Goal: Task Accomplishment & Management: Use online tool/utility

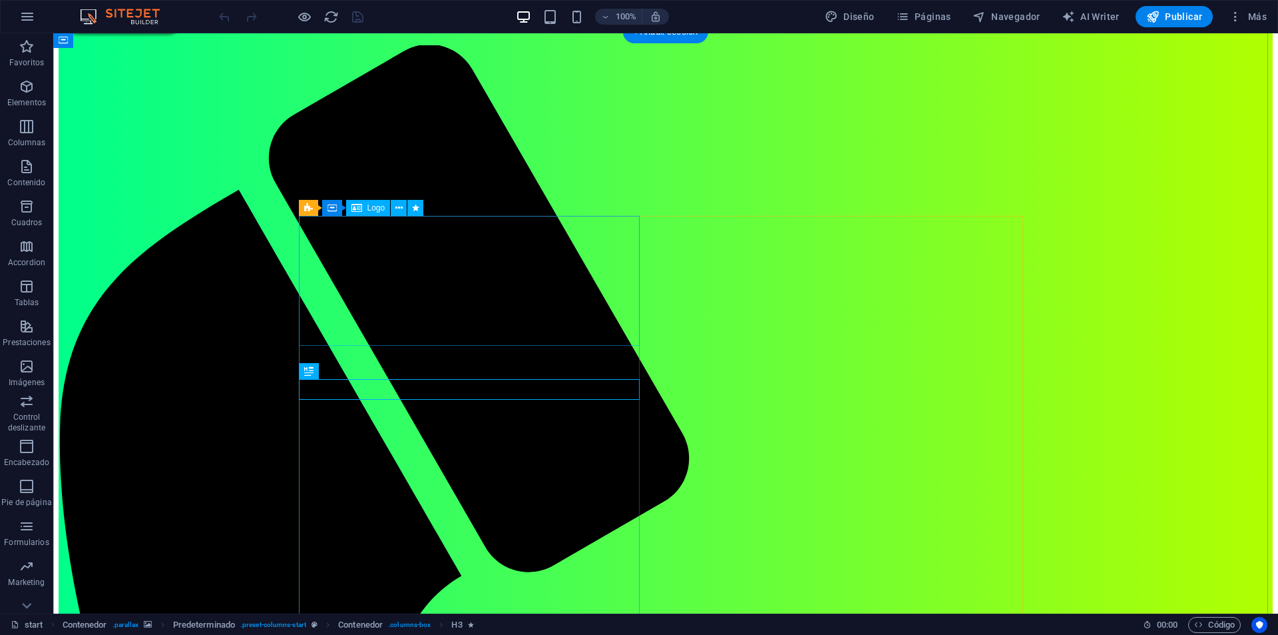
scroll to position [67, 0]
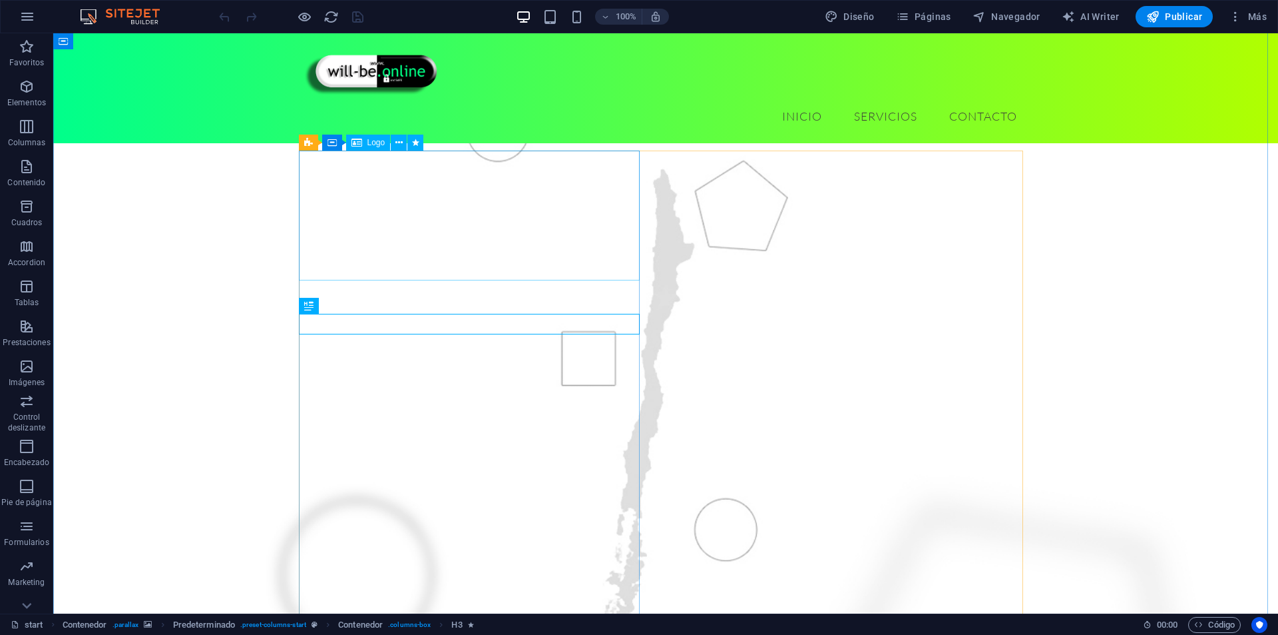
select select "px"
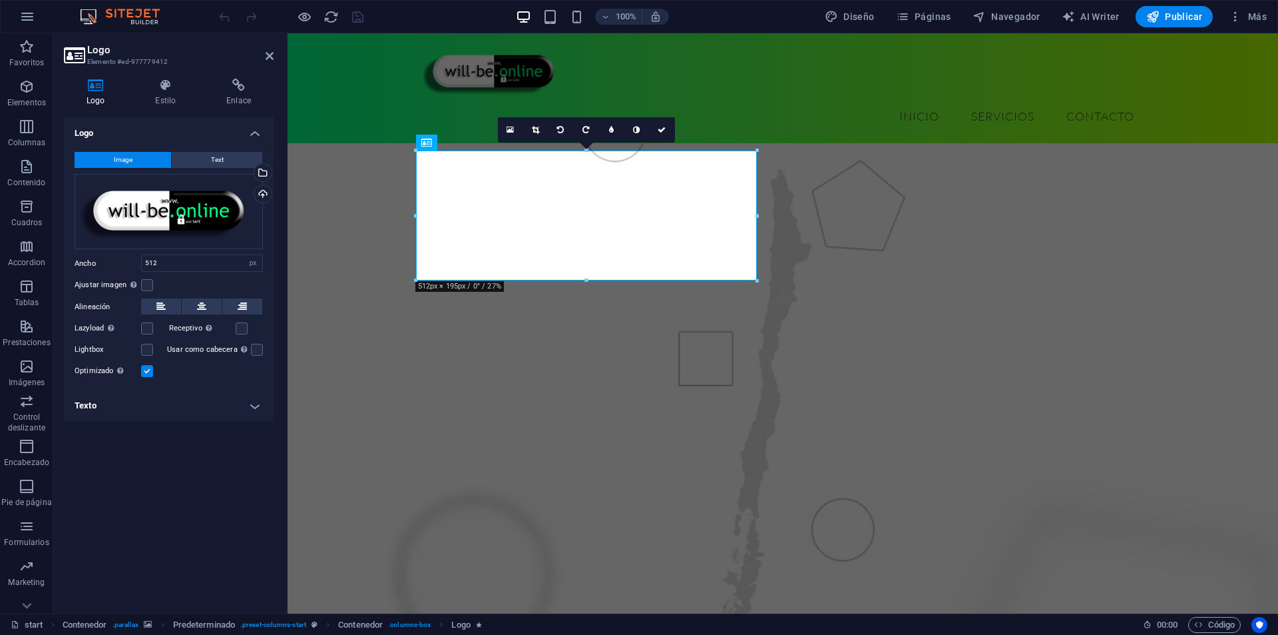
click at [174, 117] on h4 "Logo" at bounding box center [169, 129] width 210 height 24
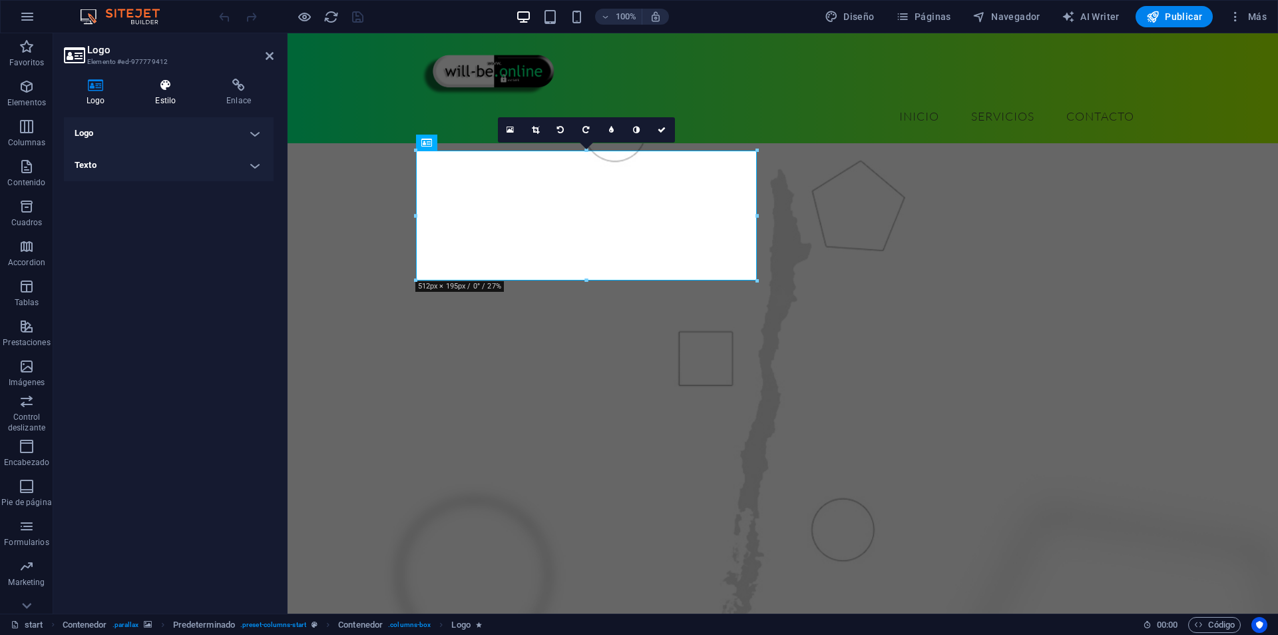
click at [174, 106] on h4 "Estilo" at bounding box center [167, 93] width 71 height 28
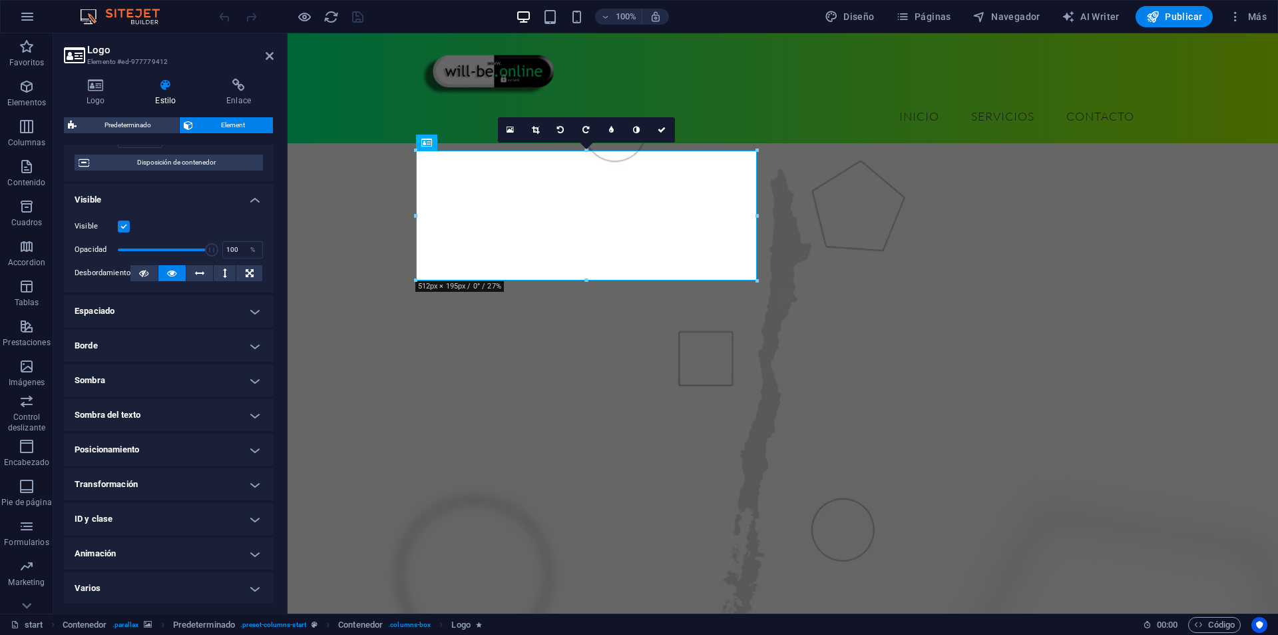
scroll to position [116, 0]
click at [131, 547] on h4 "Animación" at bounding box center [169, 552] width 210 height 32
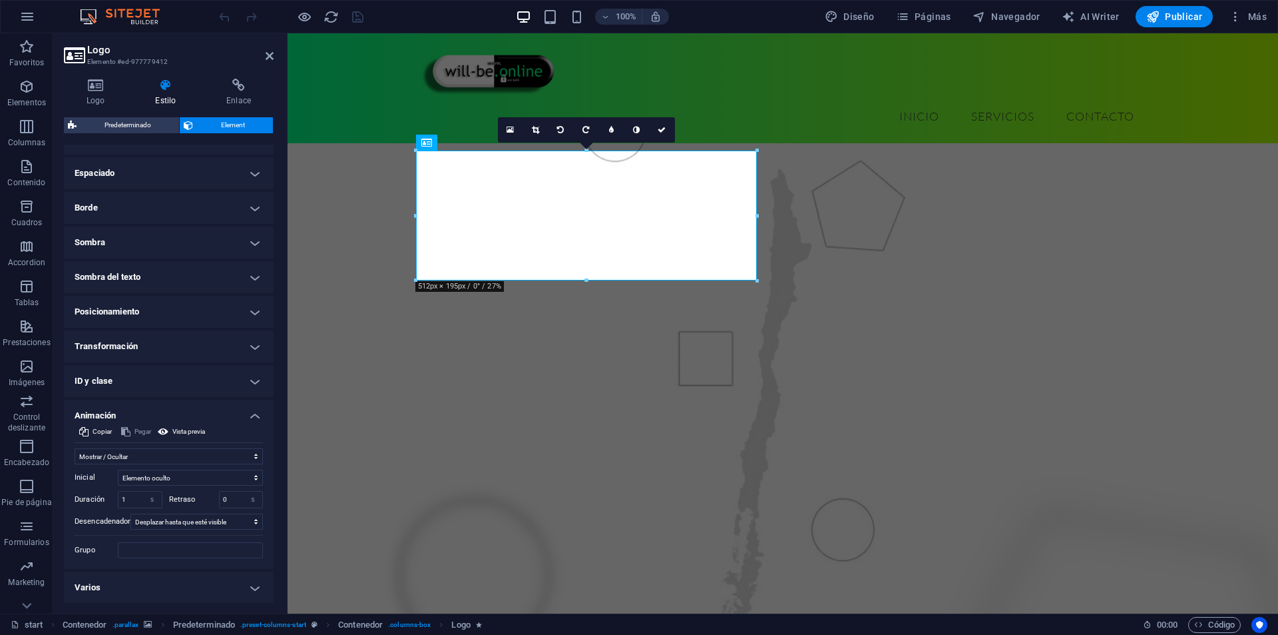
scroll to position [253, 0]
click at [130, 491] on input "1" at bounding box center [140, 499] width 43 height 16
type input "0.5"
drag, startPoint x: 528, startPoint y: 322, endPoint x: 763, endPoint y: 320, distance: 235.0
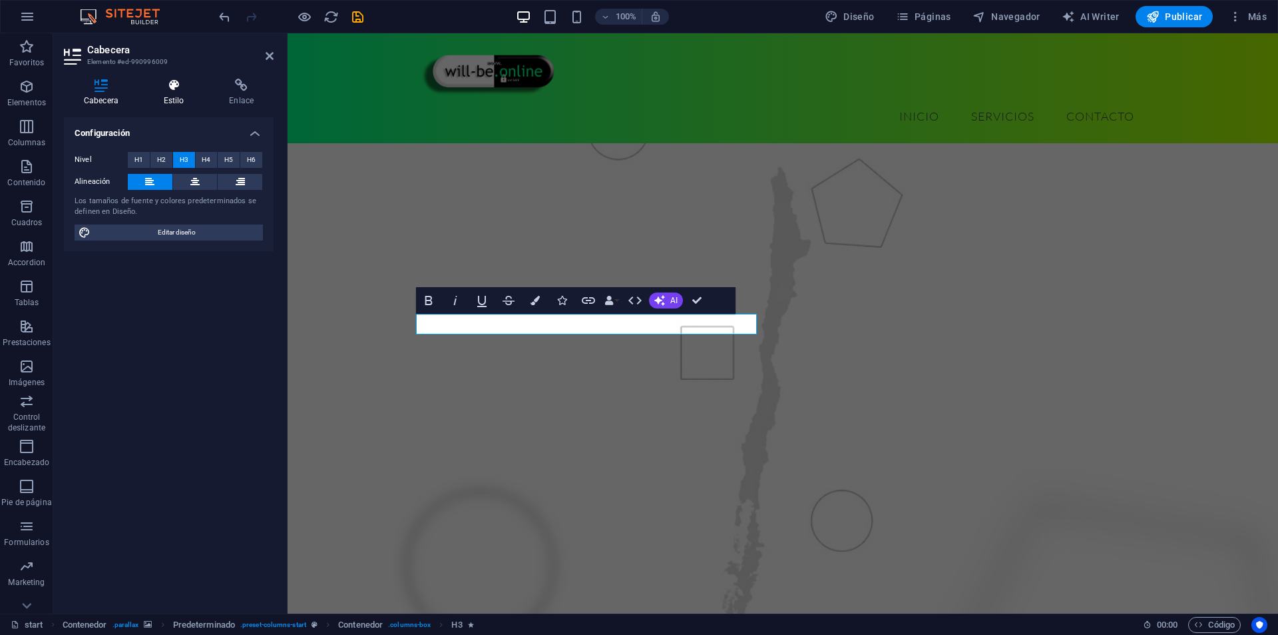
click at [169, 93] on h4 "Estilo" at bounding box center [177, 93] width 66 height 28
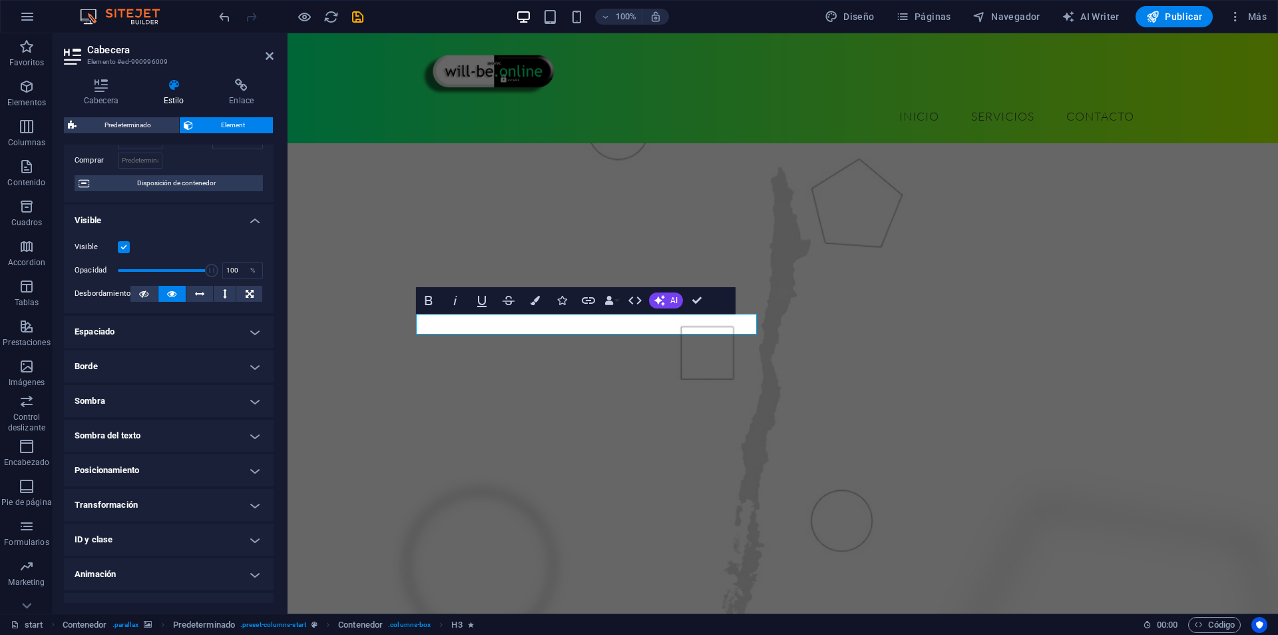
scroll to position [116, 0]
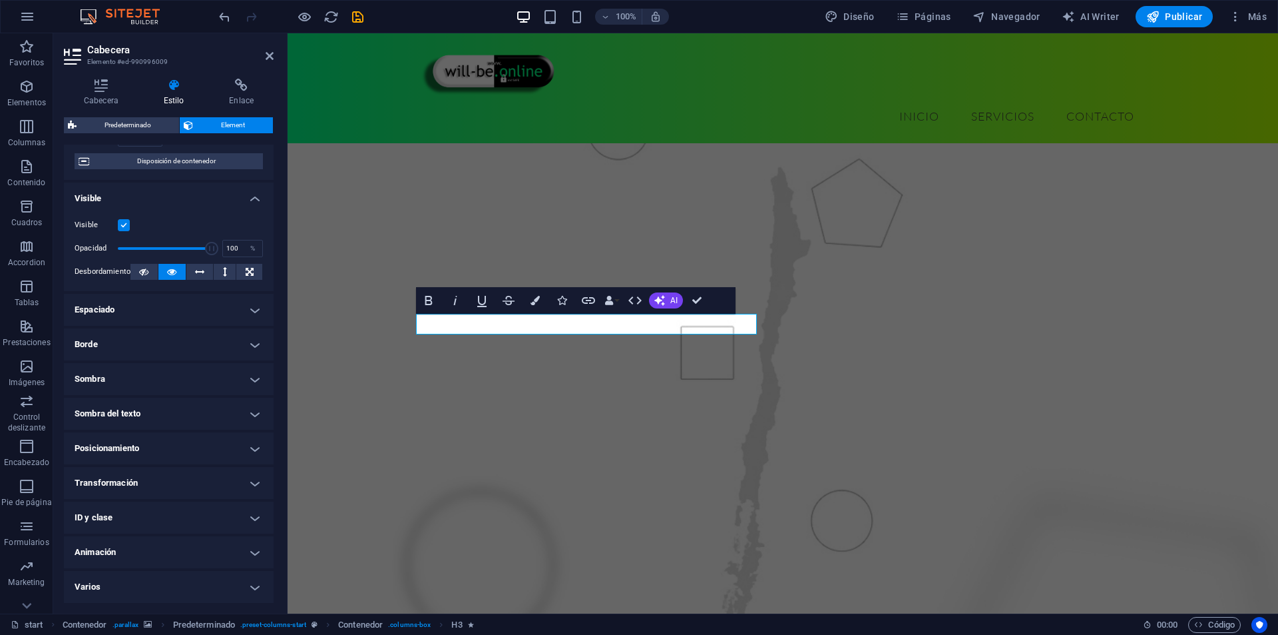
click at [142, 555] on h4 "Animación" at bounding box center [169, 552] width 210 height 32
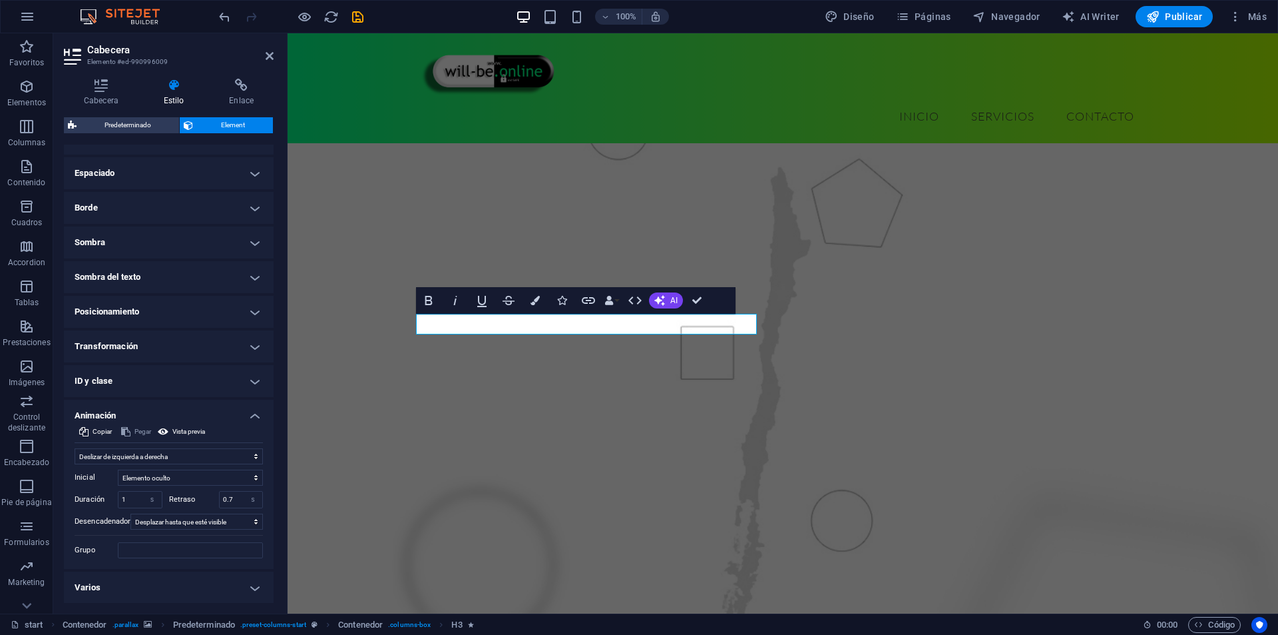
scroll to position [253, 0]
click at [233, 498] on input "0.7" at bounding box center [241, 499] width 43 height 16
type input "0.5"
click at [132, 492] on input "1" at bounding box center [140, 499] width 43 height 16
click at [133, 491] on input "1" at bounding box center [140, 499] width 43 height 16
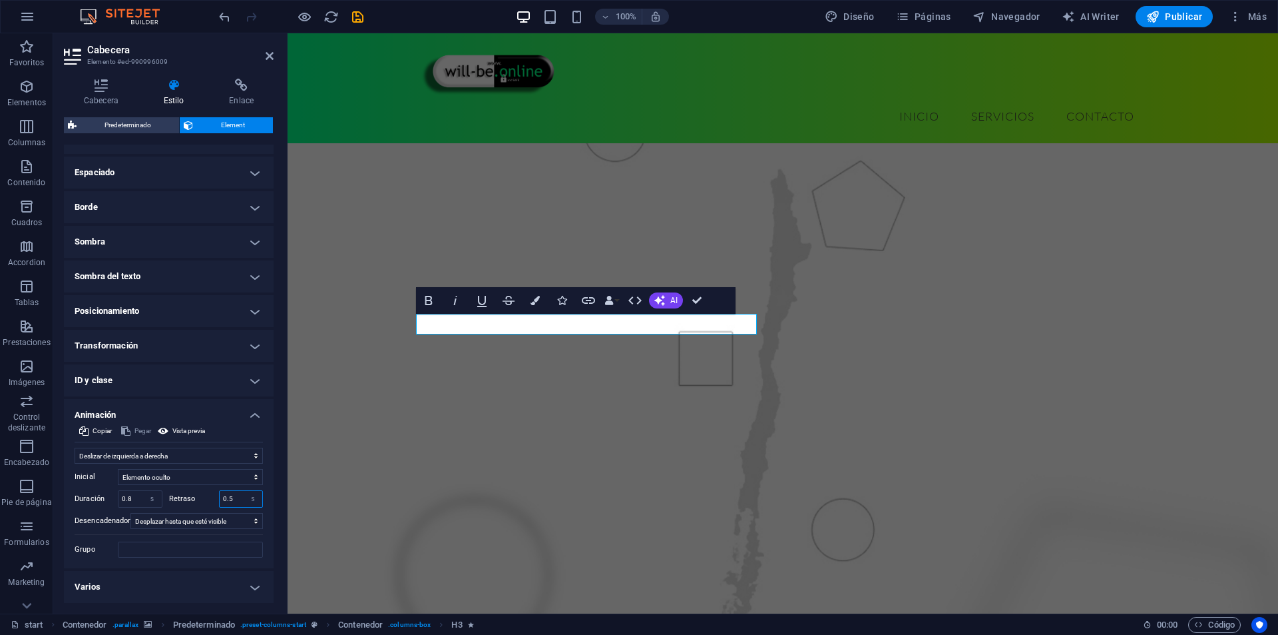
click at [236, 495] on input "0.5" at bounding box center [241, 499] width 43 height 16
drag, startPoint x: 136, startPoint y: 495, endPoint x: 151, endPoint y: 497, distance: 15.4
click at [128, 498] on input "0.8" at bounding box center [140, 499] width 43 height 16
type input "0.6"
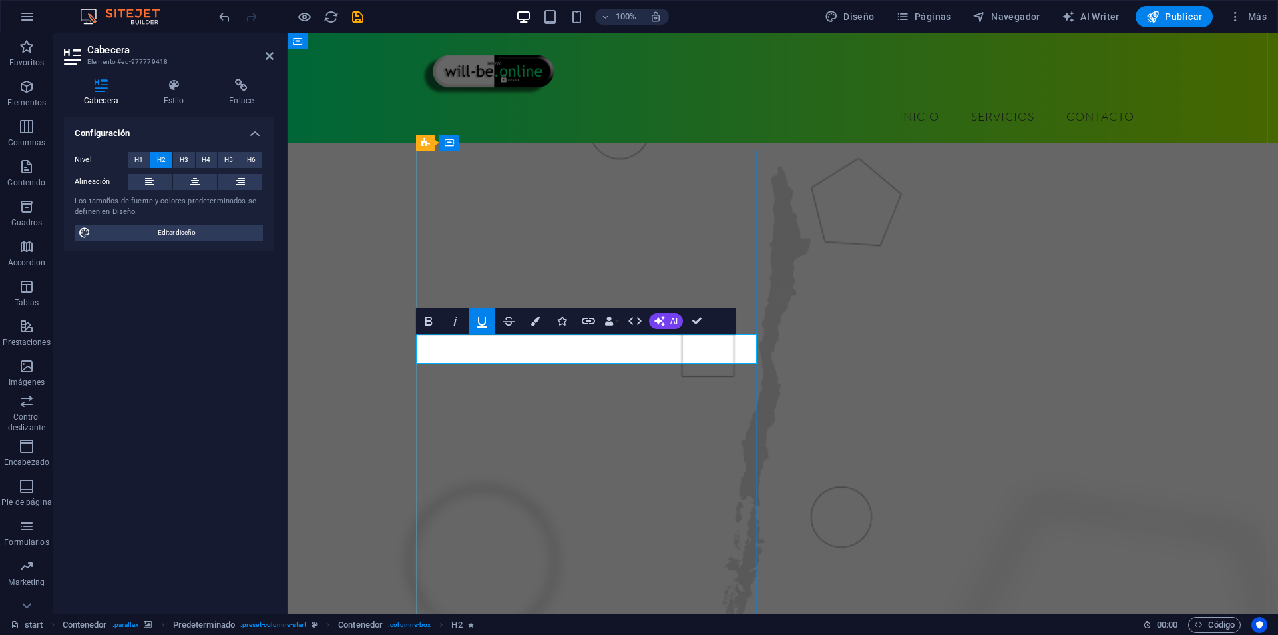
click at [127, 77] on div "Cabecera Estilo Enlace Configuración Nivel H1 H2 H3 H4 H5 H6 Alineación Los tam…" at bounding box center [168, 340] width 231 height 545
click at [185, 91] on icon at bounding box center [174, 85] width 61 height 13
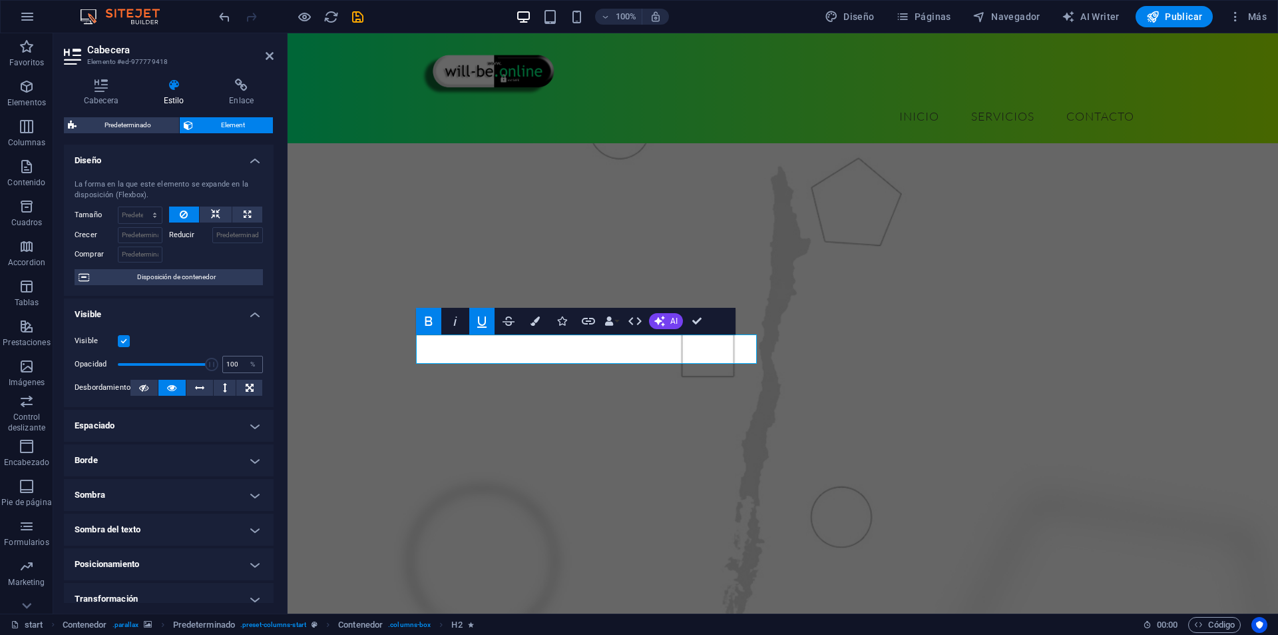
scroll to position [116, 0]
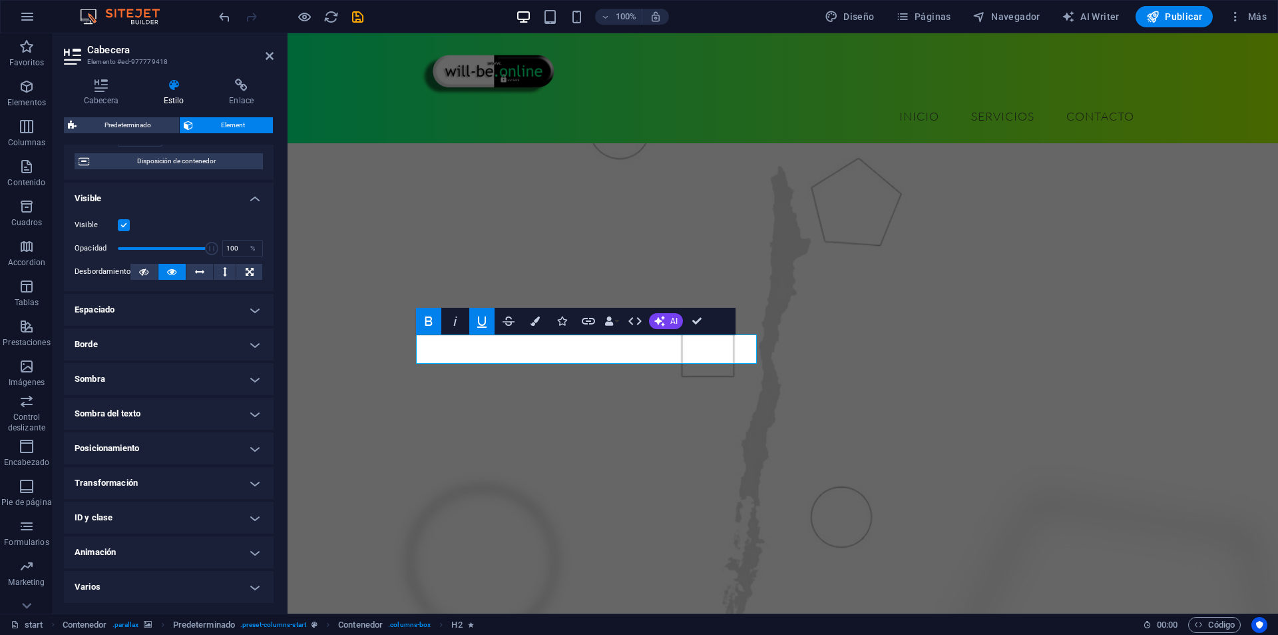
click at [168, 546] on h4 "Animación" at bounding box center [169, 552] width 210 height 32
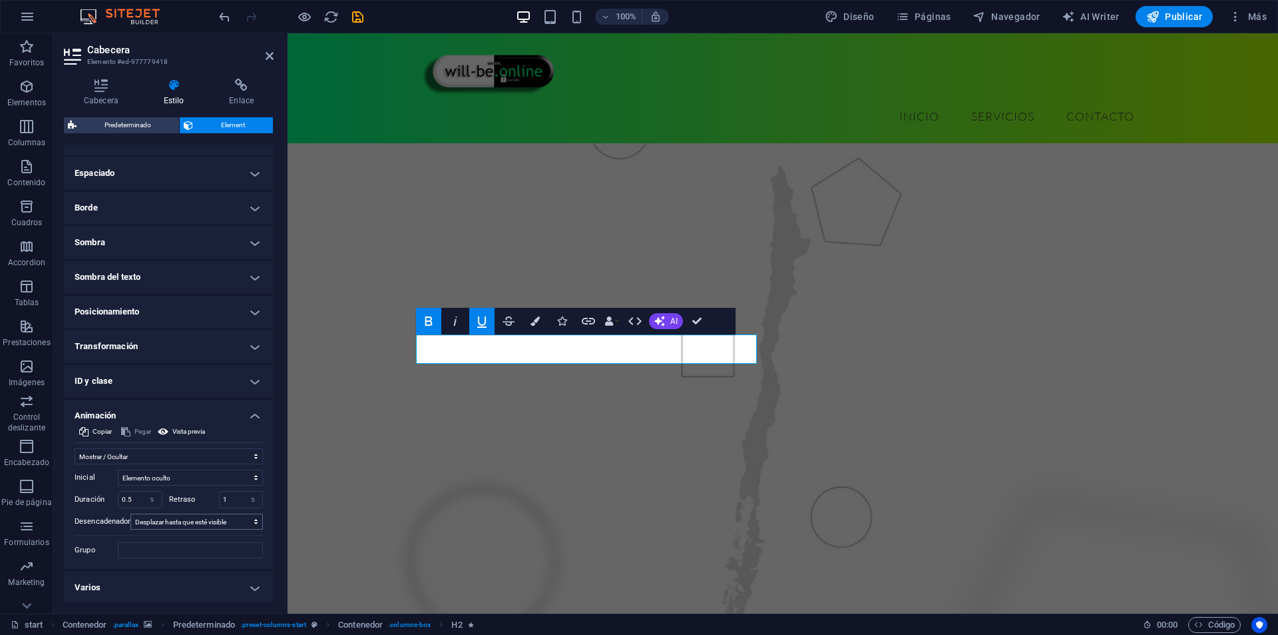
scroll to position [253, 0]
click at [229, 506] on input "1" at bounding box center [241, 499] width 43 height 16
click at [228, 507] on div "1 s ms" at bounding box center [241, 498] width 45 height 17
click at [230, 477] on select "Elemento oculto Elemento mostrado" at bounding box center [190, 477] width 145 height 16
click at [225, 477] on select "Elemento oculto Elemento mostrado" at bounding box center [190, 477] width 145 height 16
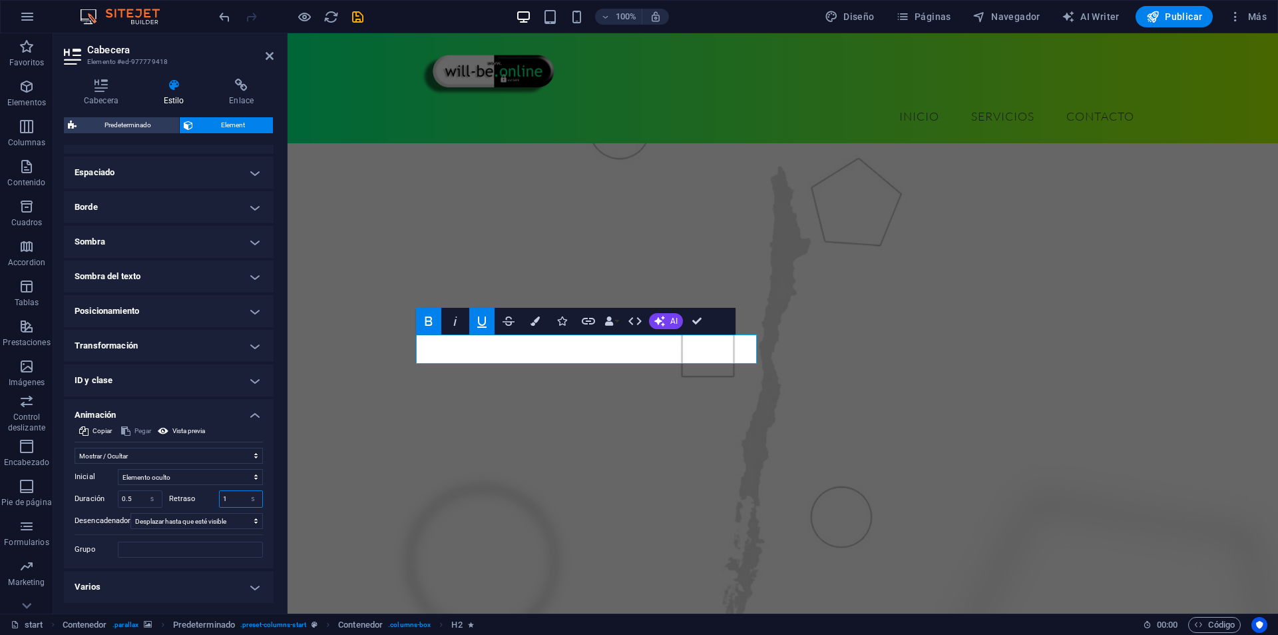
drag, startPoint x: 224, startPoint y: 493, endPoint x: 218, endPoint y: 495, distance: 7.2
click at [222, 493] on input "1" at bounding box center [241, 499] width 43 height 16
click at [219, 495] on div "1 s ms" at bounding box center [241, 498] width 45 height 17
click at [226, 494] on input "1" at bounding box center [241, 499] width 43 height 16
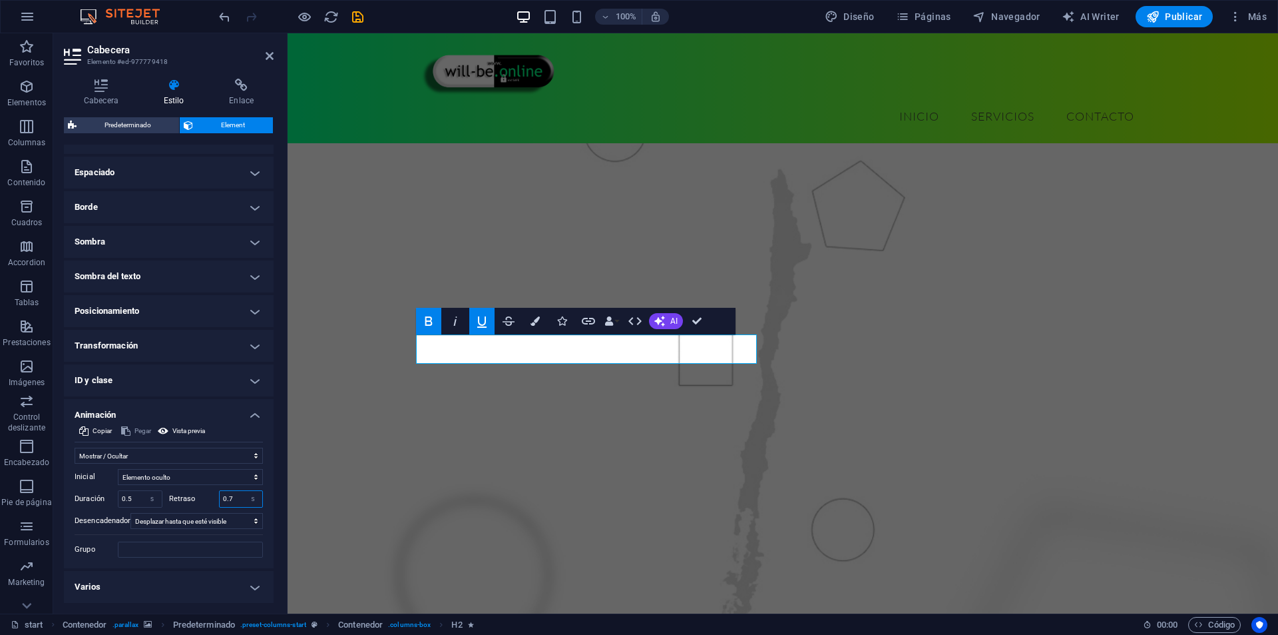
type input "0.6"
click at [222, 457] on select "No animar Mostrar / Ocultar Subir/bajar Acercar/alejar Deslizar de izquierda a …" at bounding box center [169, 455] width 188 height 16
select select "move-right-to-left"
click at [75, 447] on select "No animar Mostrar / Ocultar Subir/bajar Acercar/alejar Deslizar de izquierda a …" at bounding box center [169, 455] width 188 height 16
click at [226, 502] on input "0.6" at bounding box center [241, 499] width 43 height 16
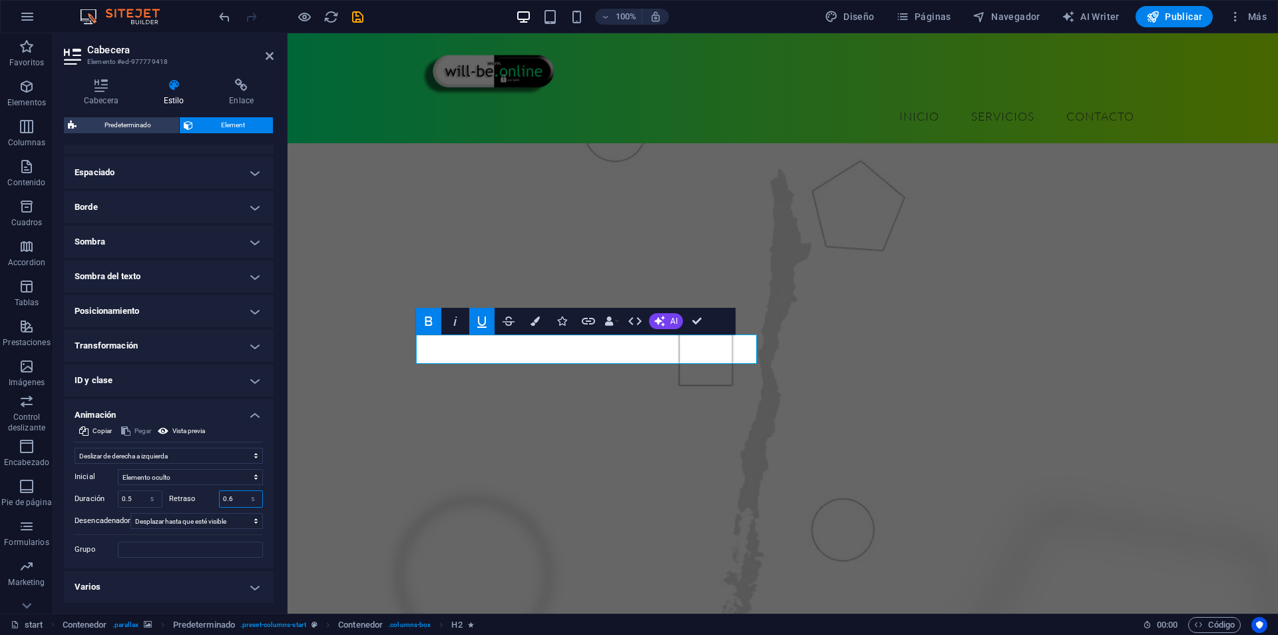
click at [234, 499] on input "0.6" at bounding box center [241, 499] width 43 height 16
drag, startPoint x: 230, startPoint y: 499, endPoint x: 220, endPoint y: 500, distance: 9.3
click at [220, 500] on input "0.6" at bounding box center [241, 499] width 43 height 16
type input "1"
click at [316, 403] on figure at bounding box center [783, 442] width 991 height 757
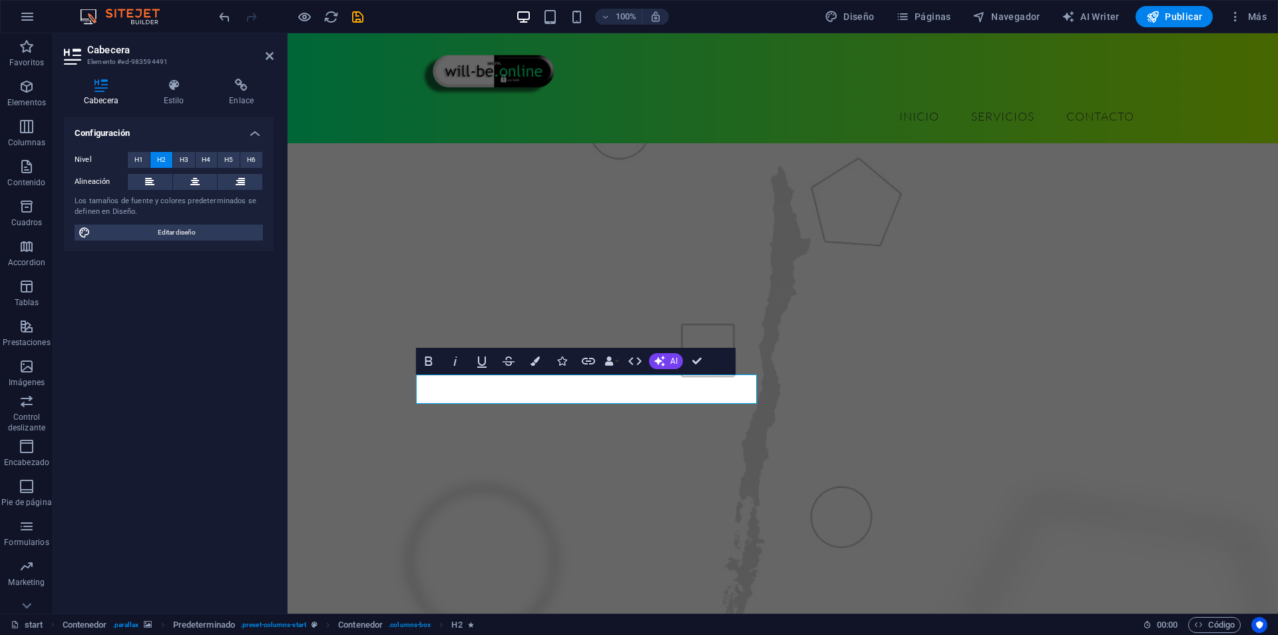
click at [156, 75] on div "Cabecera Estilo Enlace Configuración Nivel H1 H2 H3 H4 H5 H6 Alineación Los tam…" at bounding box center [168, 340] width 231 height 545
click at [166, 87] on icon at bounding box center [174, 85] width 61 height 13
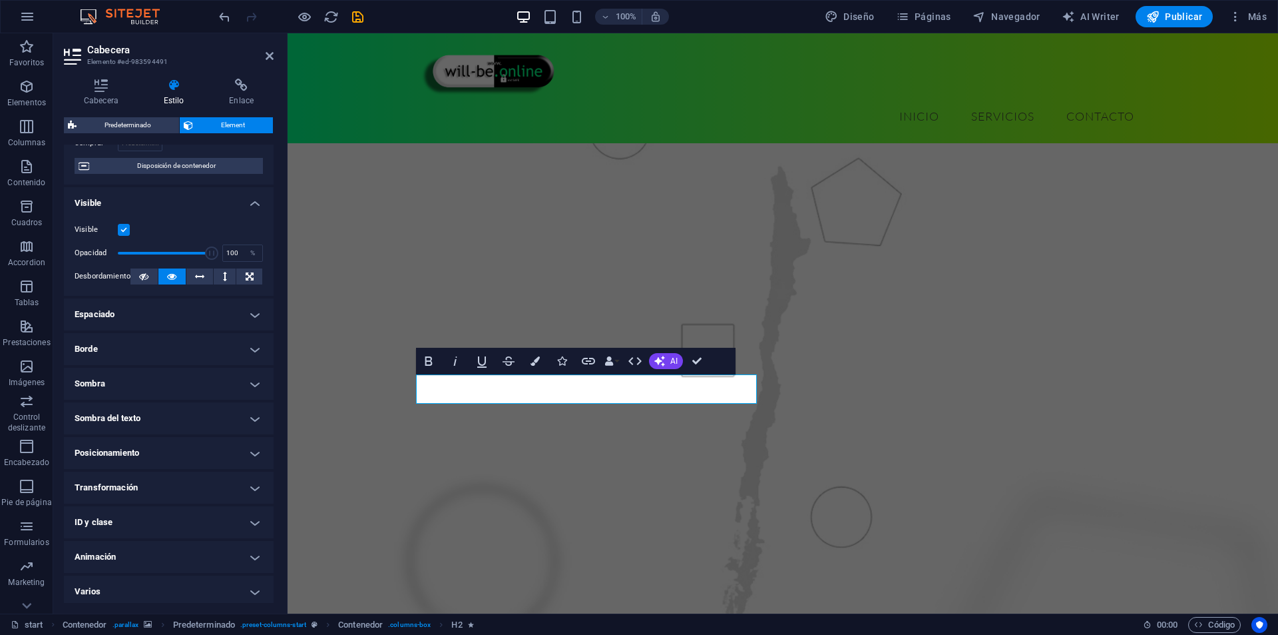
scroll to position [116, 0]
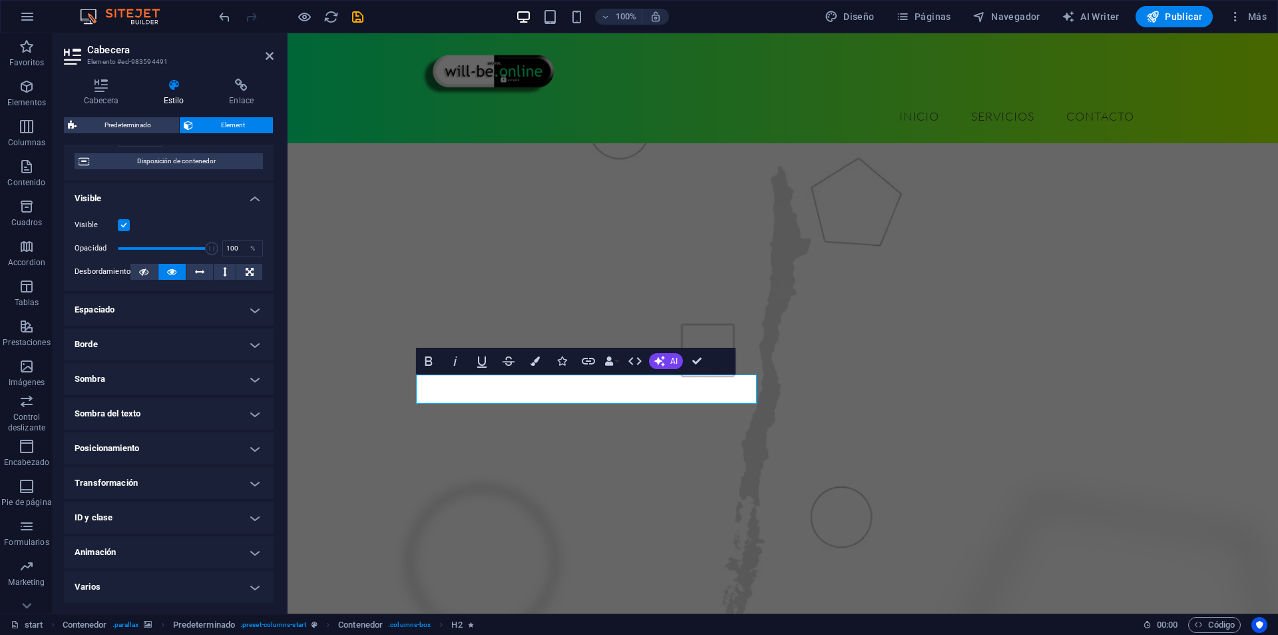
click at [134, 547] on h4 "Animación" at bounding box center [169, 552] width 210 height 32
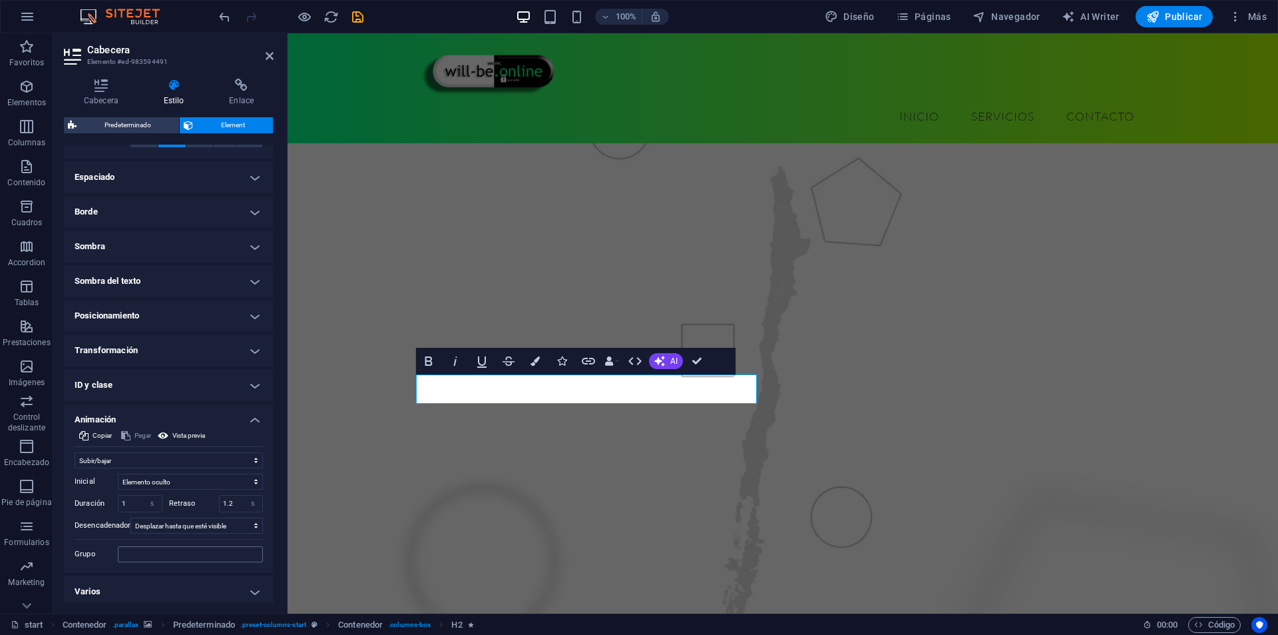
scroll to position [253, 0]
click at [234, 498] on input "1.2" at bounding box center [241, 499] width 43 height 16
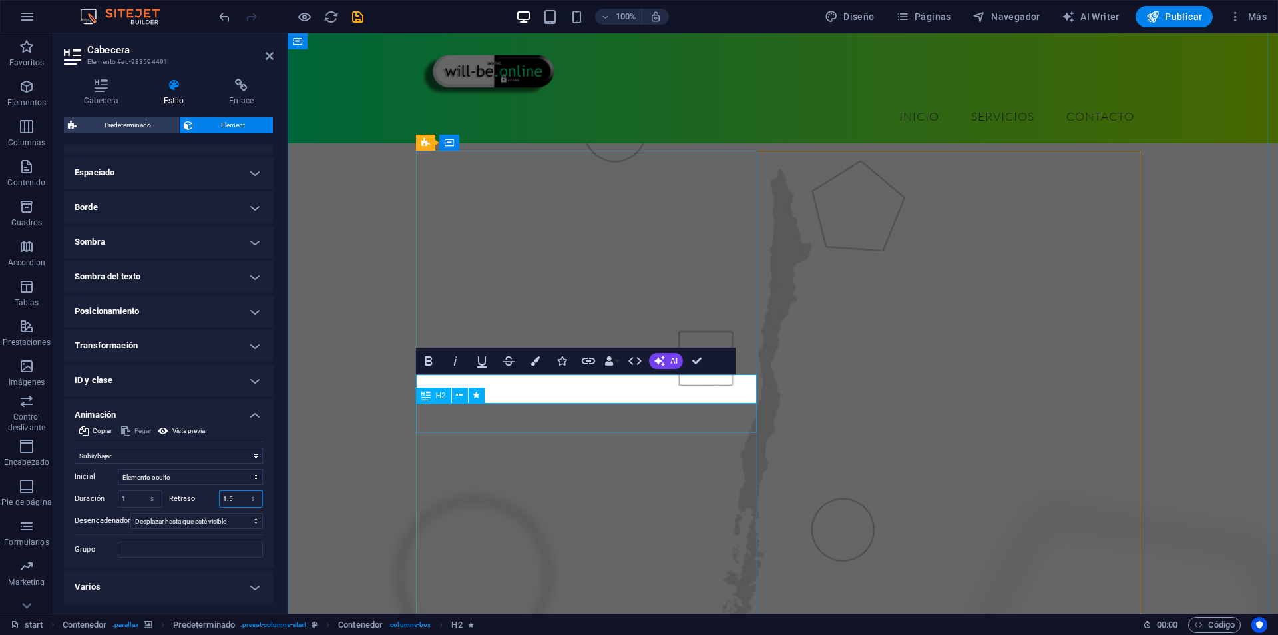
type input "1.5"
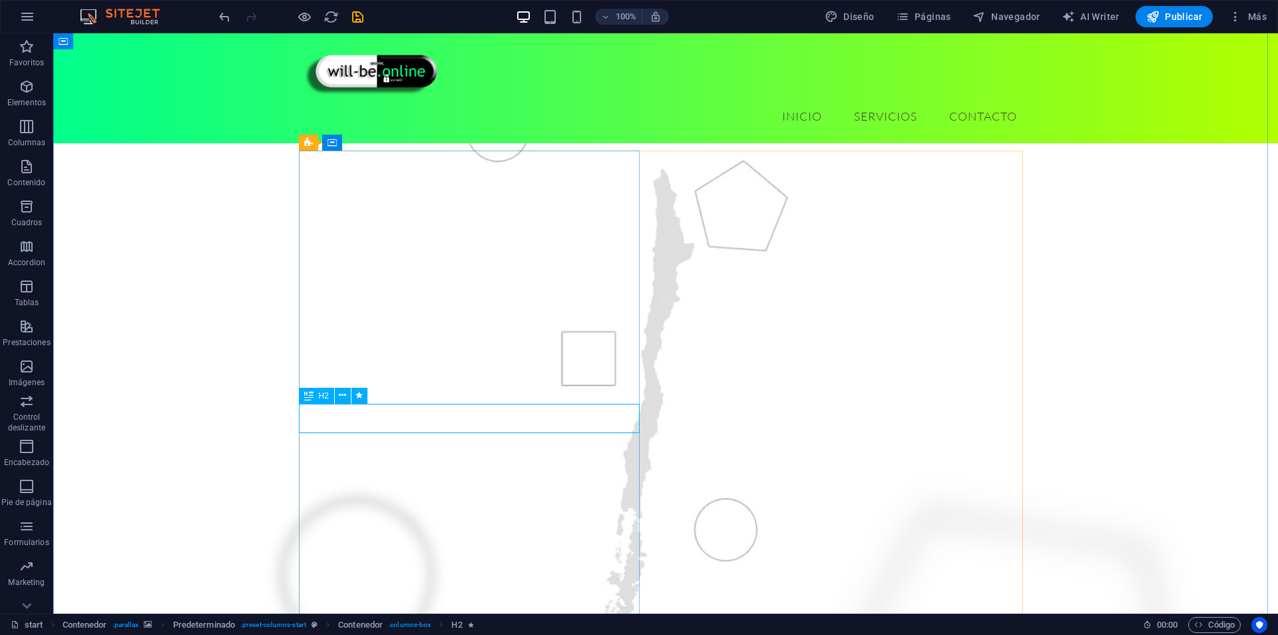
drag, startPoint x: 440, startPoint y: 421, endPoint x: 206, endPoint y: 421, distance: 233.7
select select "slide"
select select "s"
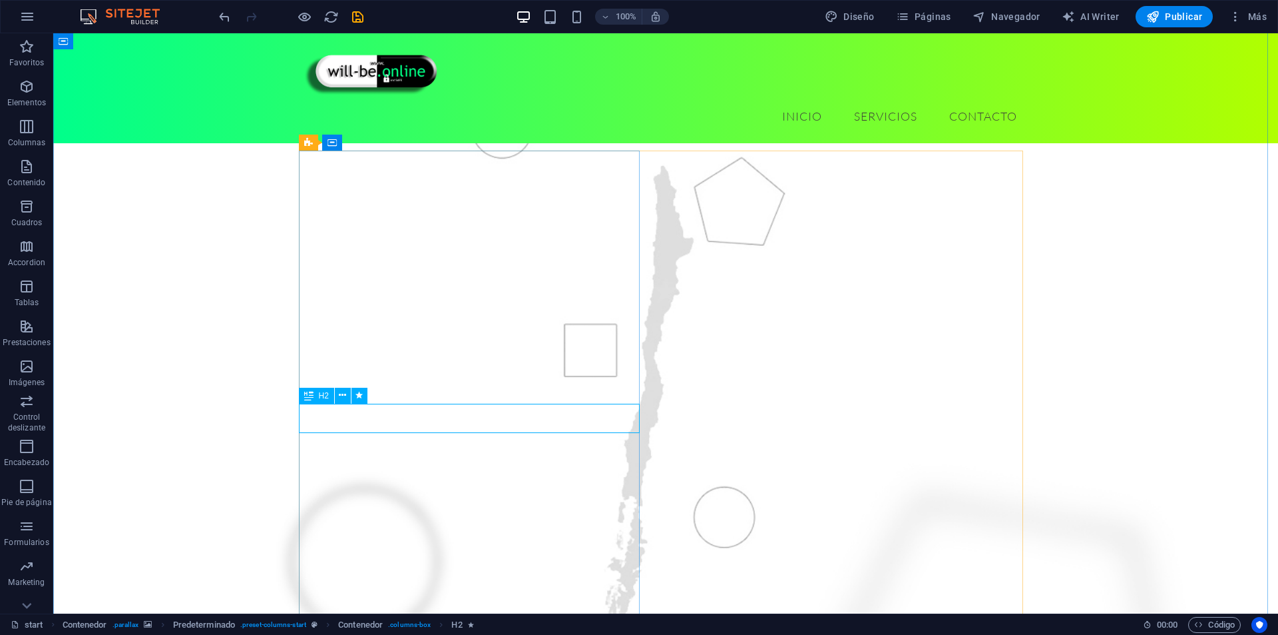
select select "s"
select select "scroll"
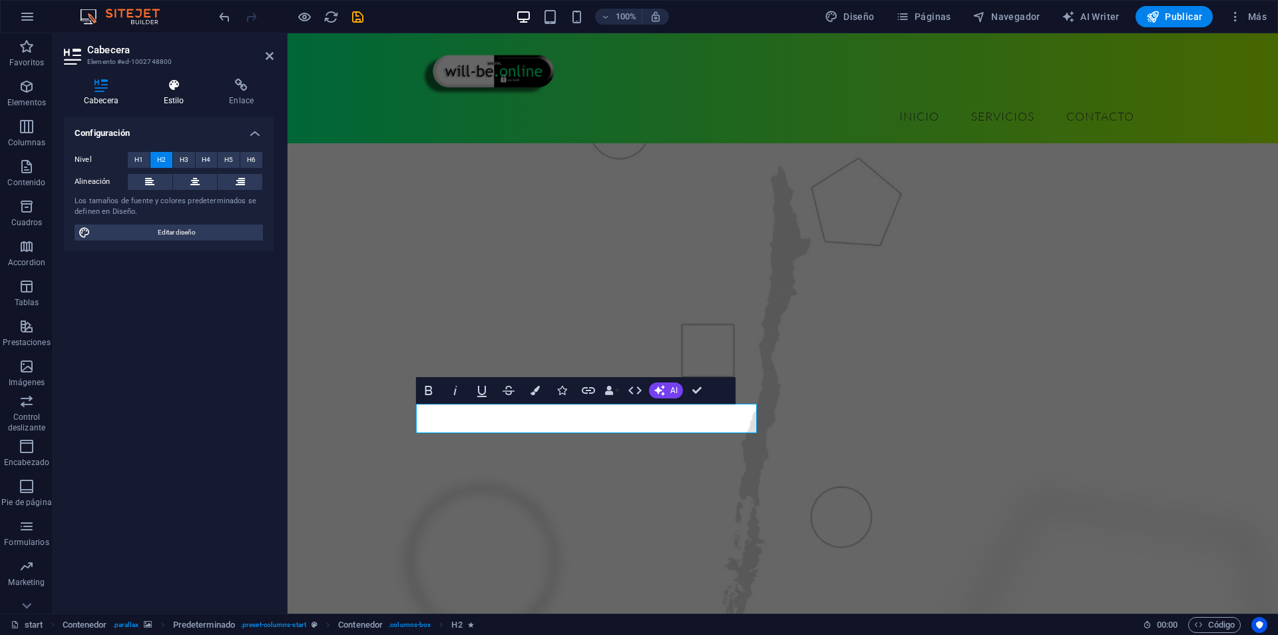
click at [176, 99] on h4 "Estilo" at bounding box center [177, 93] width 66 height 28
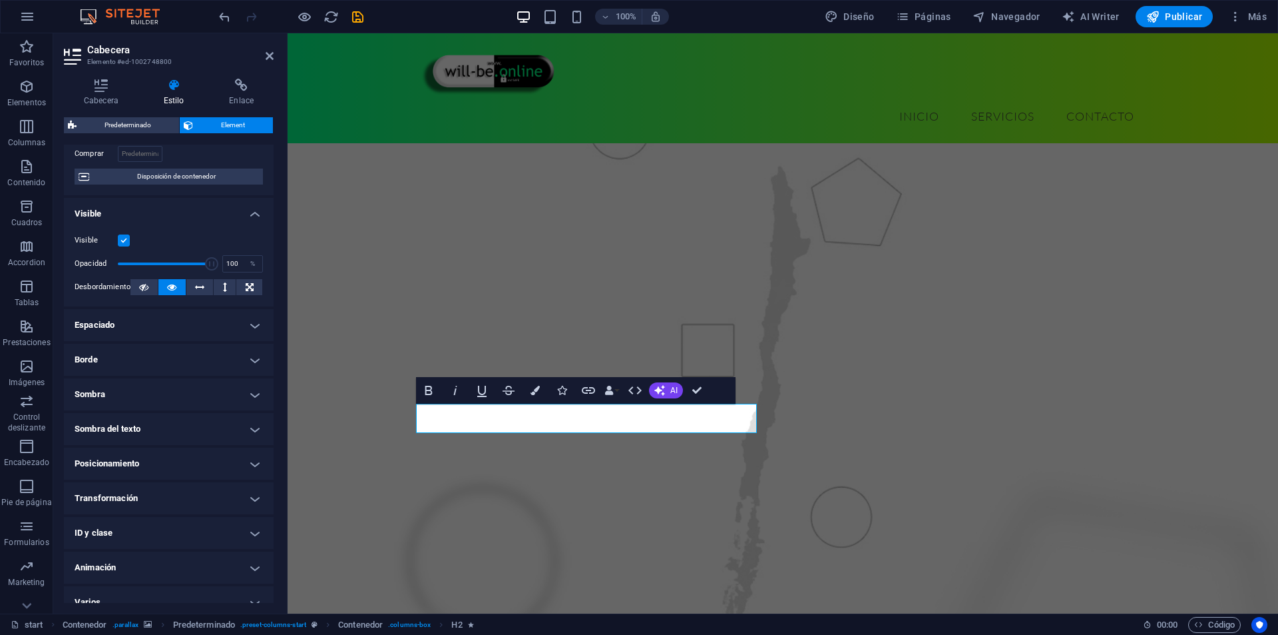
scroll to position [116, 0]
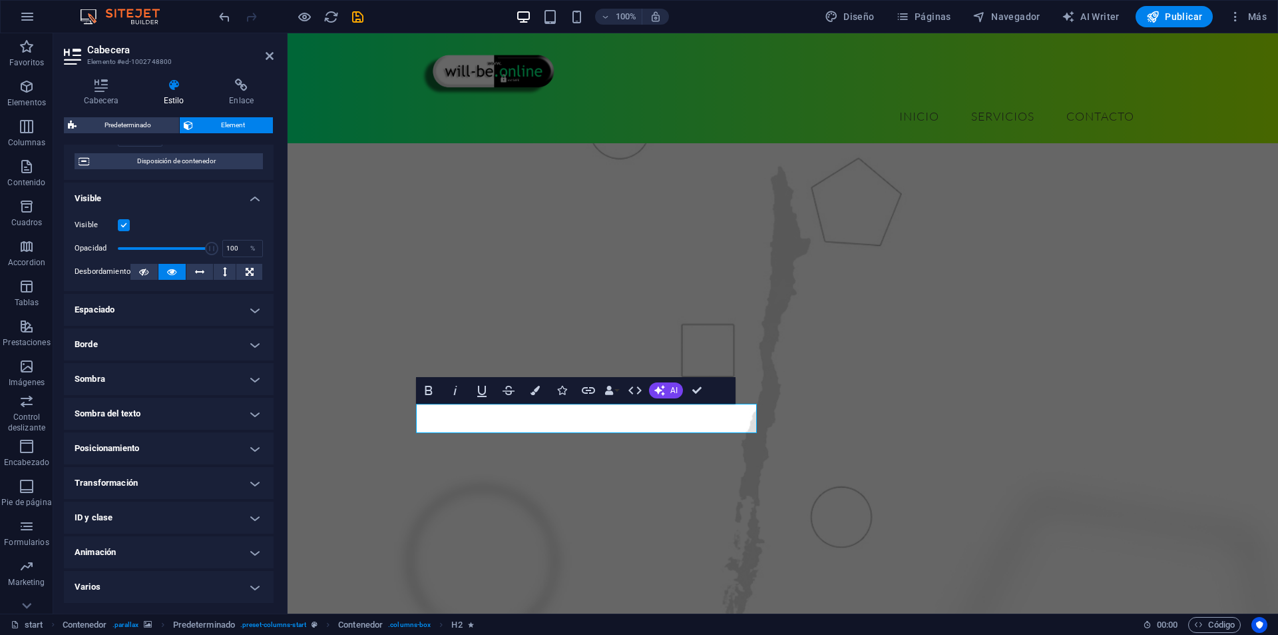
click at [153, 557] on h4 "Animación" at bounding box center [169, 552] width 210 height 32
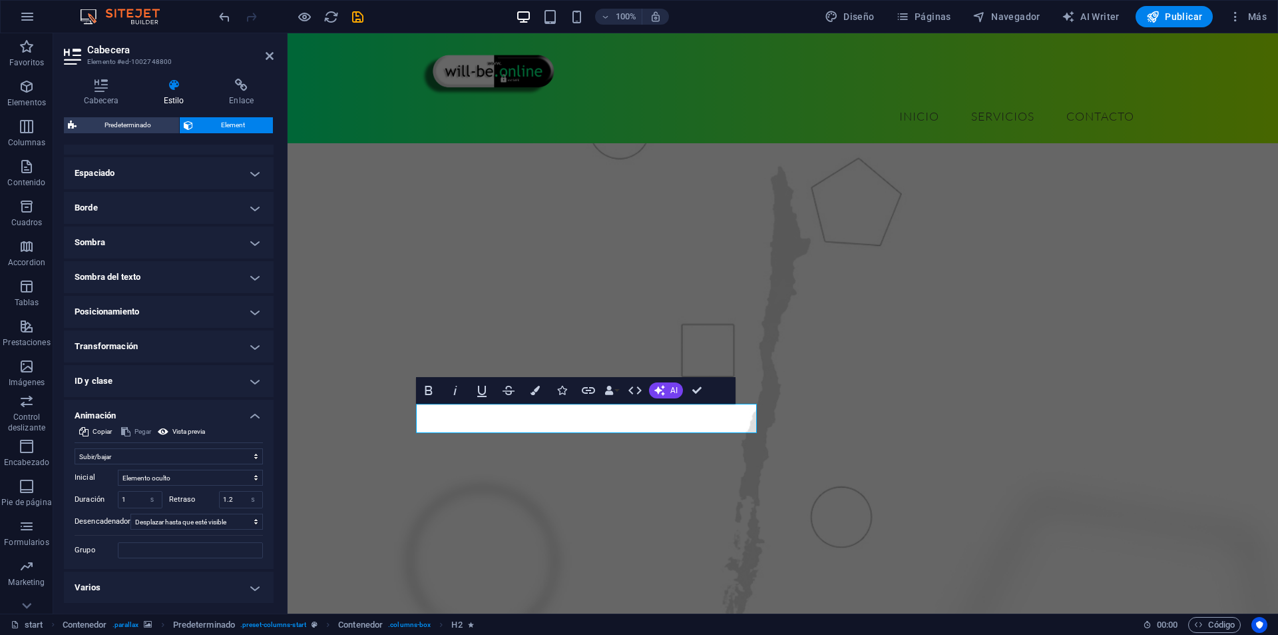
scroll to position [253, 0]
click at [231, 491] on input "1.2" at bounding box center [241, 499] width 43 height 16
click at [231, 492] on input "1.2" at bounding box center [241, 499] width 43 height 16
type input "2"
click at [308, 475] on figure at bounding box center [783, 442] width 991 height 757
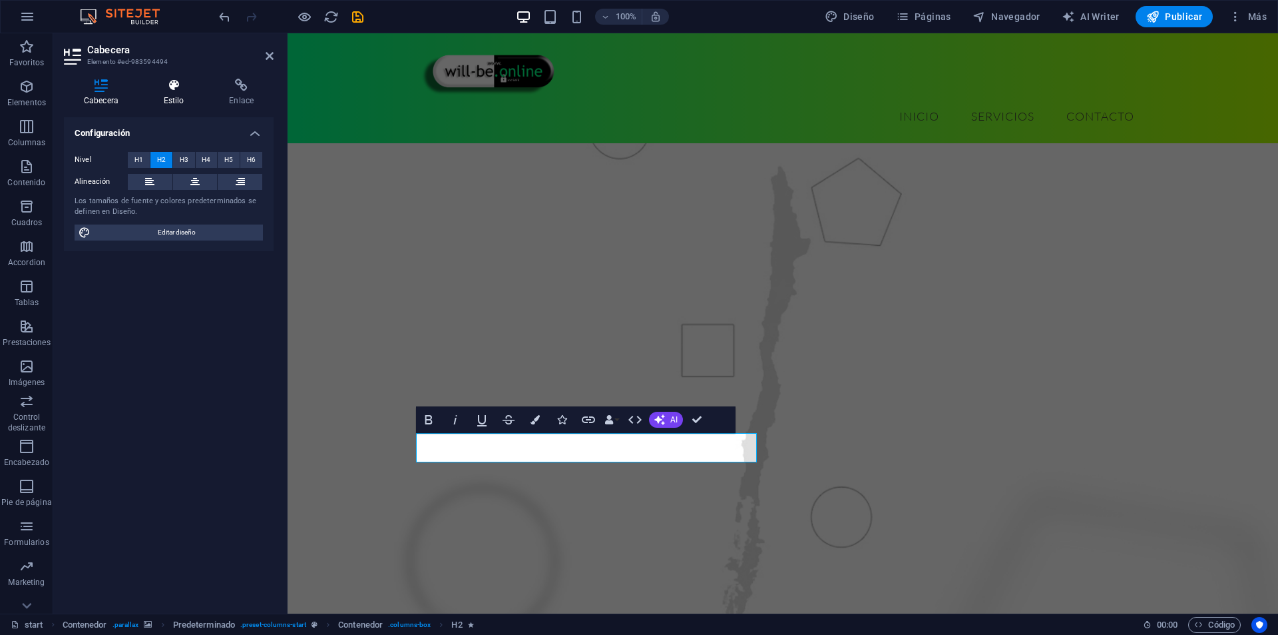
click at [182, 79] on icon at bounding box center [174, 85] width 61 height 13
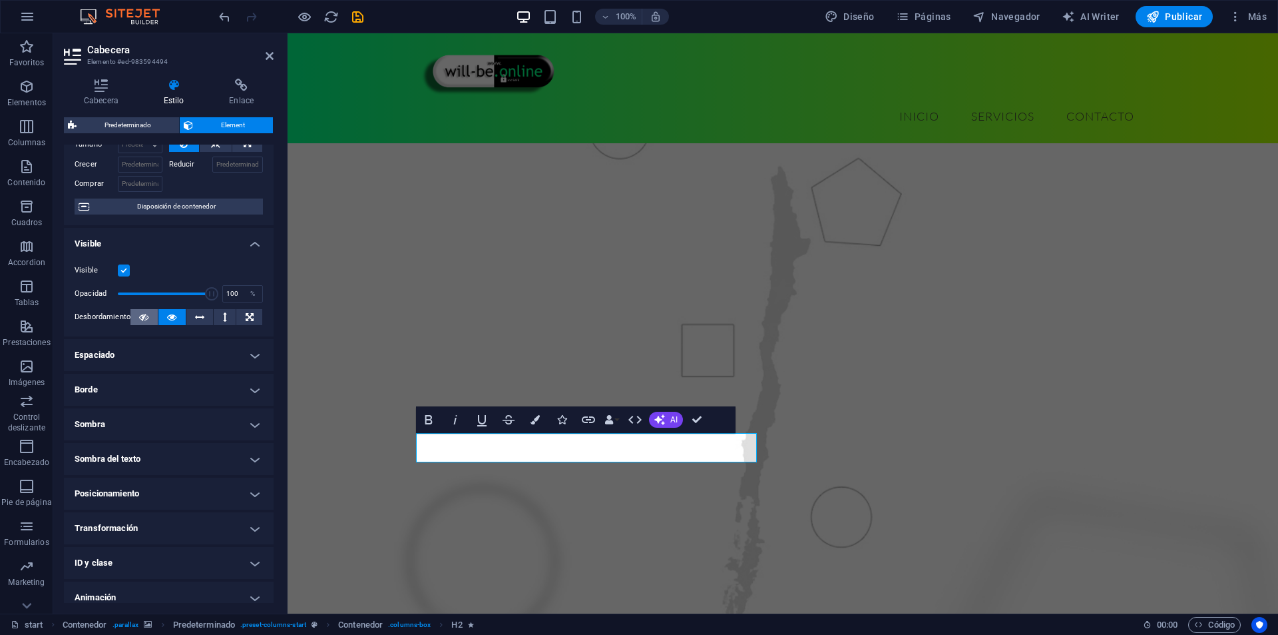
scroll to position [116, 0]
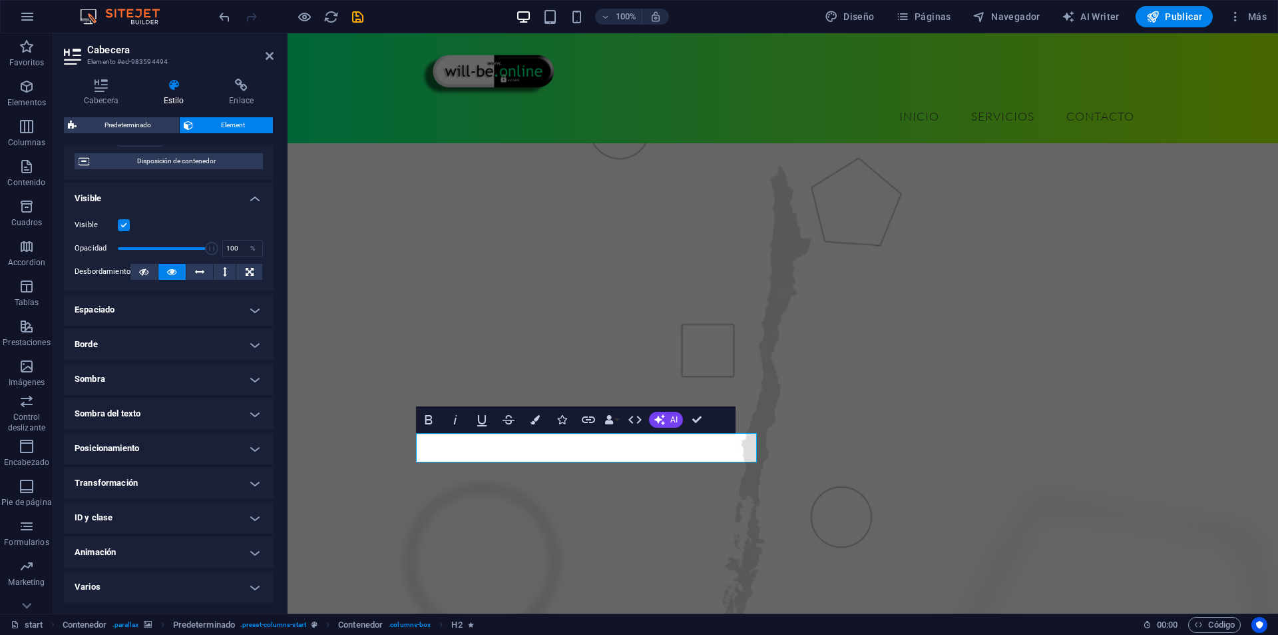
click at [110, 547] on h4 "Animación" at bounding box center [169, 552] width 210 height 32
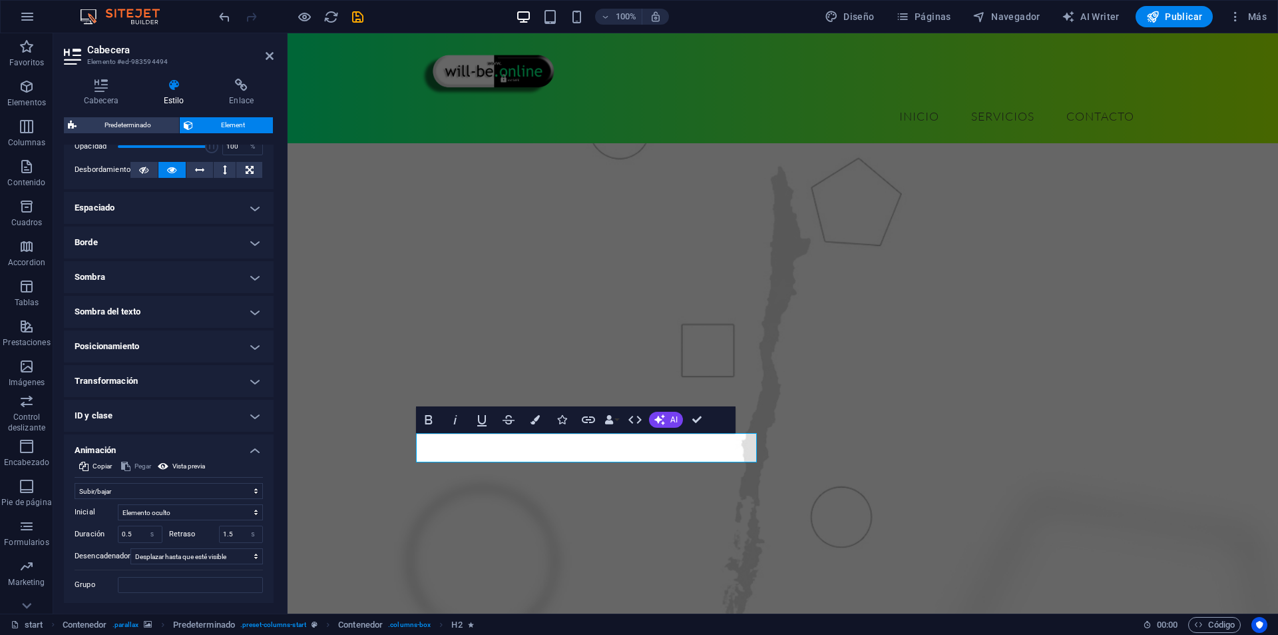
scroll to position [253, 0]
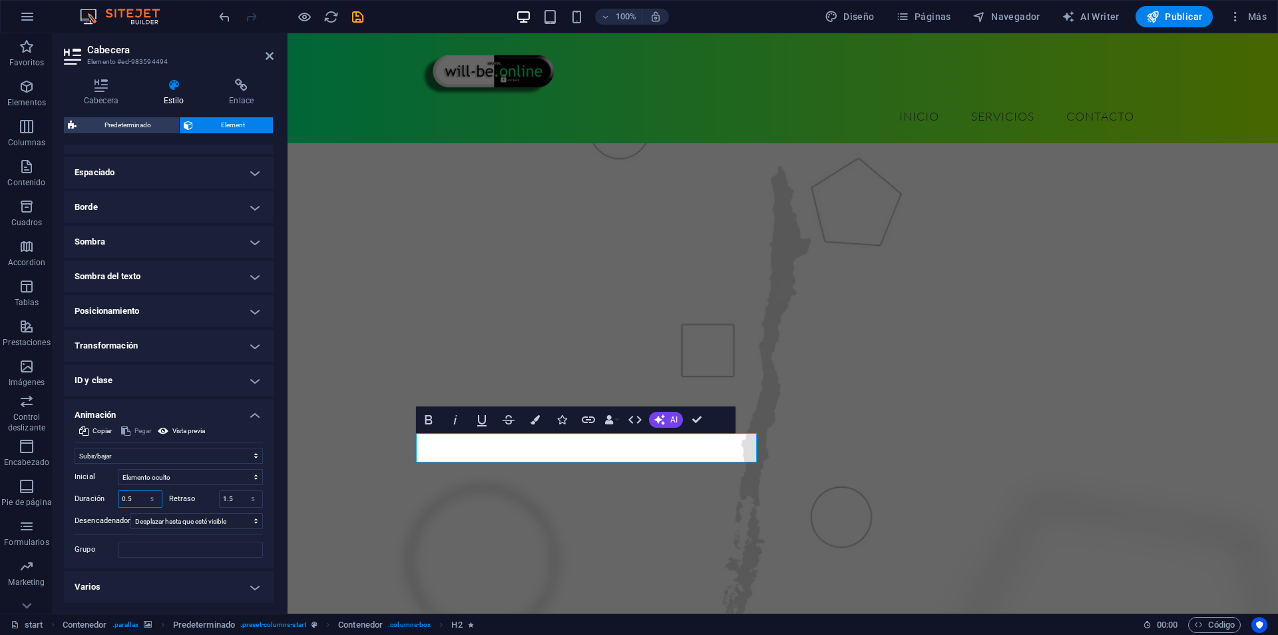
click at [132, 495] on input "0.5" at bounding box center [140, 499] width 43 height 16
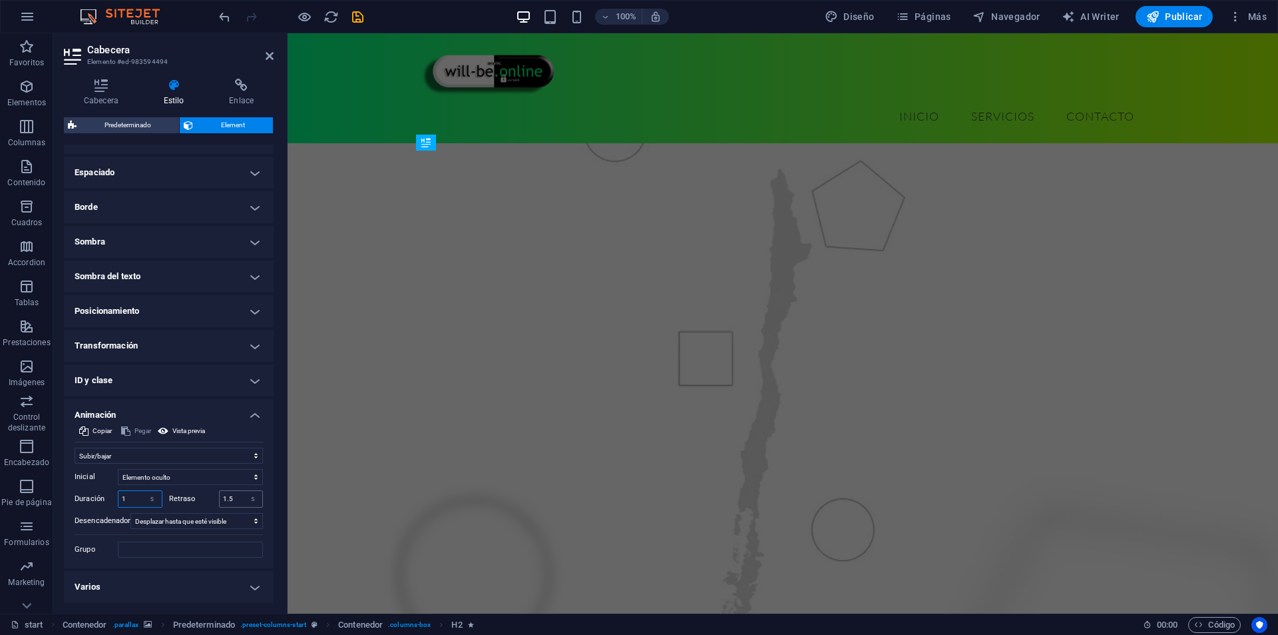
type input "1"
click at [232, 497] on input "1.5" at bounding box center [241, 499] width 43 height 16
click at [236, 499] on input "1.5" at bounding box center [241, 499] width 43 height 16
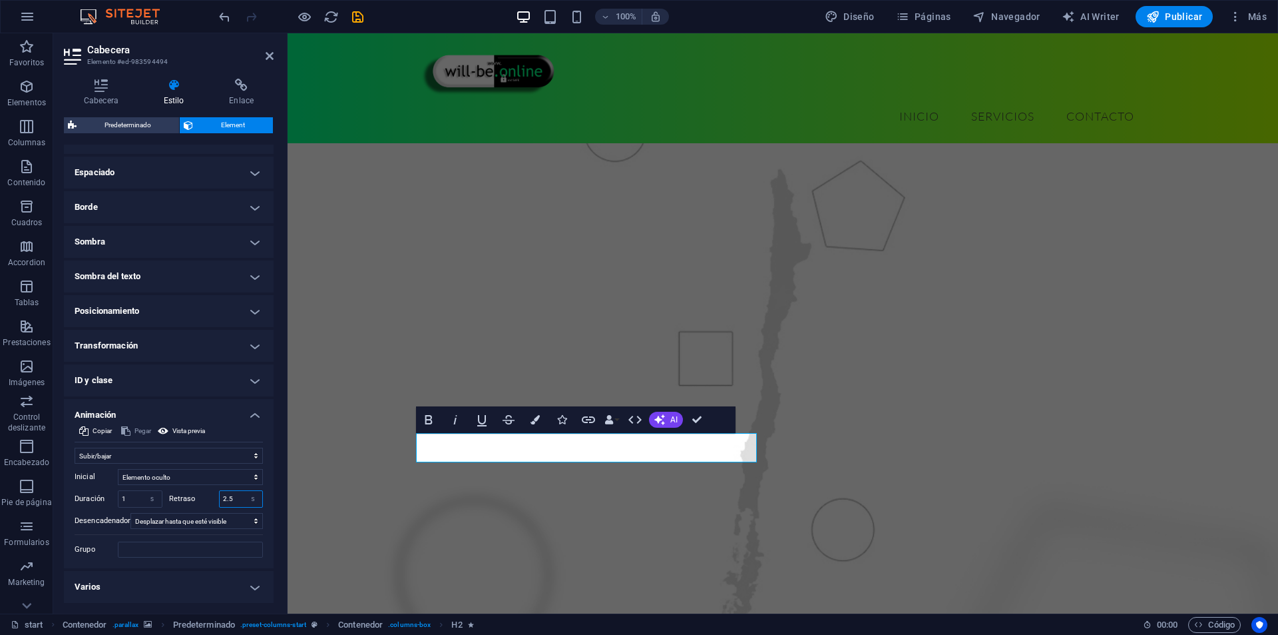
type input "2.5"
click at [365, 383] on figure at bounding box center [783, 442] width 991 height 757
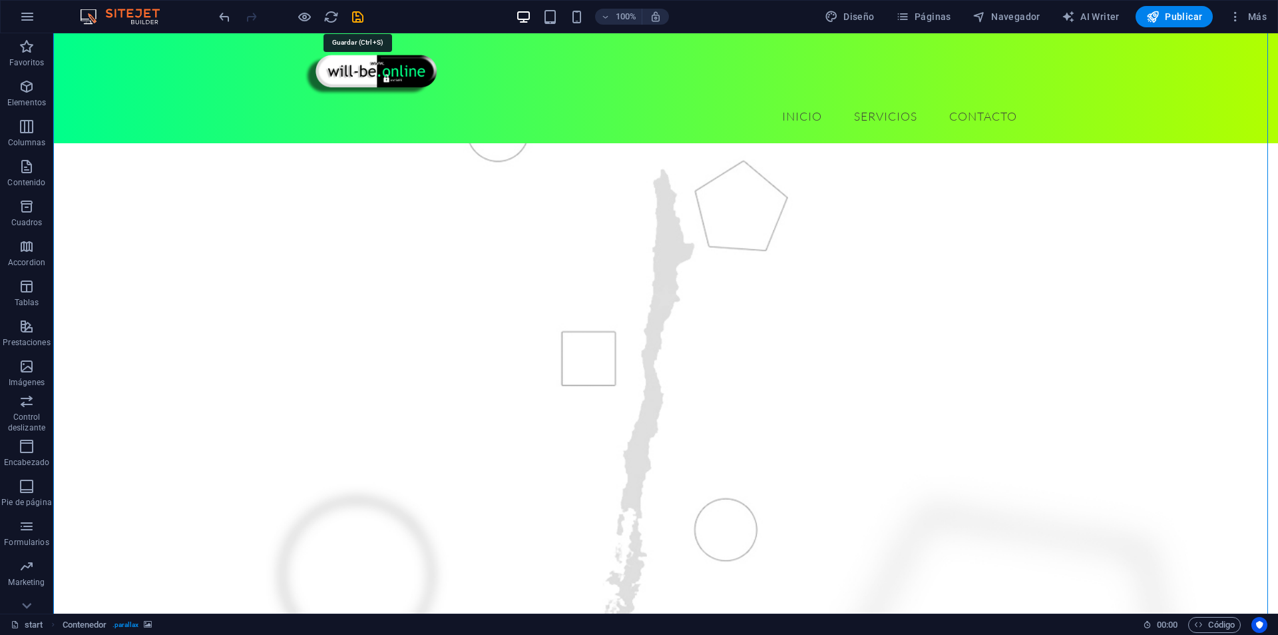
click at [363, 22] on icon "save" at bounding box center [357, 16] width 15 height 15
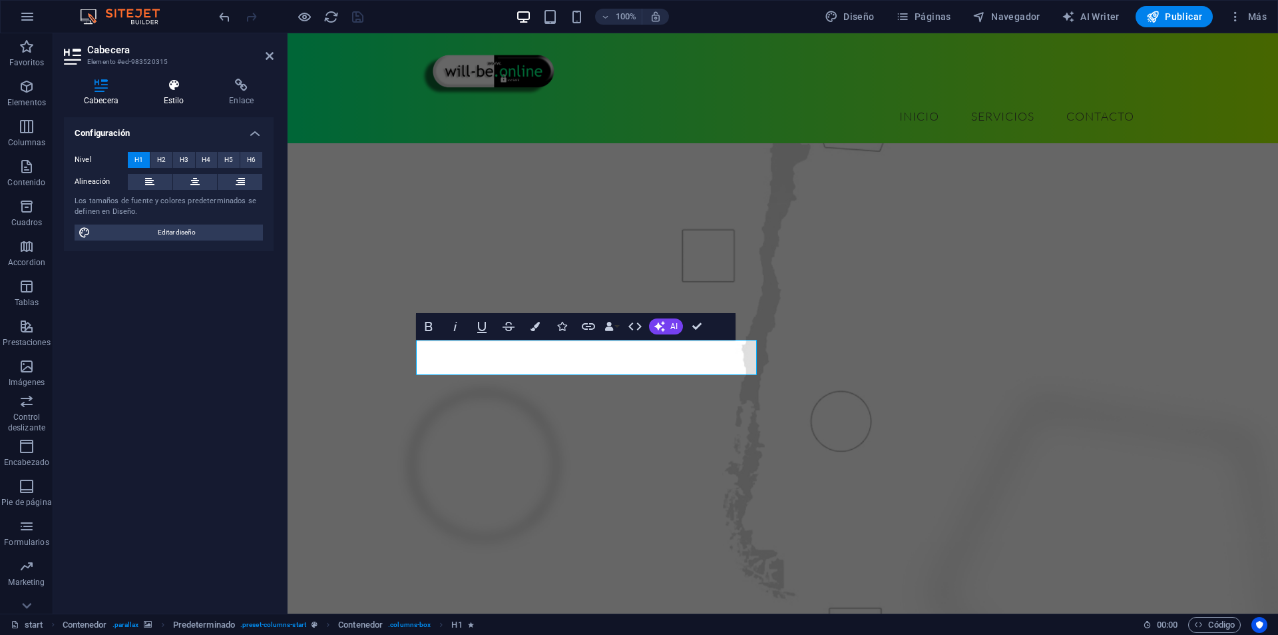
click at [172, 84] on icon at bounding box center [174, 85] width 61 height 13
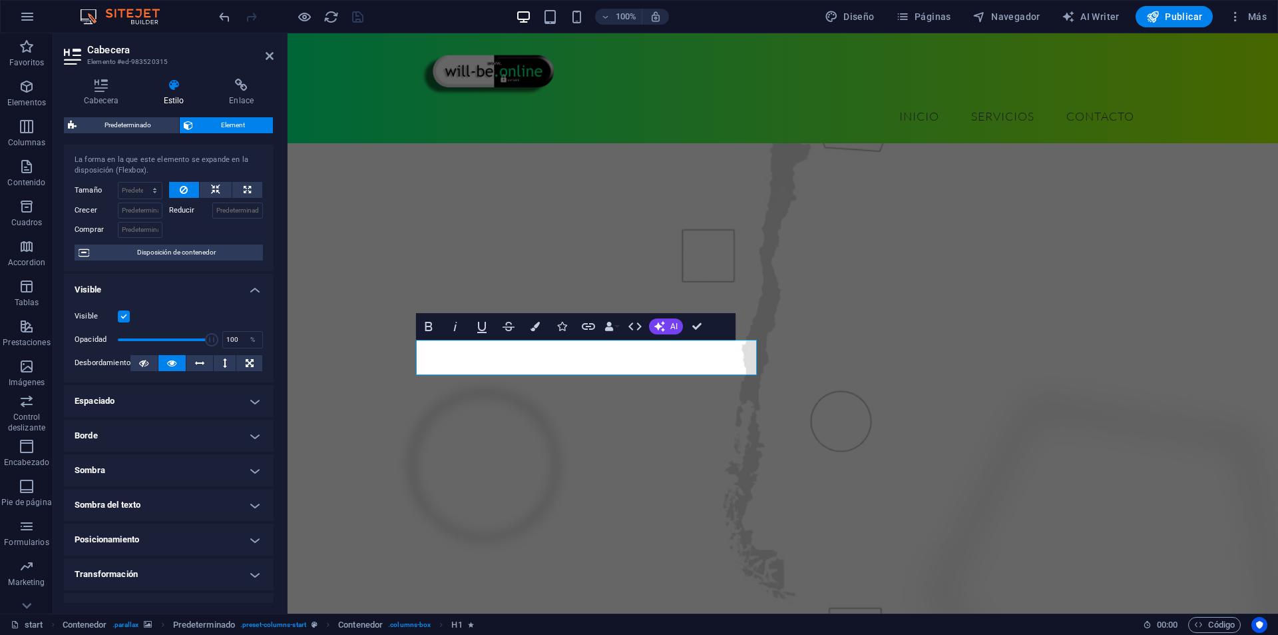
scroll to position [116, 0]
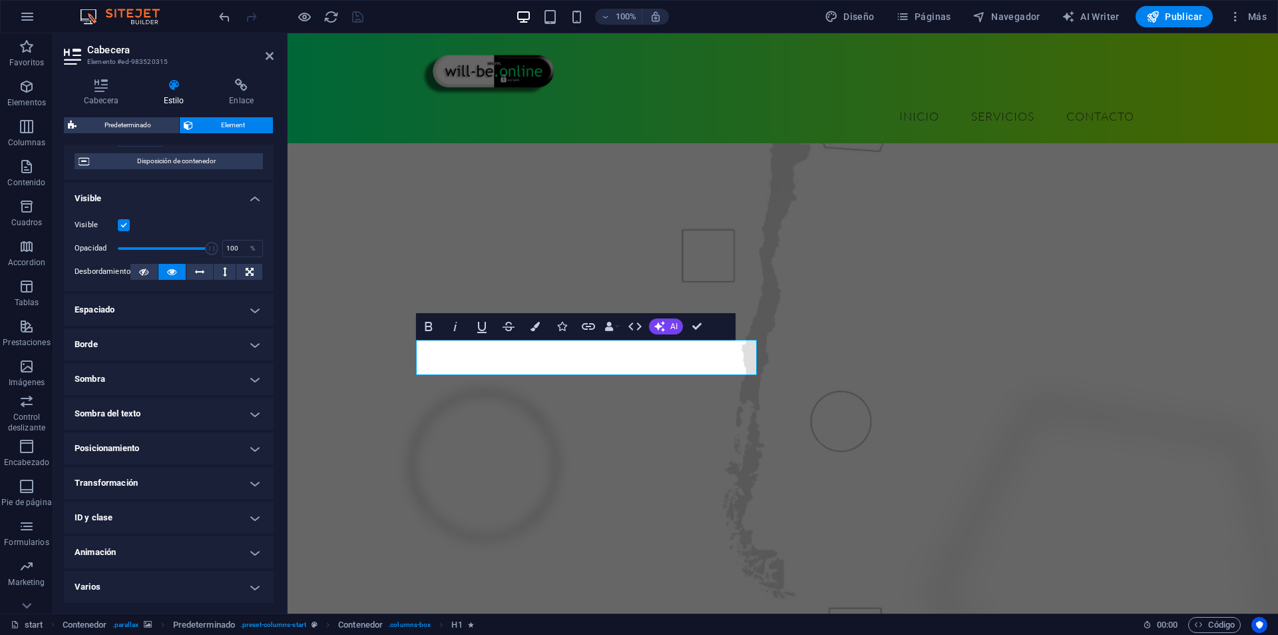
click at [119, 554] on h4 "Animación" at bounding box center [169, 552] width 210 height 32
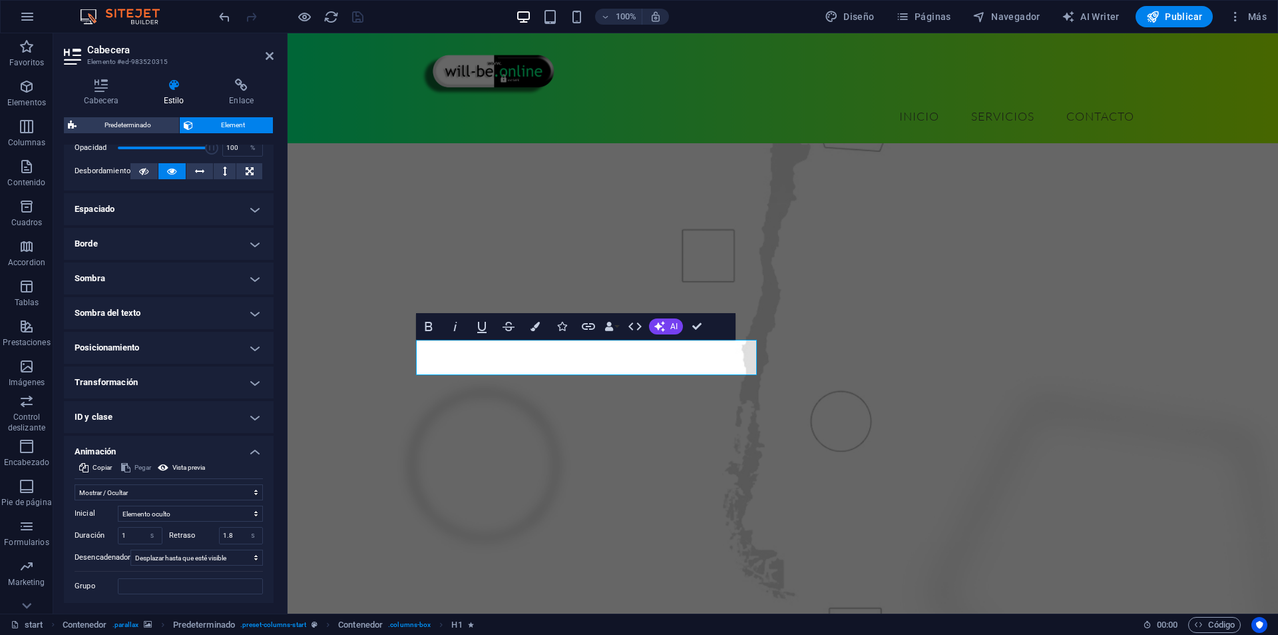
scroll to position [253, 0]
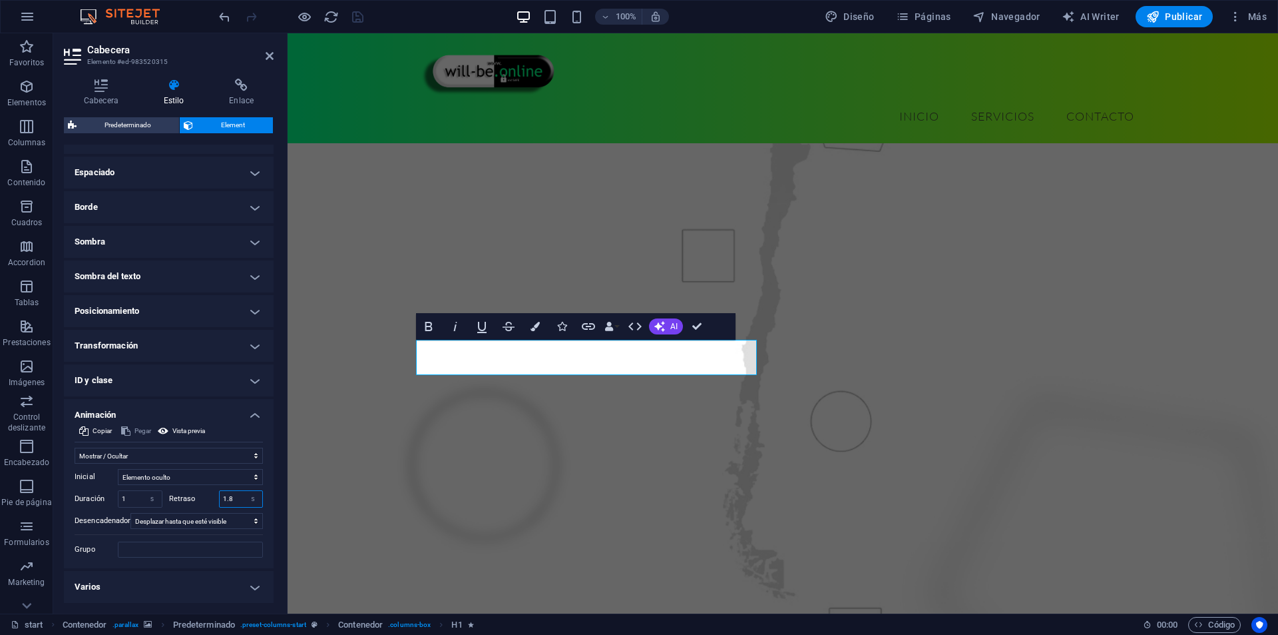
click at [230, 502] on input "1.8" at bounding box center [241, 499] width 43 height 16
type input "2.5"
click at [323, 437] on figure at bounding box center [783, 349] width 991 height 757
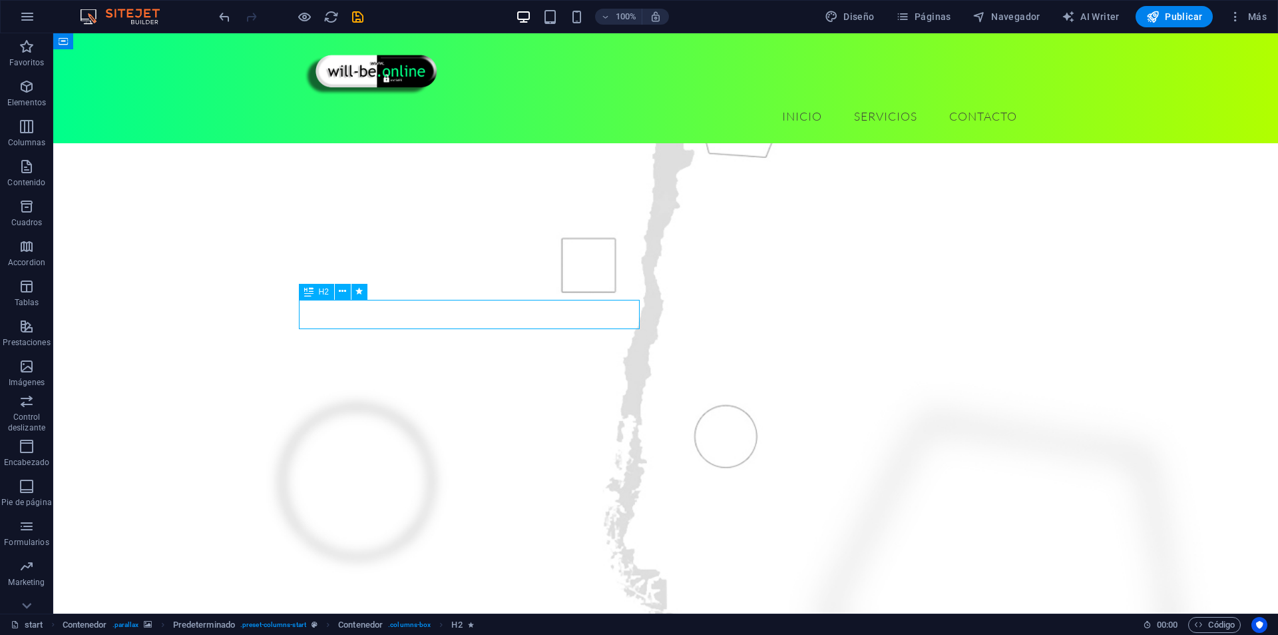
select select "slide"
select select "s"
select select "scroll"
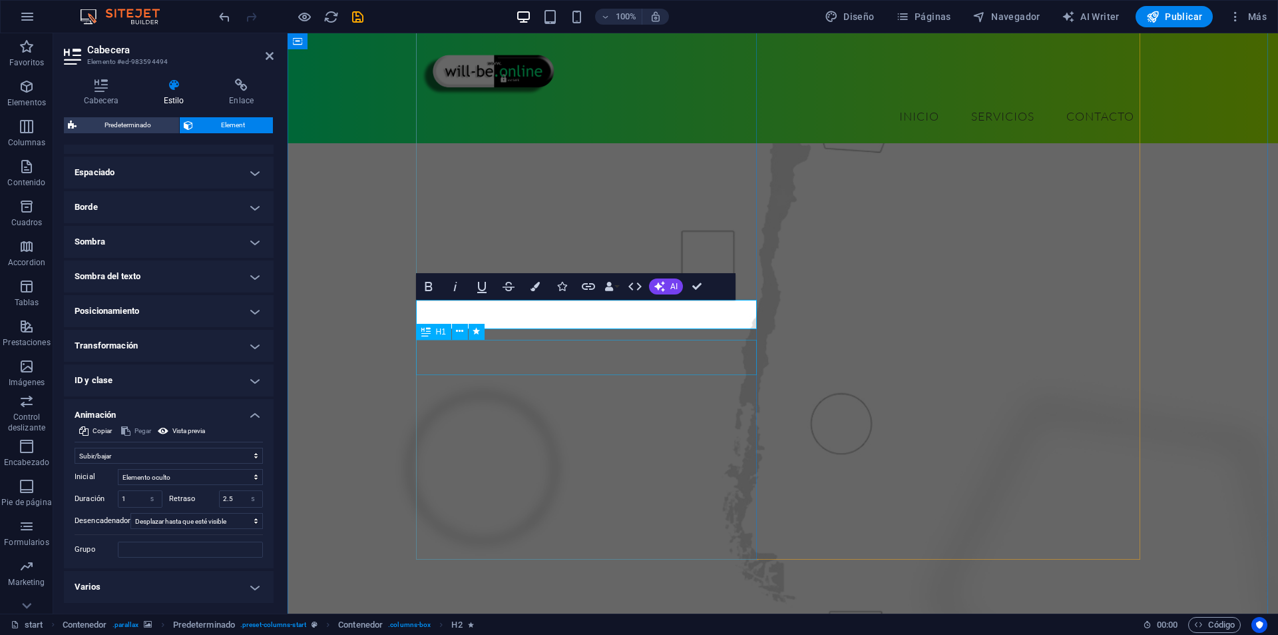
select select "fade"
select select "s"
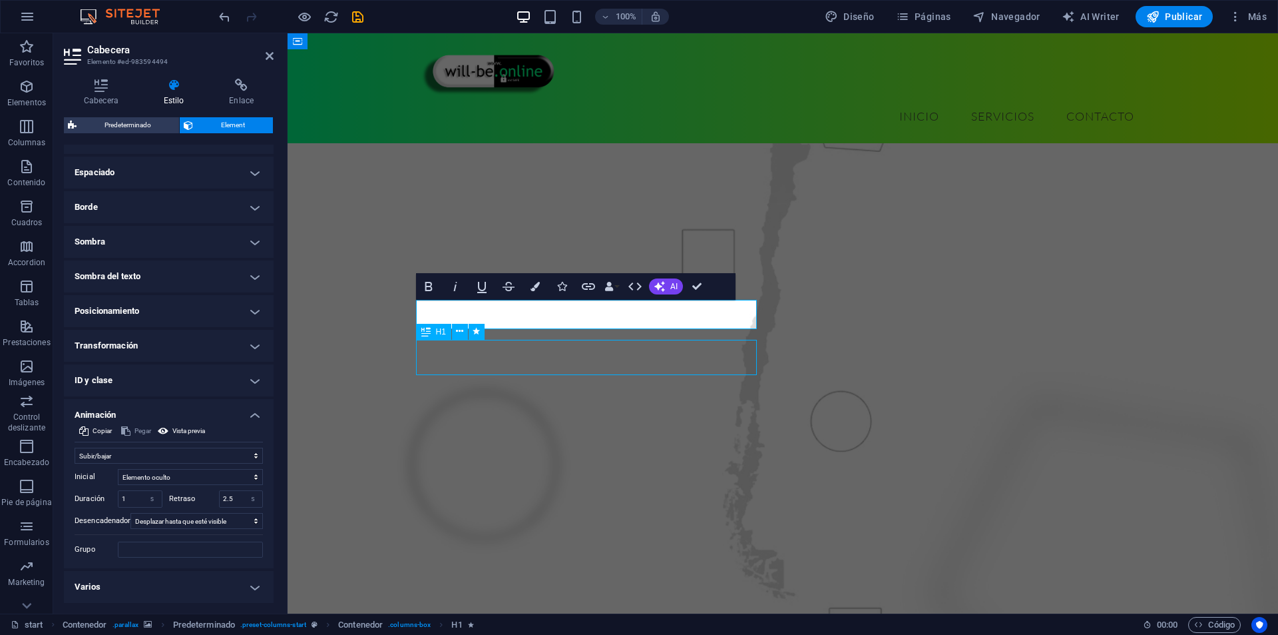
select select "scroll"
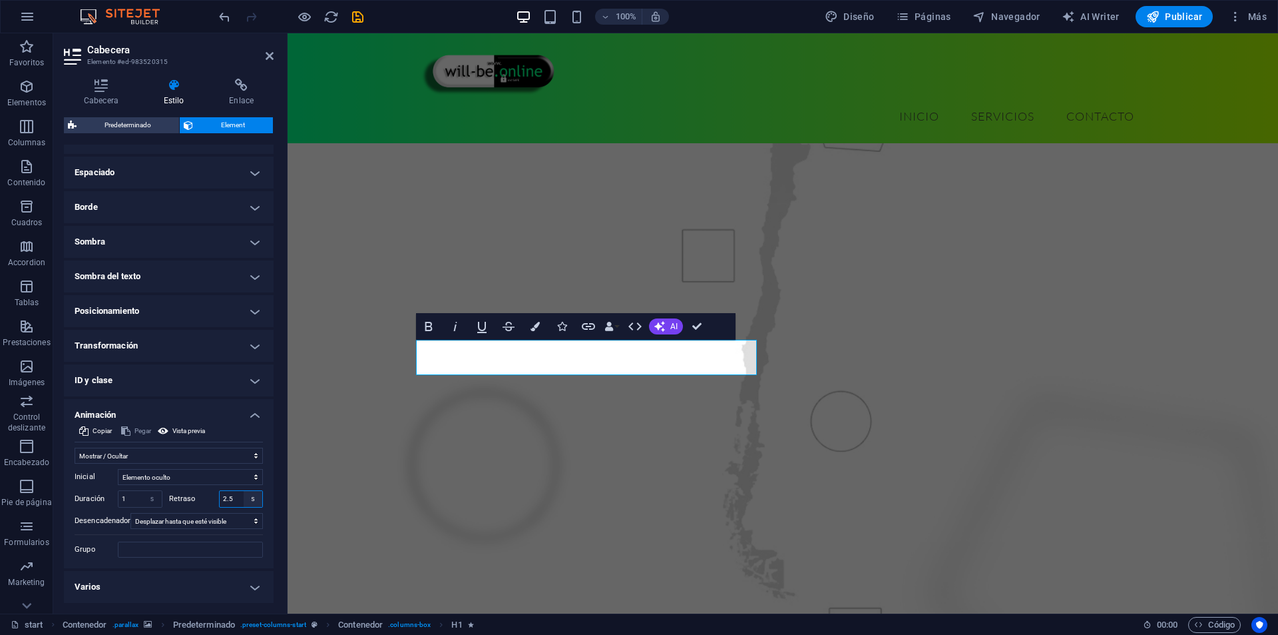
click at [244, 501] on select "s ms" at bounding box center [253, 499] width 19 height 16
click at [232, 498] on input "2.5" at bounding box center [241, 499] width 43 height 16
type input "3"
click at [340, 493] on figure at bounding box center [783, 349] width 991 height 757
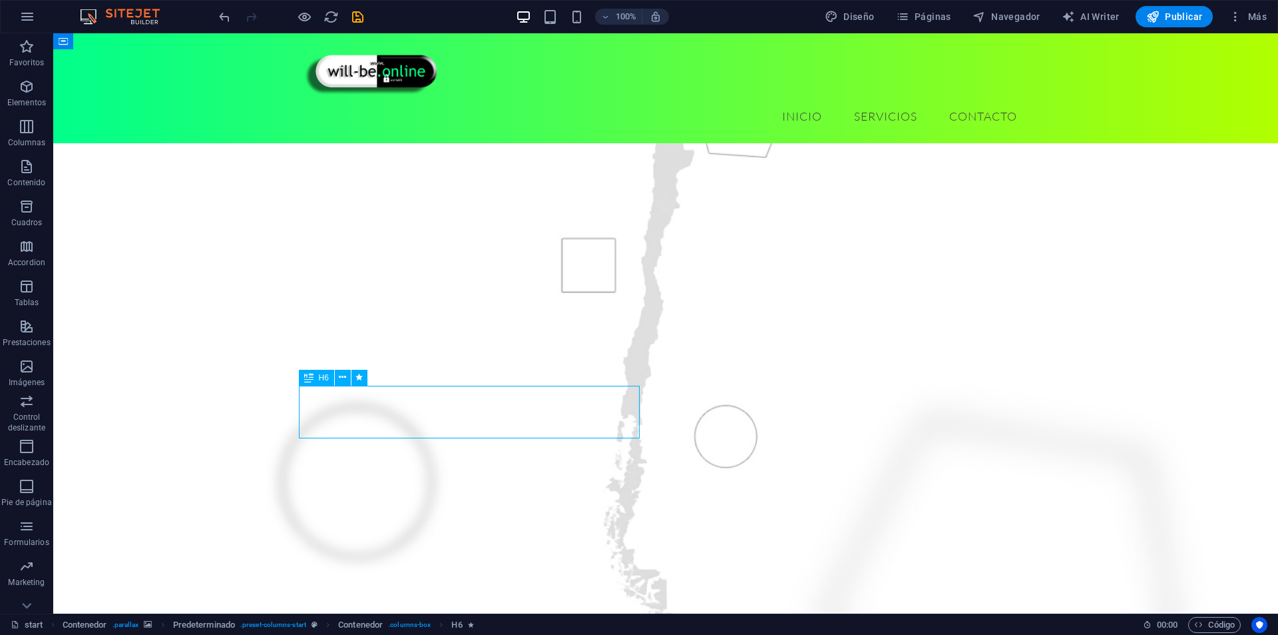
select select "fade"
select select "s"
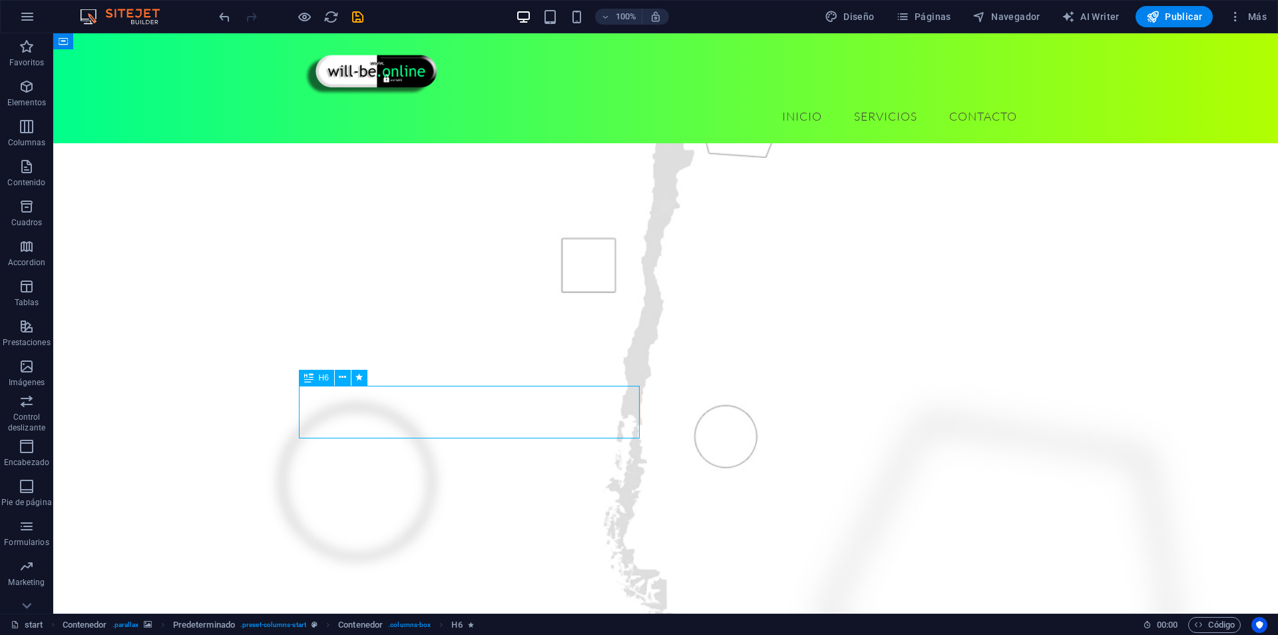
select select "scroll"
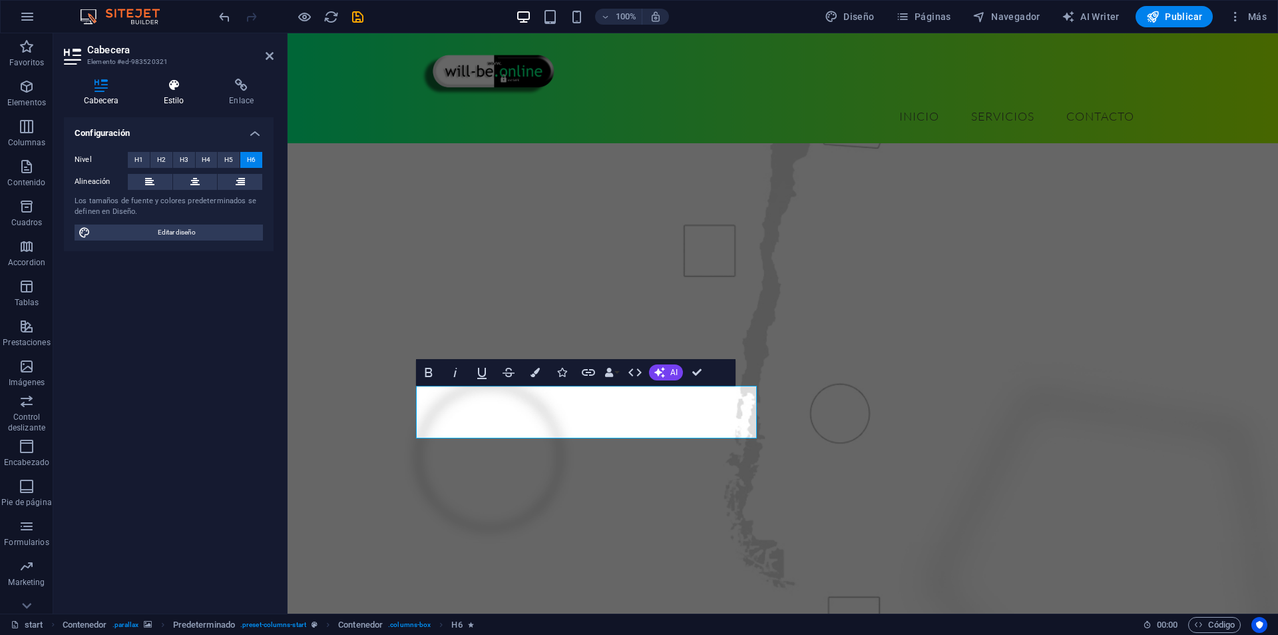
click at [179, 81] on icon at bounding box center [174, 85] width 61 height 13
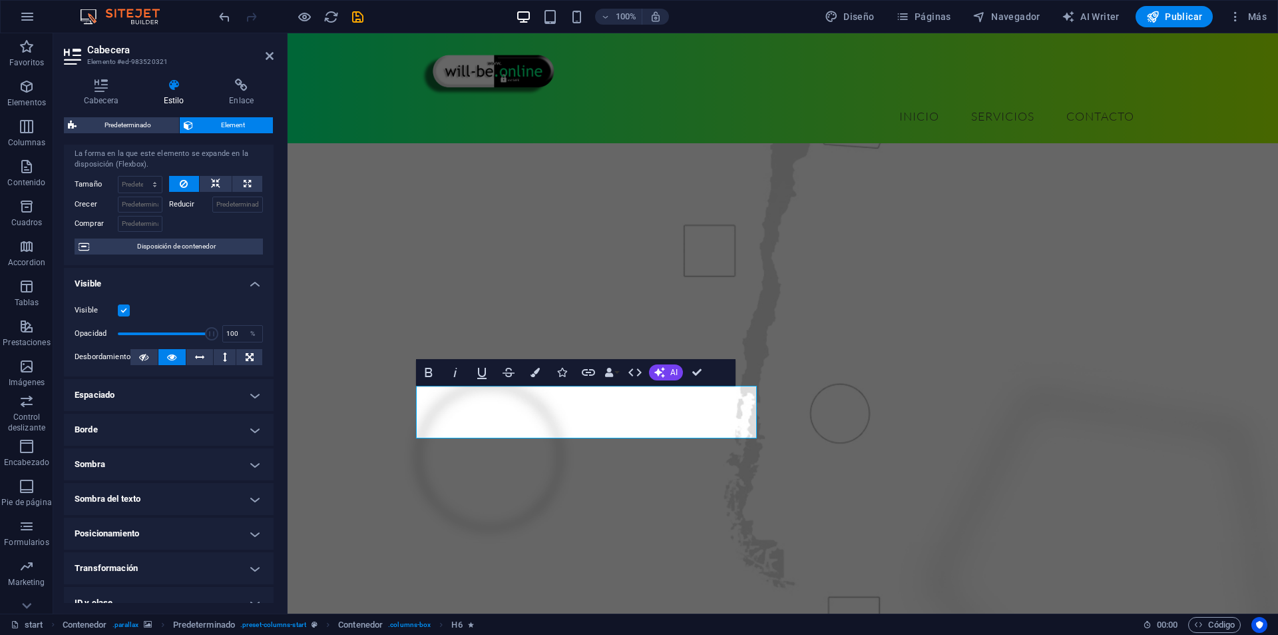
scroll to position [116, 0]
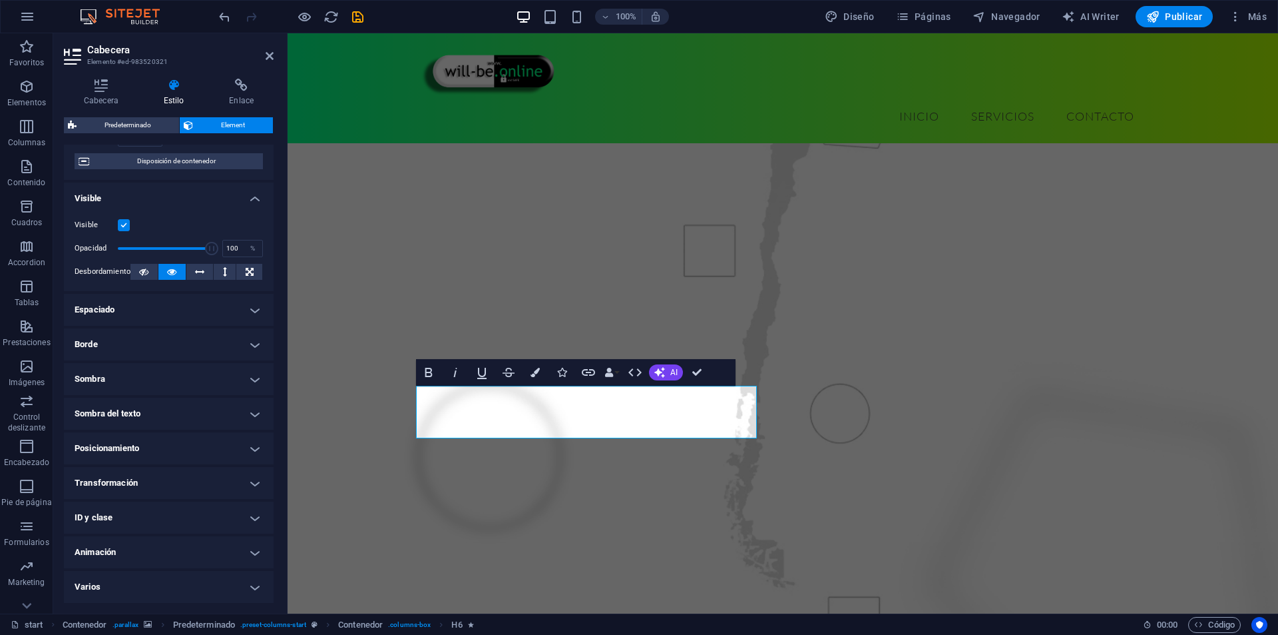
click at [190, 551] on h4 "Animación" at bounding box center [169, 552] width 210 height 32
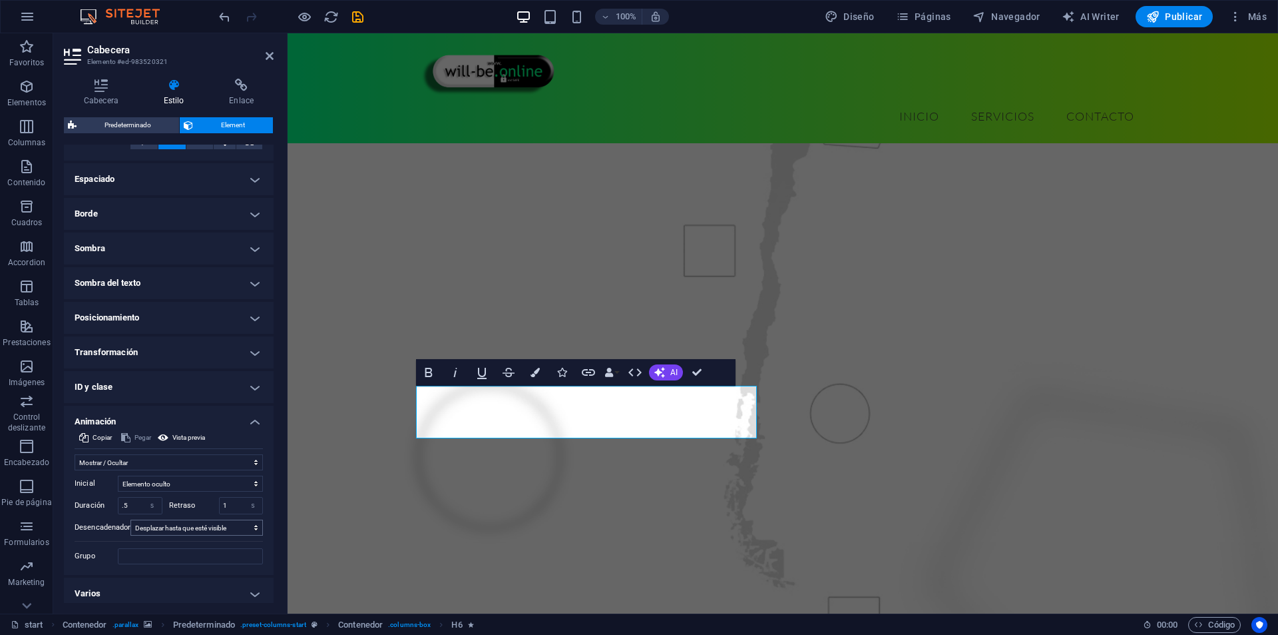
scroll to position [249, 0]
click at [231, 497] on input "1" at bounding box center [241, 503] width 43 height 16
type input "3"
click at [133, 500] on input ".5" at bounding box center [140, 503] width 43 height 16
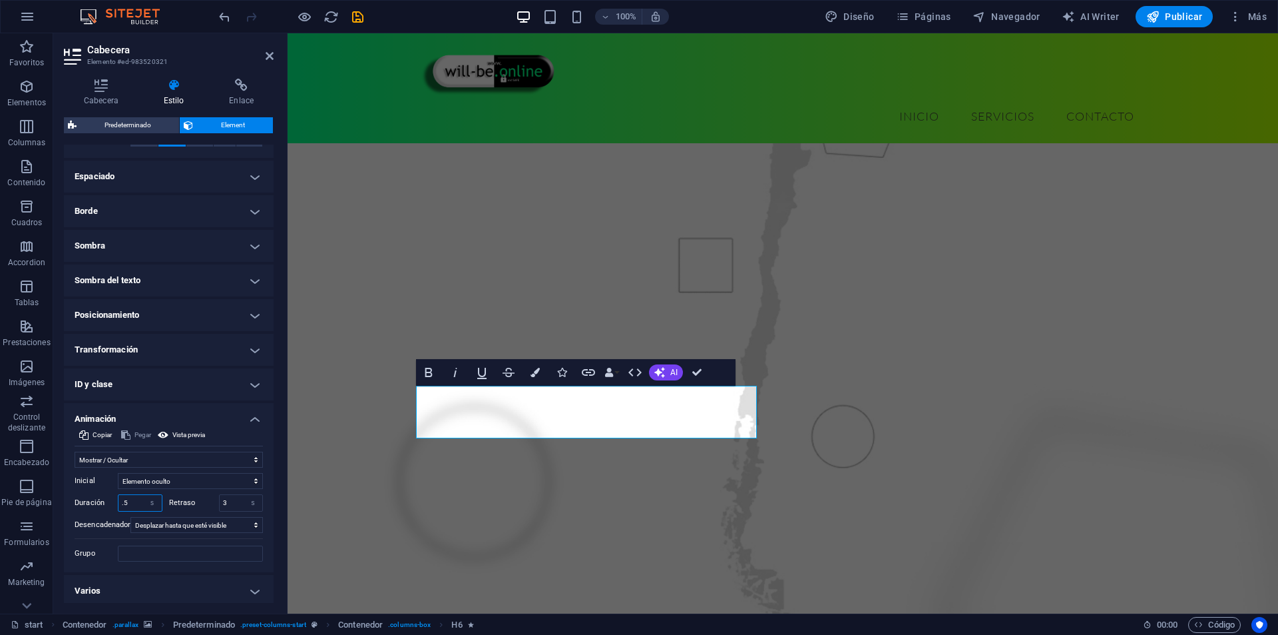
click at [133, 500] on input ".5" at bounding box center [140, 503] width 43 height 16
click at [123, 503] on input ".1" at bounding box center [140, 503] width 43 height 16
click at [121, 503] on input "1" at bounding box center [140, 503] width 43 height 16
click at [128, 501] on input "1" at bounding box center [140, 503] width 43 height 16
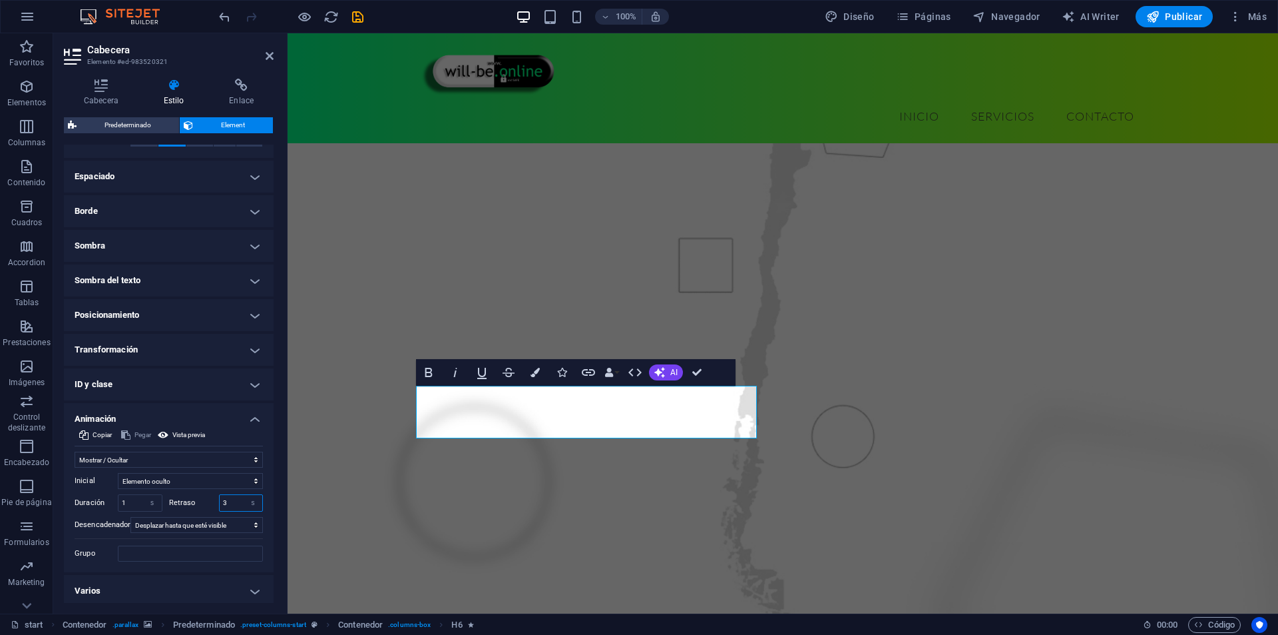
click at [240, 501] on input "3" at bounding box center [241, 503] width 43 height 16
click at [128, 508] on input "1" at bounding box center [140, 503] width 43 height 16
type input "1"
click at [323, 442] on figure at bounding box center [783, 349] width 991 height 757
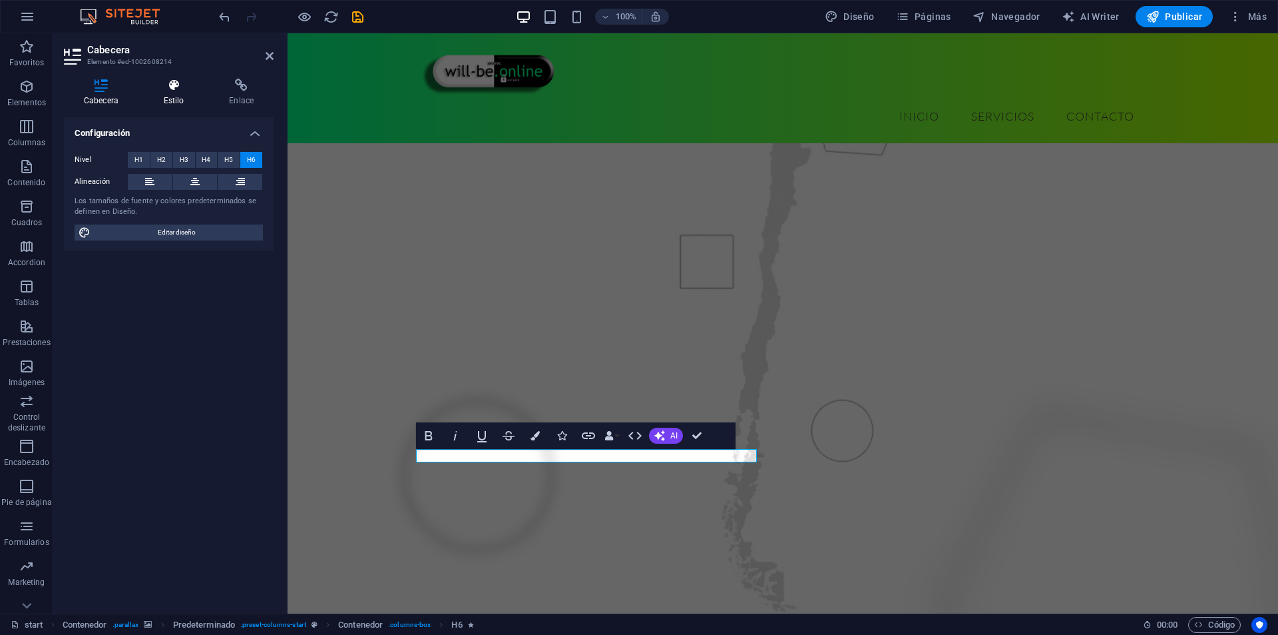
click at [180, 100] on h4 "Estilo" at bounding box center [177, 93] width 66 height 28
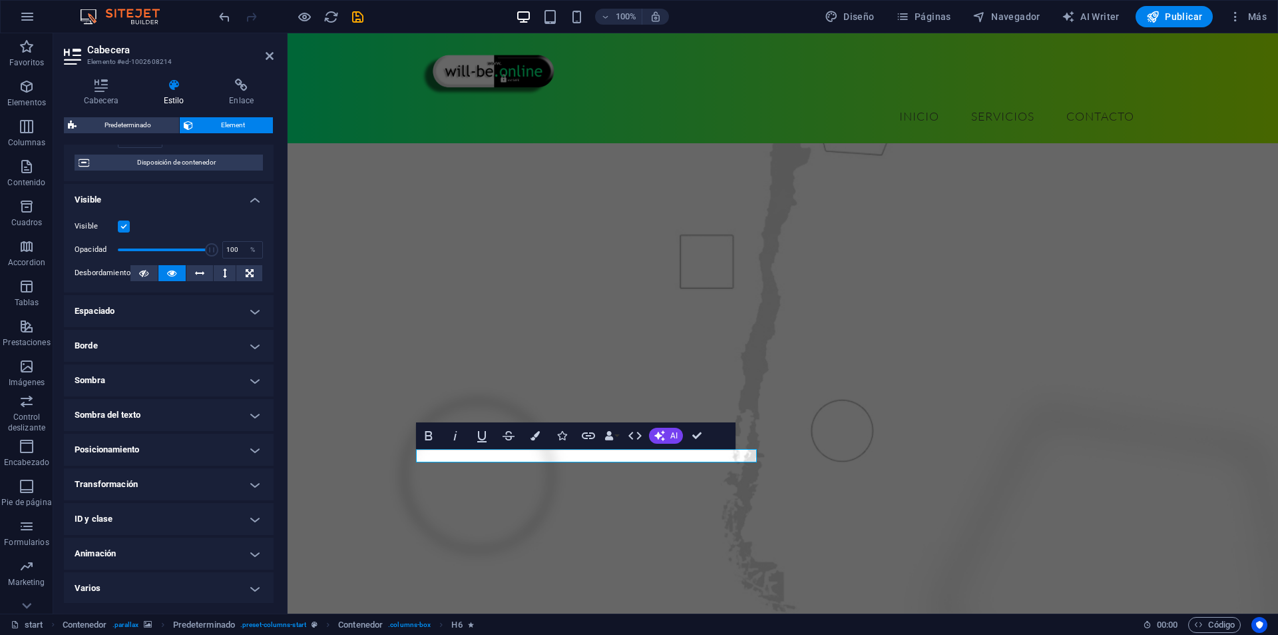
scroll to position [116, 0]
click at [140, 549] on h4 "Animación" at bounding box center [169, 552] width 210 height 32
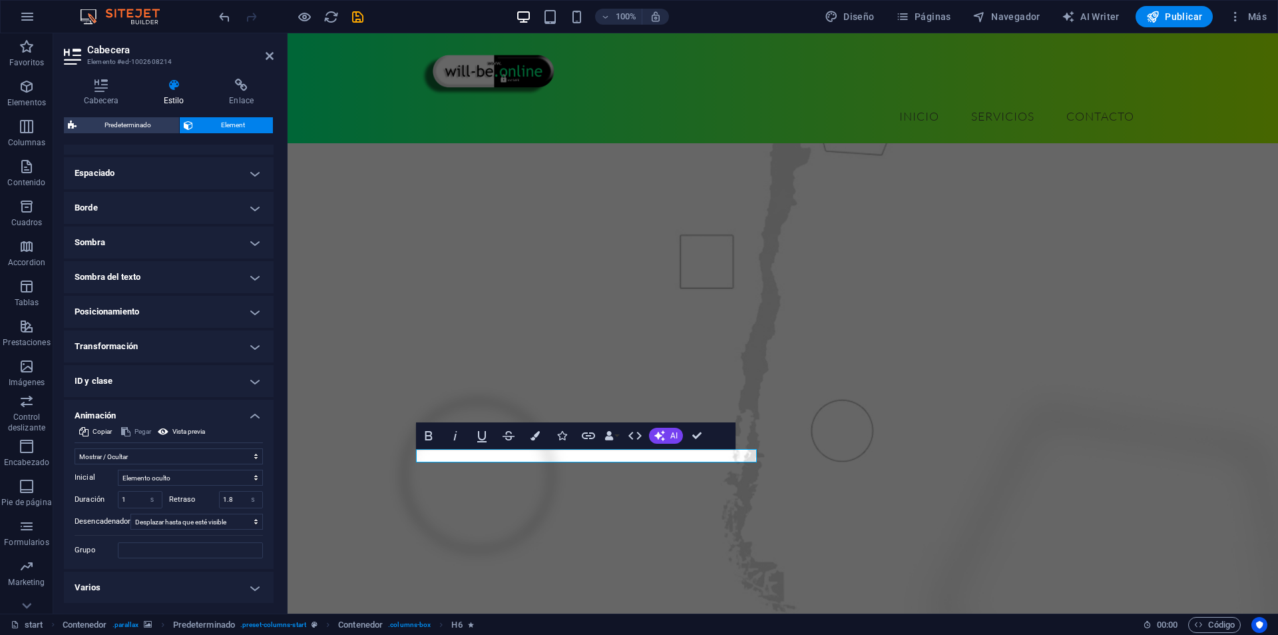
scroll to position [253, 0]
click at [227, 499] on input "1.8" at bounding box center [241, 499] width 43 height 16
click at [226, 499] on input "1.8" at bounding box center [241, 499] width 43 height 16
type input "2"
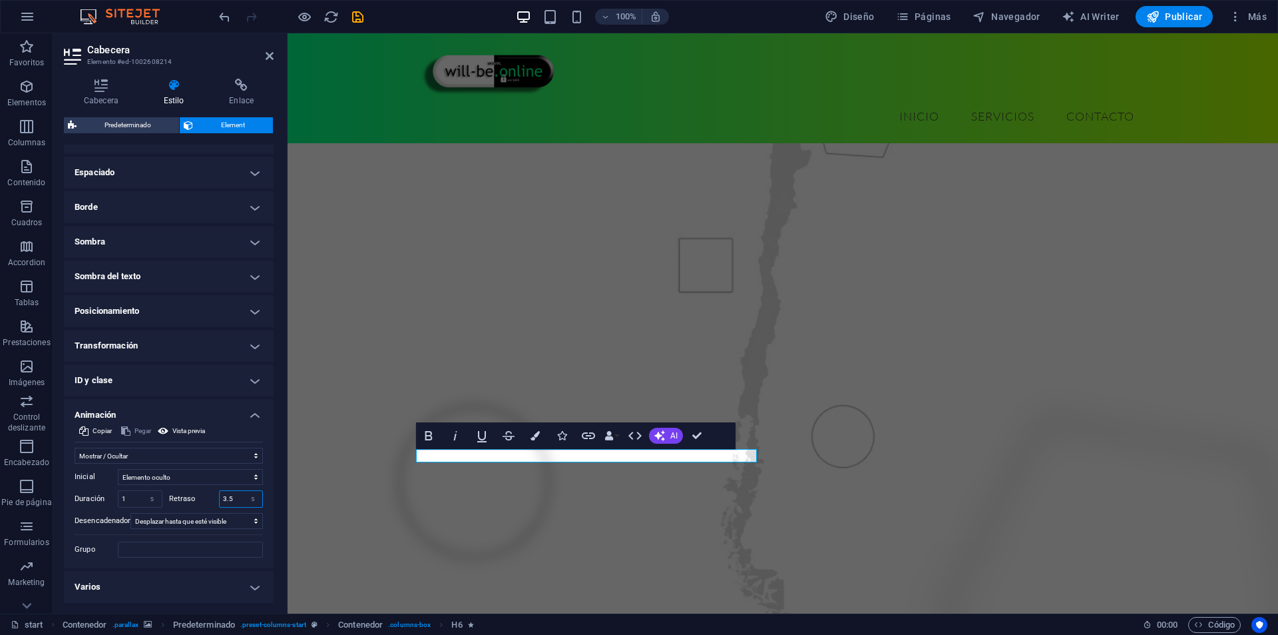
type input "3.5"
click at [389, 496] on figure at bounding box center [783, 349] width 991 height 757
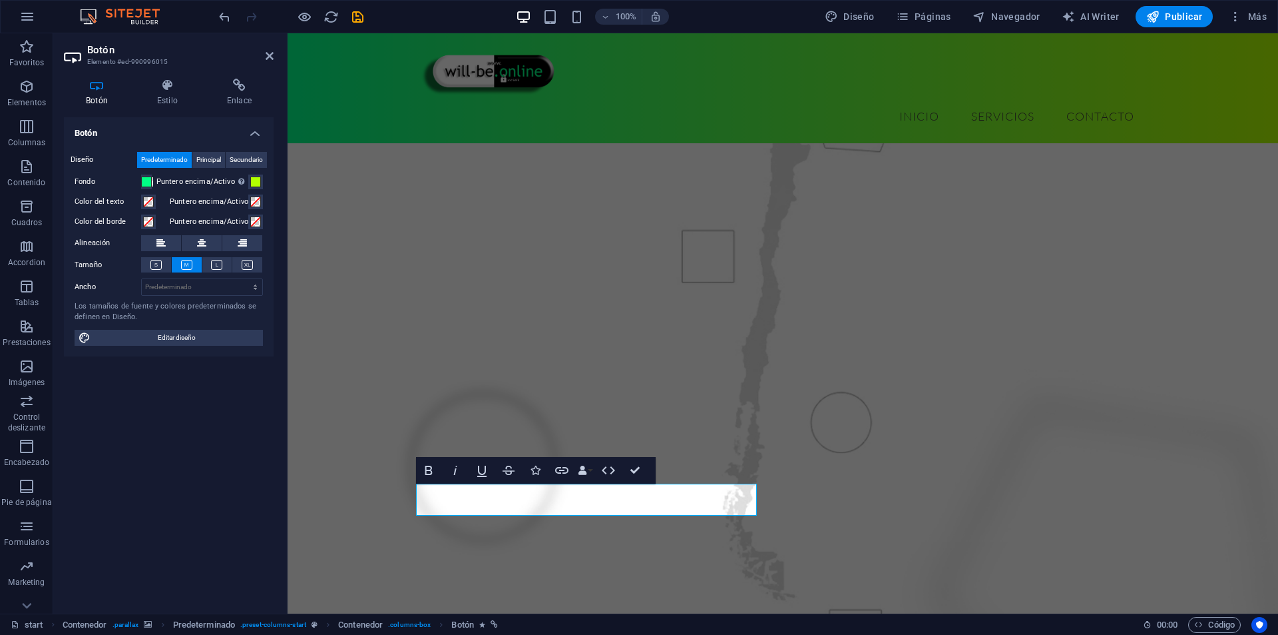
click at [180, 103] on h4 "Estilo" at bounding box center [170, 93] width 70 height 28
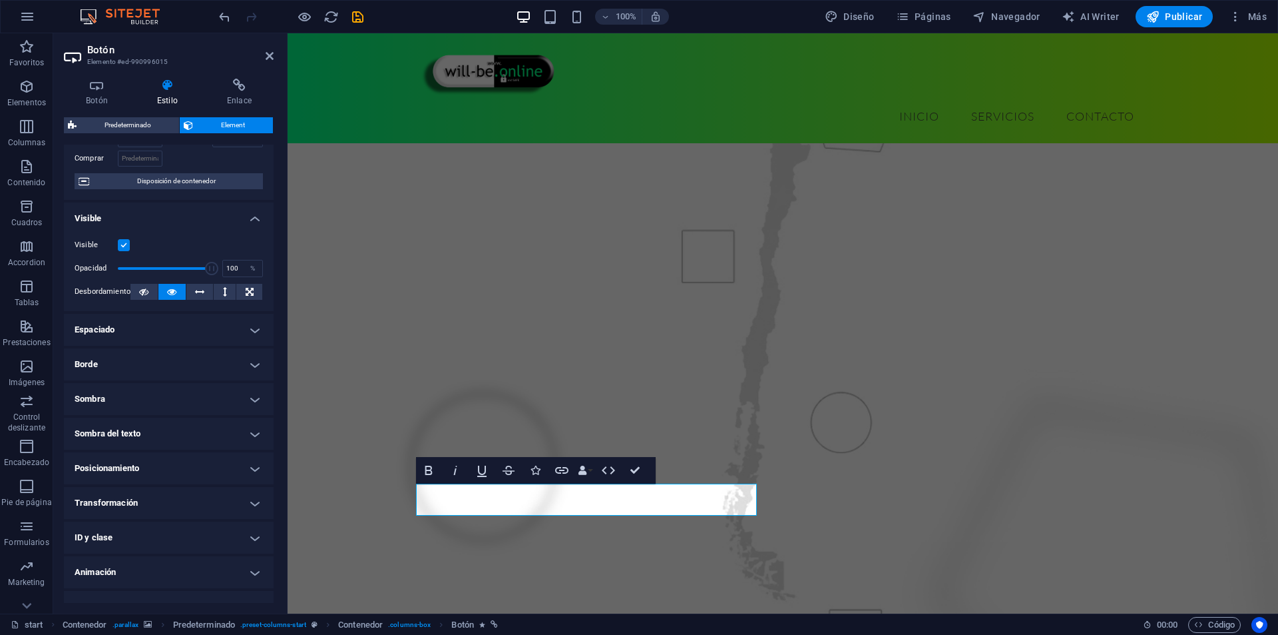
scroll to position [116, 0]
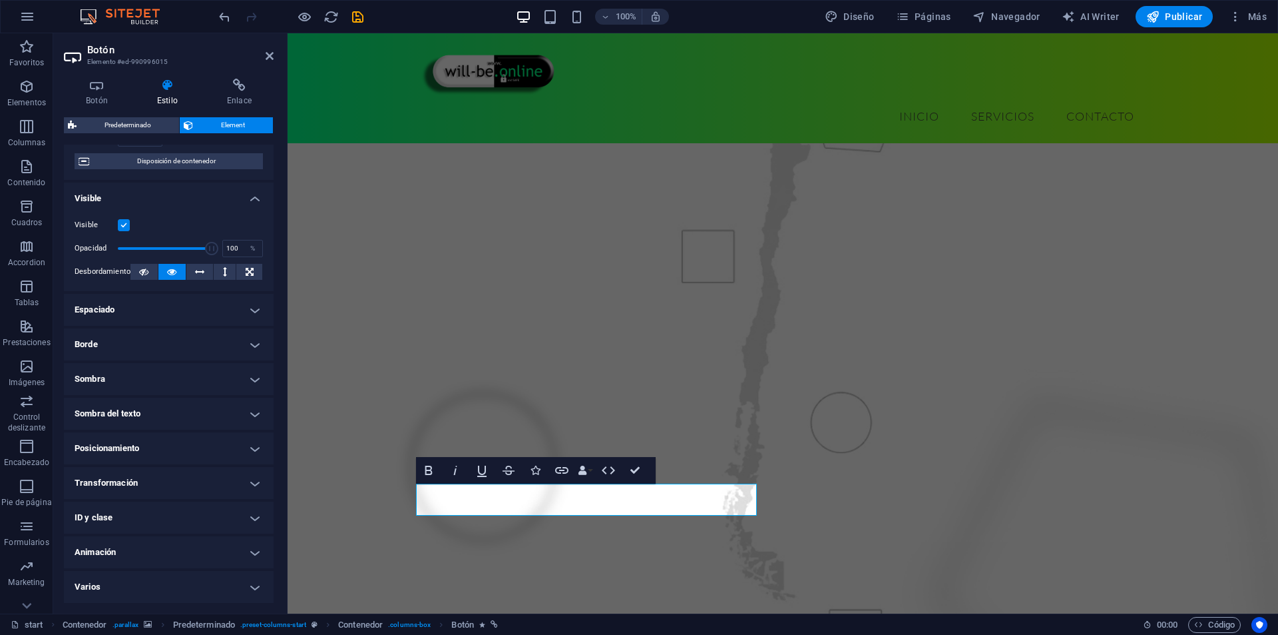
click at [190, 552] on h4 "Animación" at bounding box center [169, 552] width 210 height 32
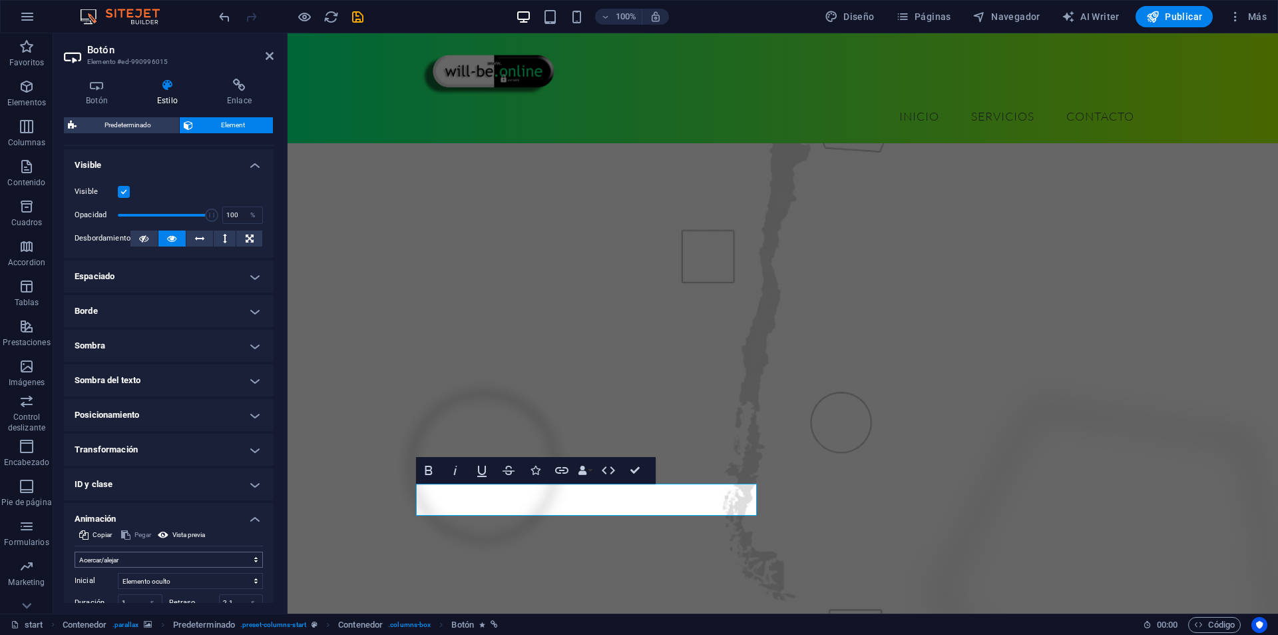
scroll to position [253, 0]
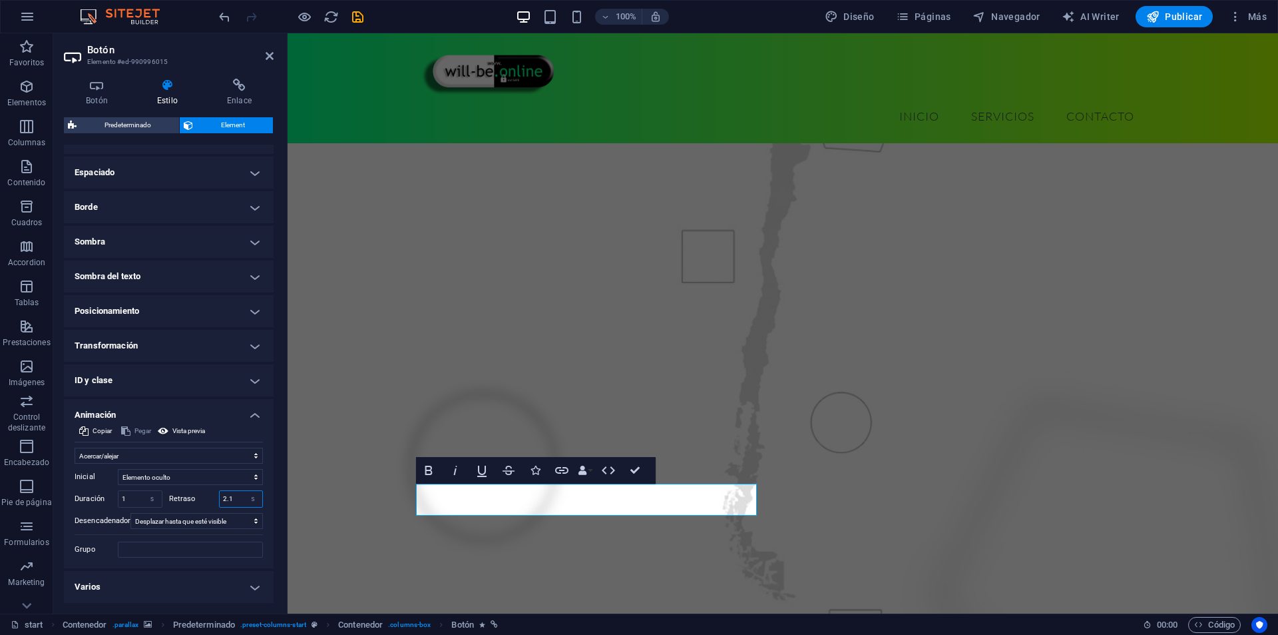
click at [223, 491] on input "2.1" at bounding box center [241, 499] width 43 height 16
click at [222, 491] on input "2.1" at bounding box center [241, 499] width 43 height 16
type input "4"
click at [326, 476] on figure at bounding box center [783, 349] width 991 height 757
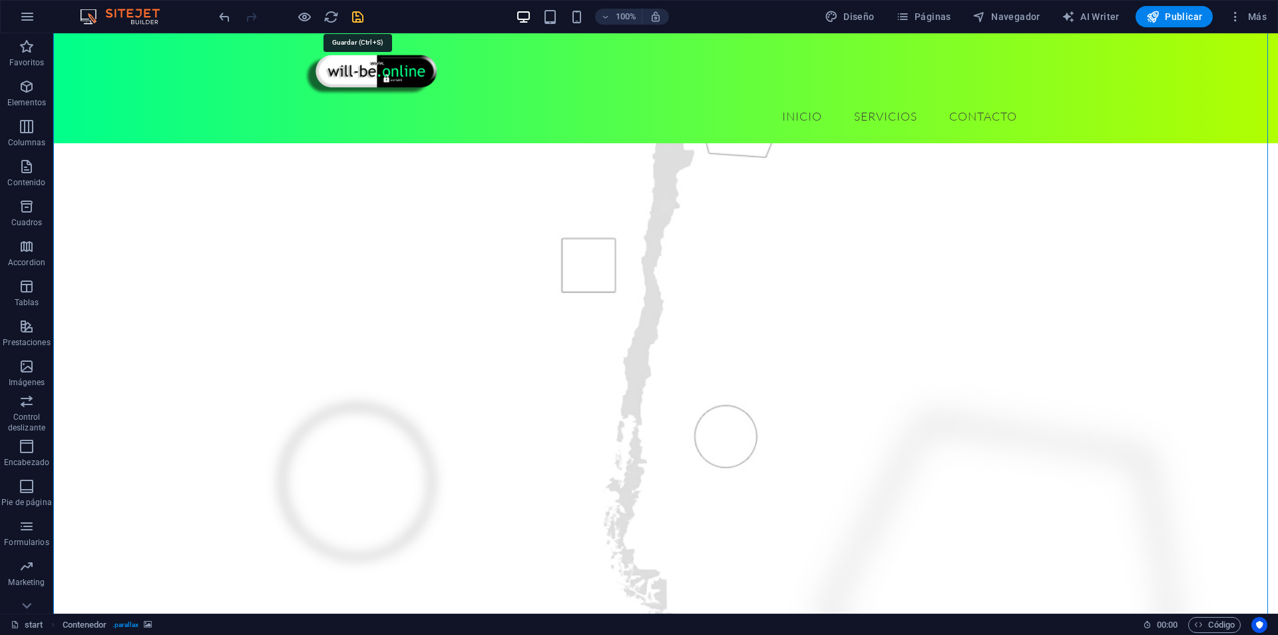
click at [354, 21] on icon "save" at bounding box center [357, 16] width 15 height 15
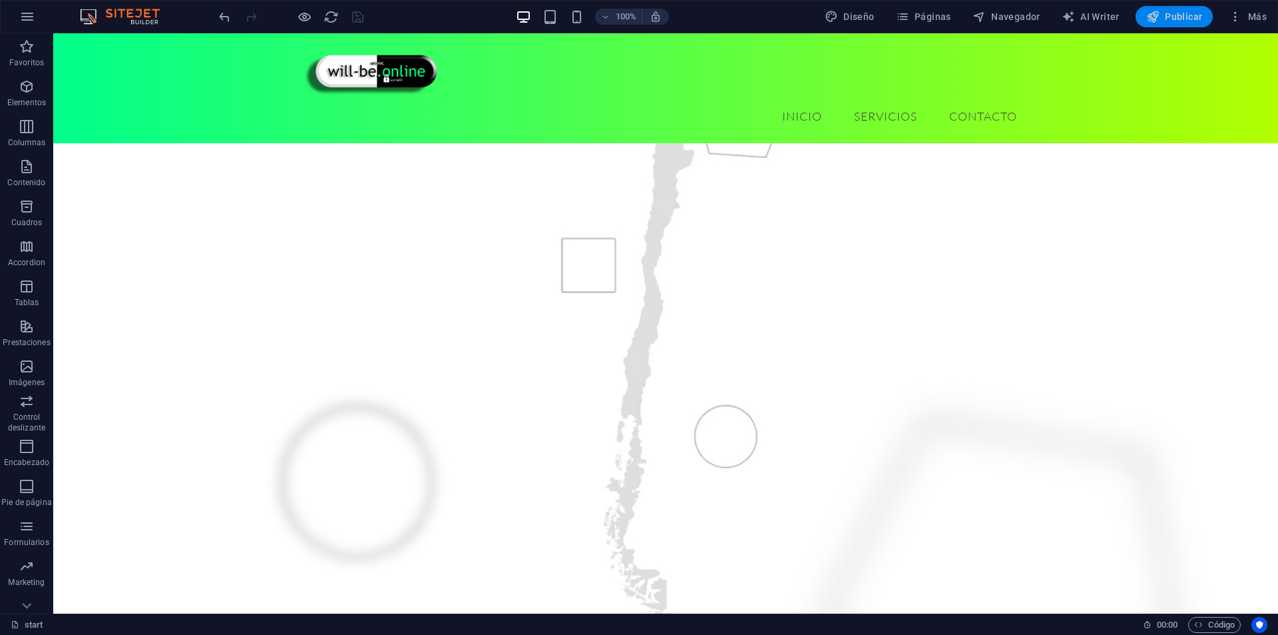
click at [1158, 9] on button "Publicar" at bounding box center [1175, 16] width 78 height 21
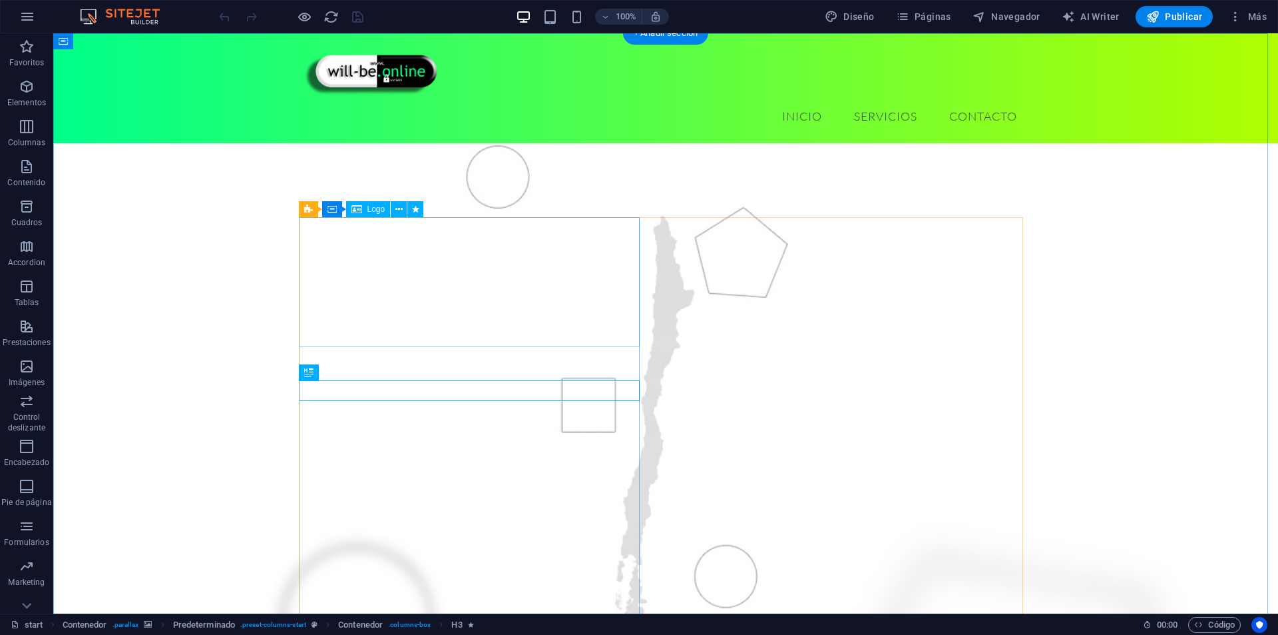
select select "px"
select select "fade"
select select "s"
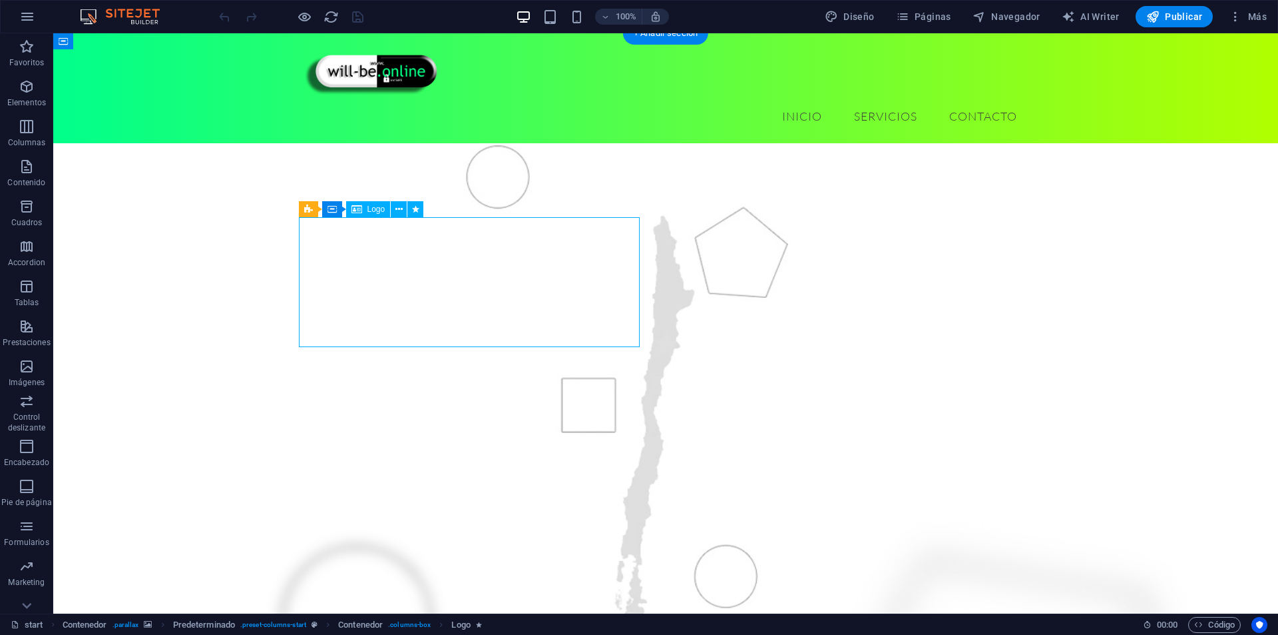
select select "s"
select select "scroll"
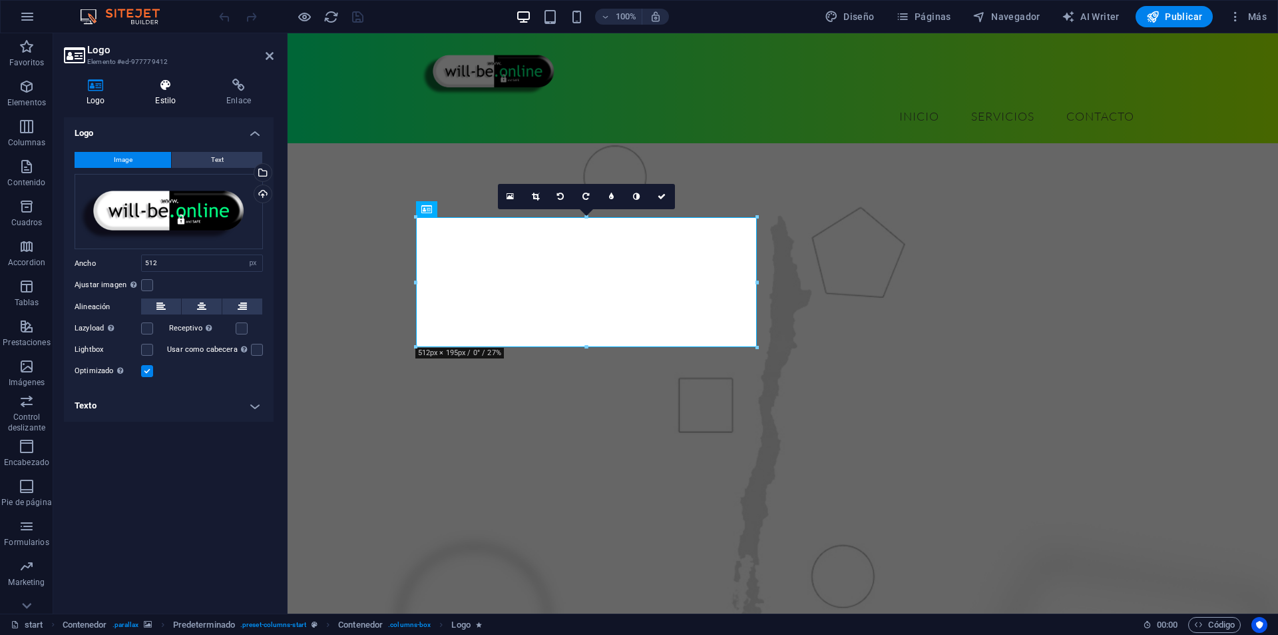
click at [164, 97] on h4 "Estilo" at bounding box center [167, 93] width 71 height 28
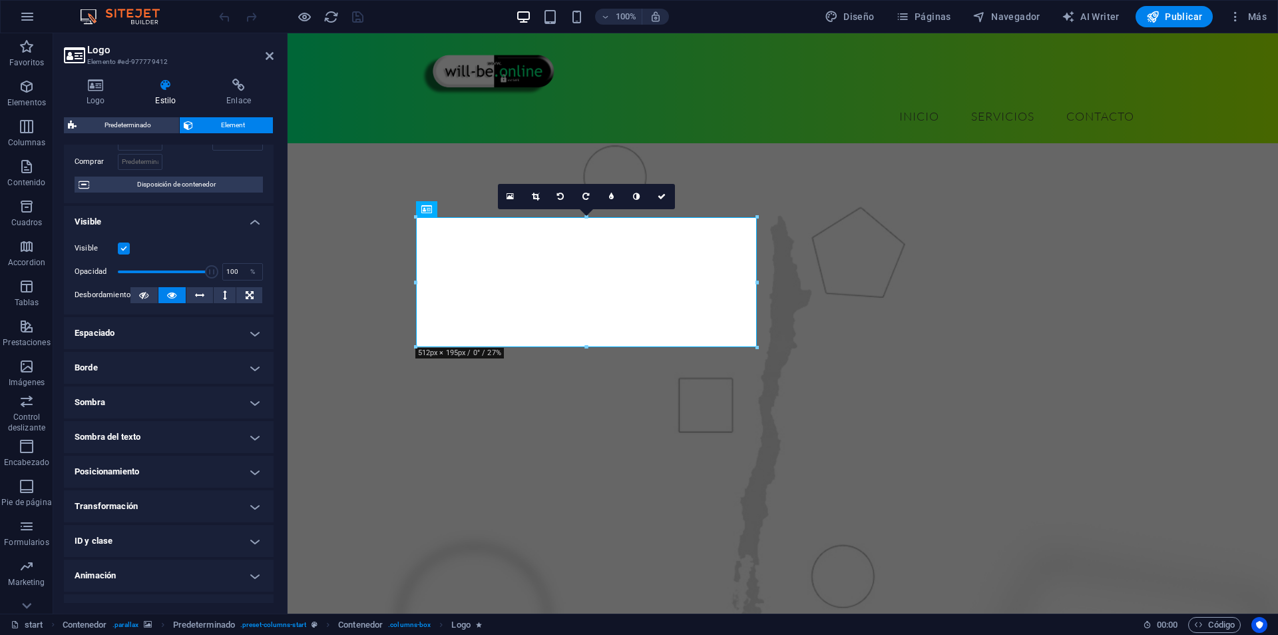
scroll to position [116, 0]
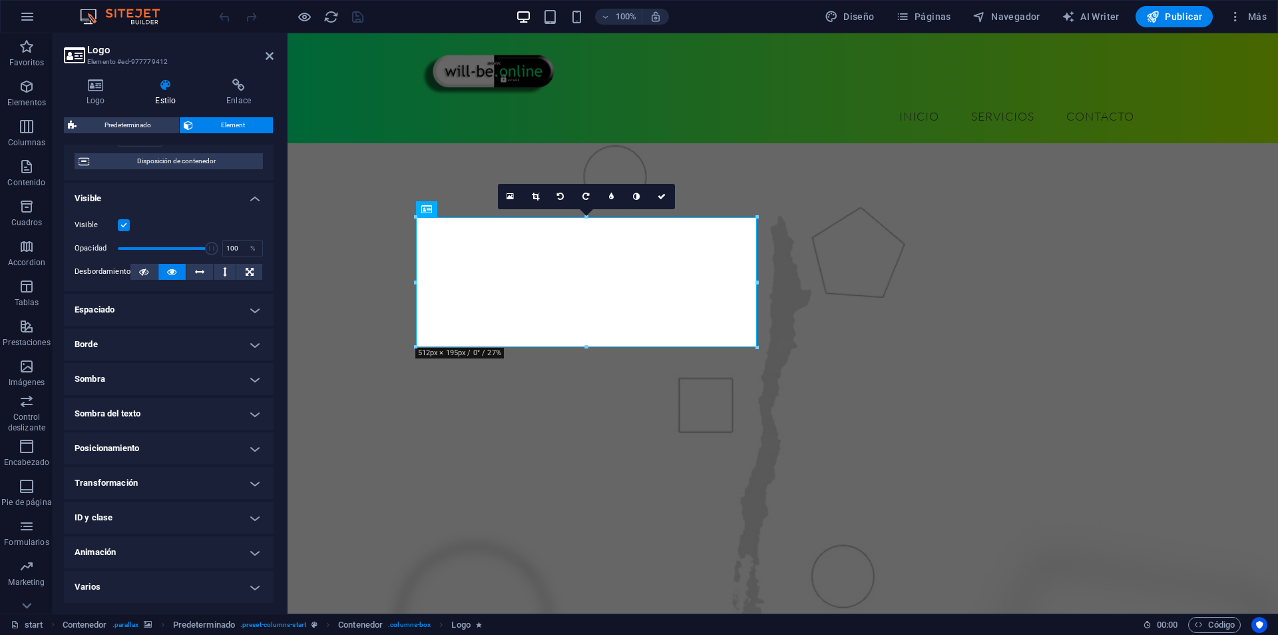
click at [133, 541] on h4 "Animación" at bounding box center [169, 552] width 210 height 32
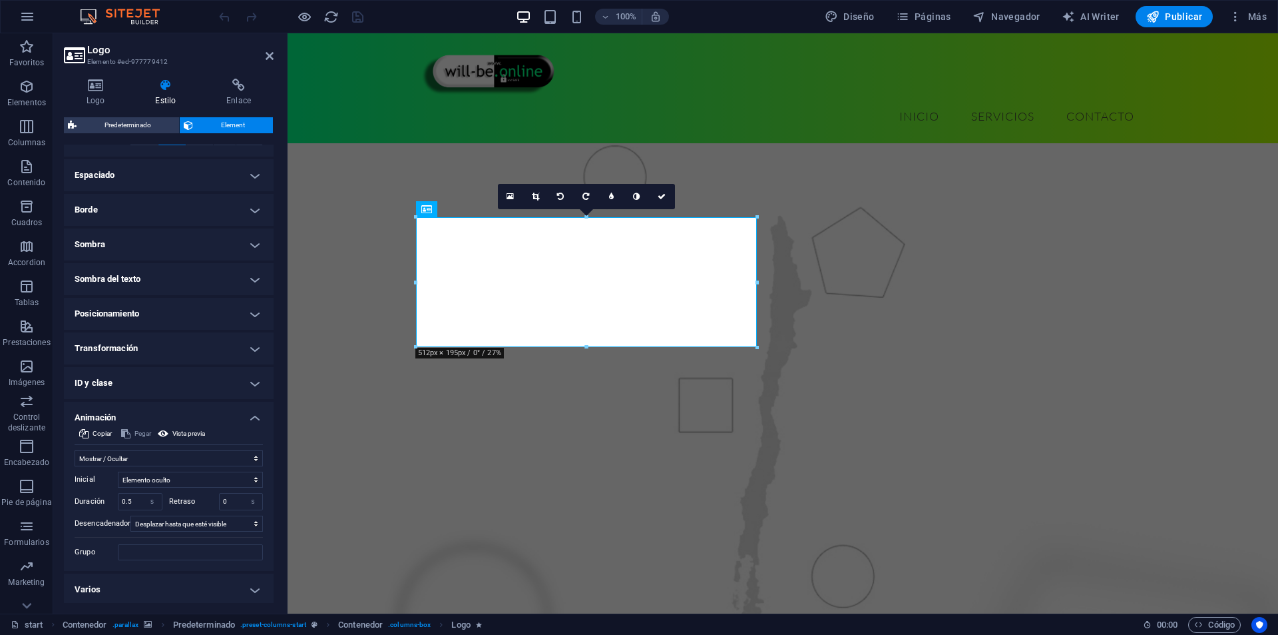
scroll to position [253, 0]
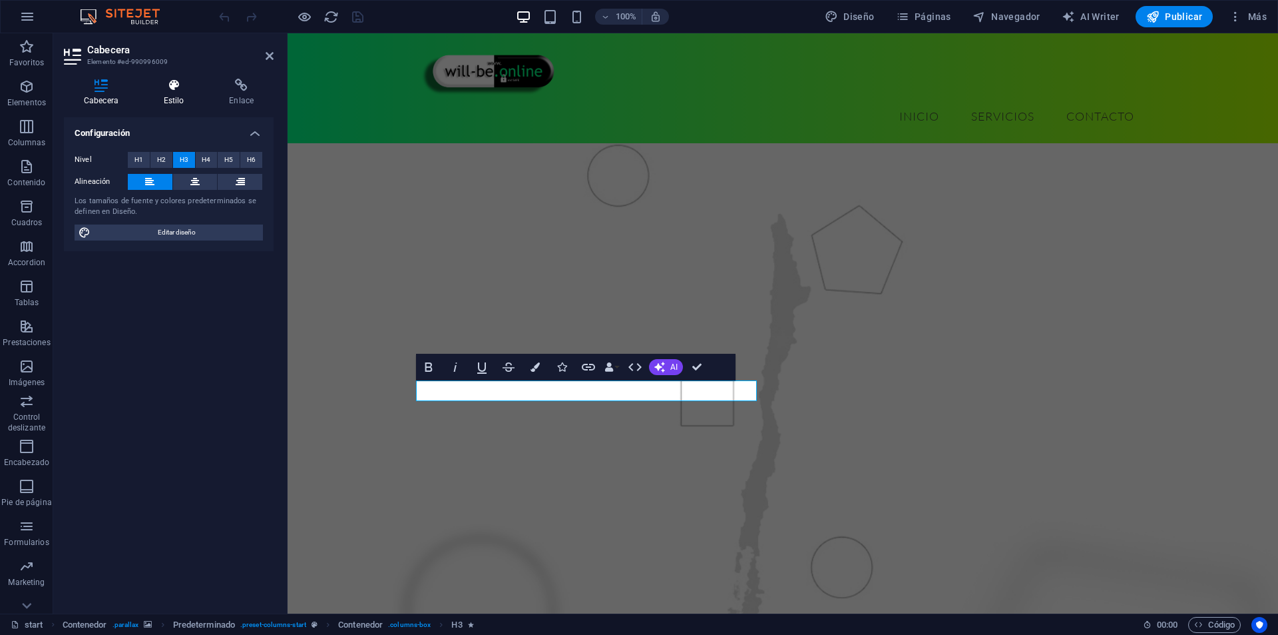
click at [181, 100] on h4 "Estilo" at bounding box center [177, 93] width 66 height 28
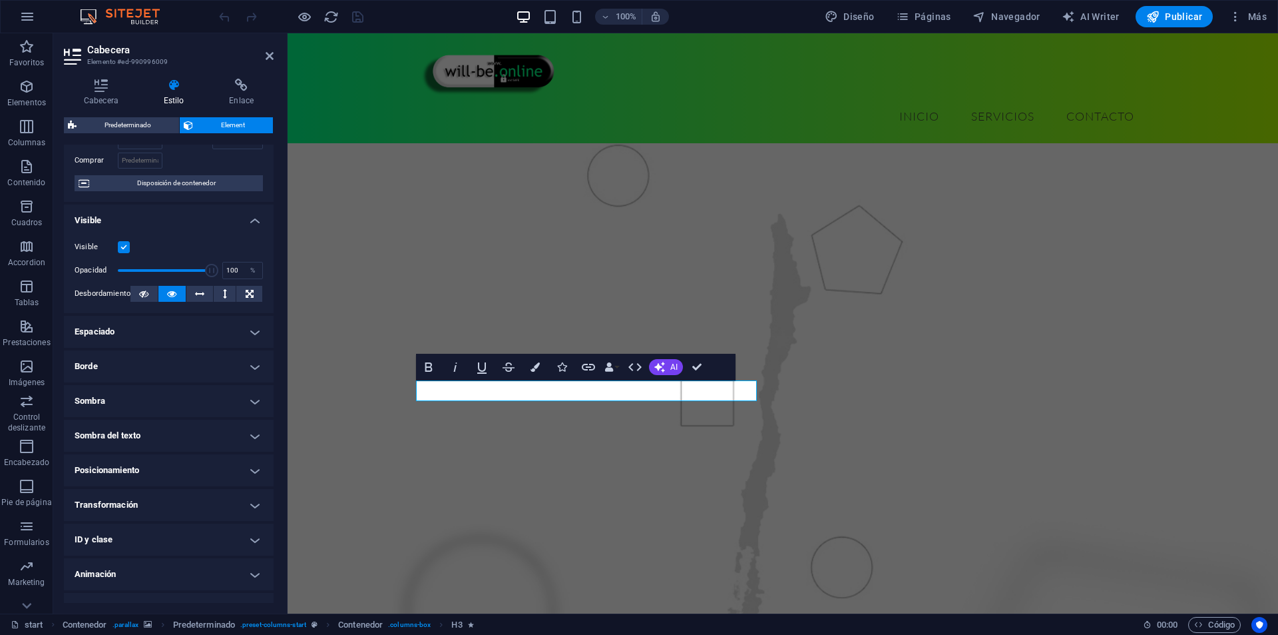
scroll to position [116, 0]
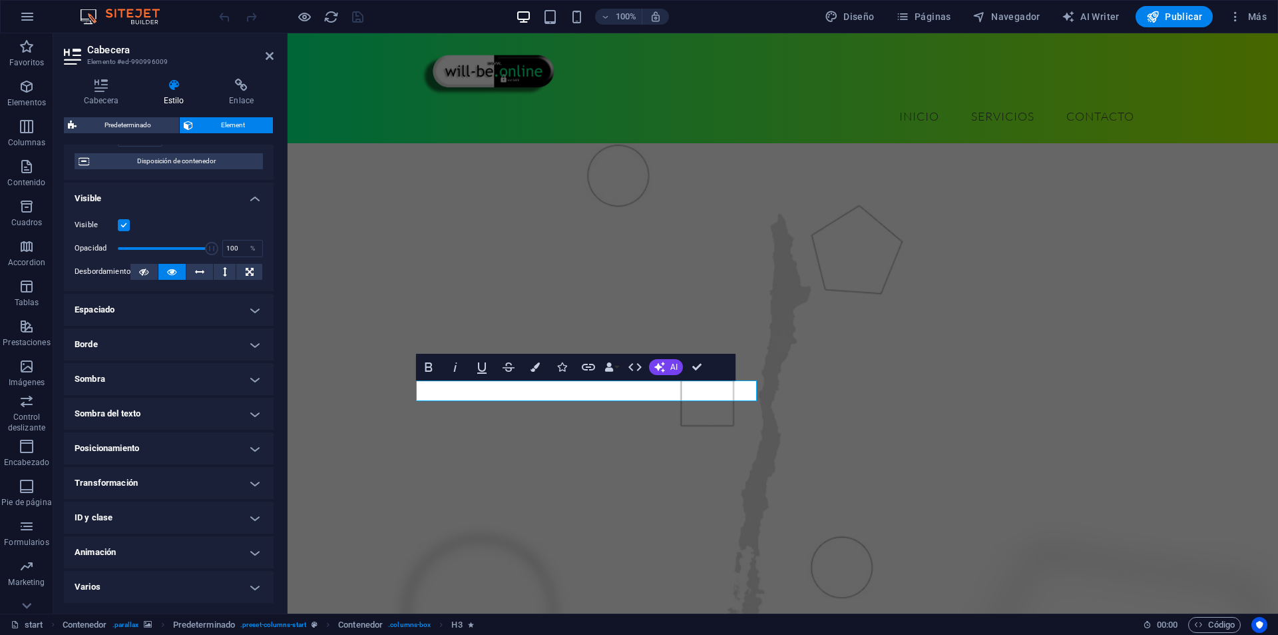
click at [150, 543] on h4 "Animación" at bounding box center [169, 552] width 210 height 32
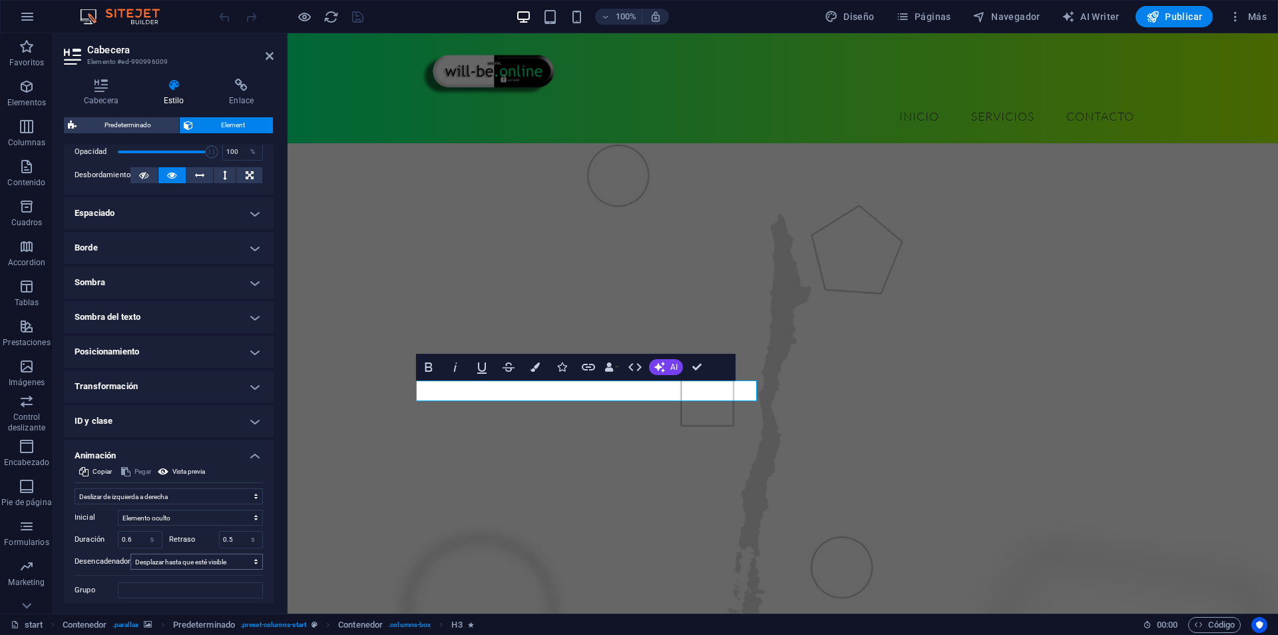
scroll to position [253, 0]
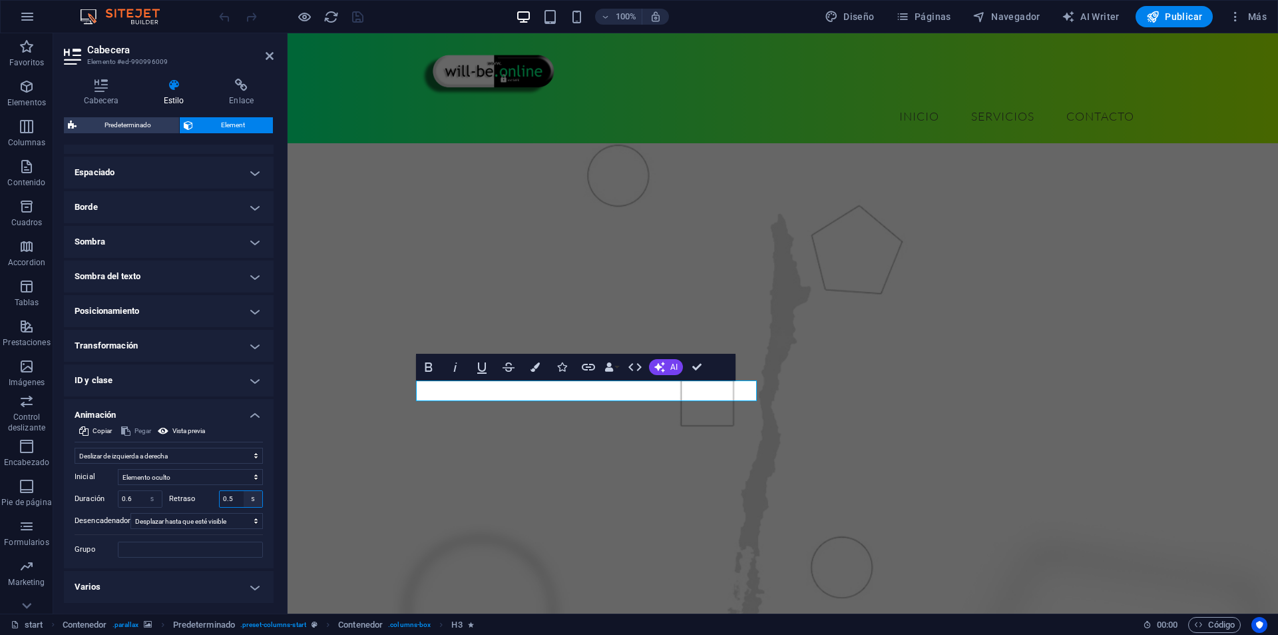
click at [248, 501] on select "s ms" at bounding box center [253, 499] width 19 height 16
click at [226, 500] on input "0.5" at bounding box center [241, 499] width 43 height 16
click at [232, 497] on input "0.5" at bounding box center [241, 499] width 43 height 16
type input "0"
click at [128, 504] on input "0.6" at bounding box center [140, 499] width 43 height 16
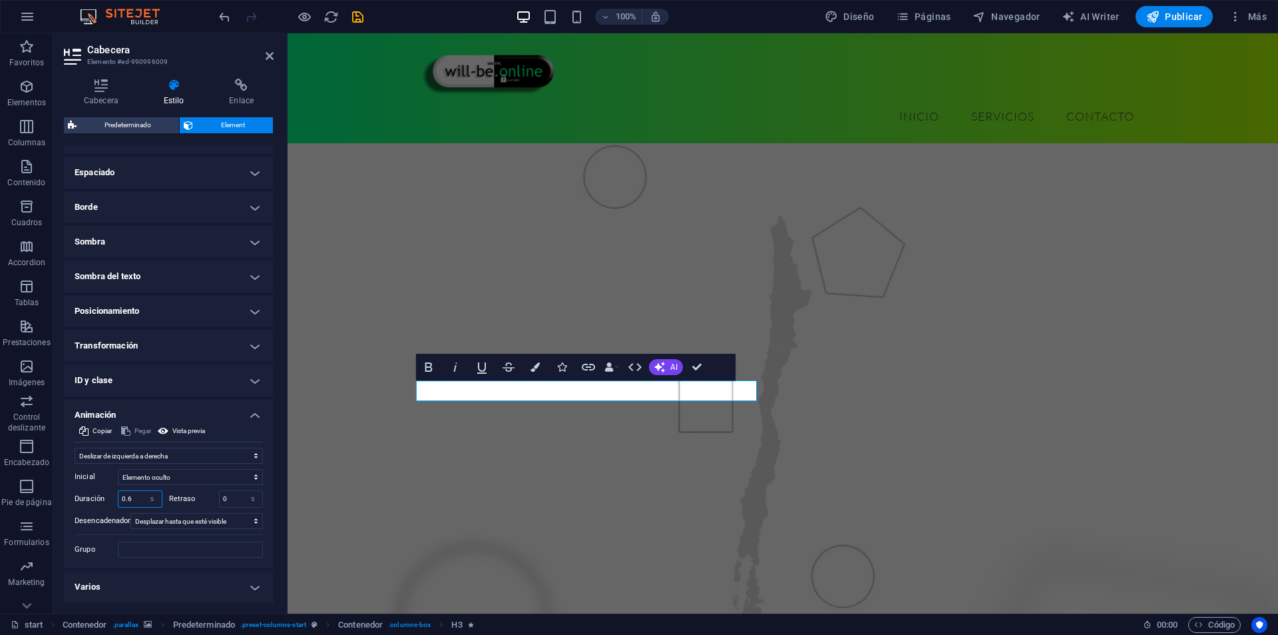
type input "0.5"
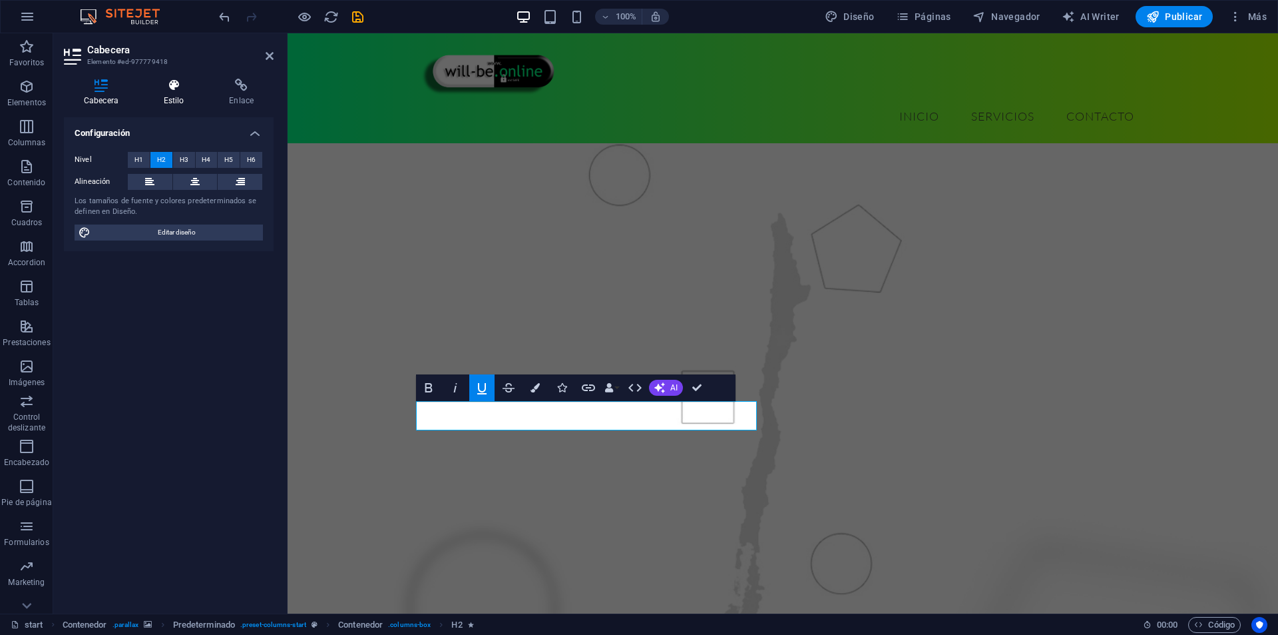
click at [165, 83] on icon at bounding box center [174, 85] width 61 height 13
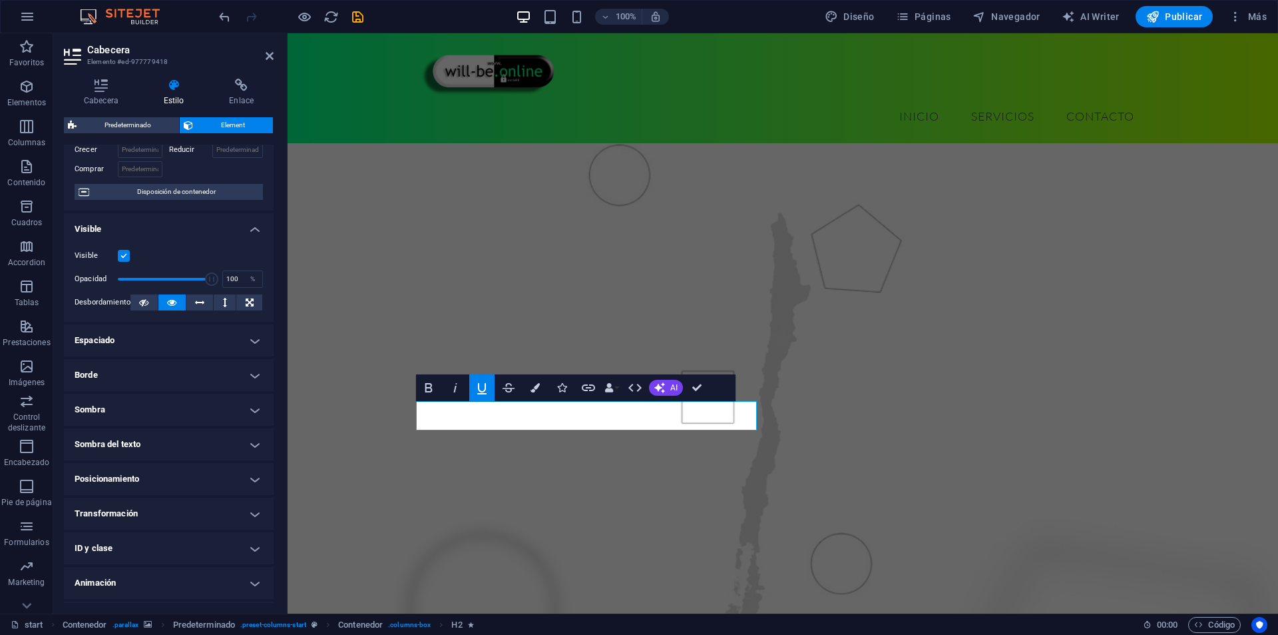
scroll to position [116, 0]
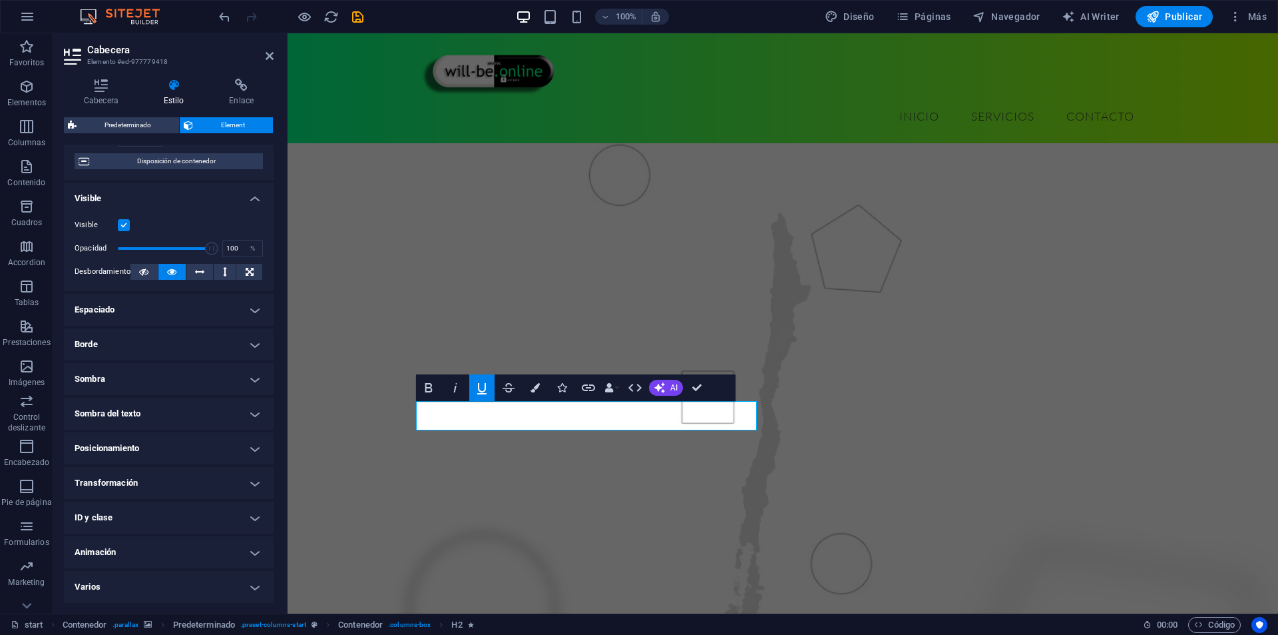
click at [111, 549] on h4 "Animación" at bounding box center [169, 552] width 210 height 32
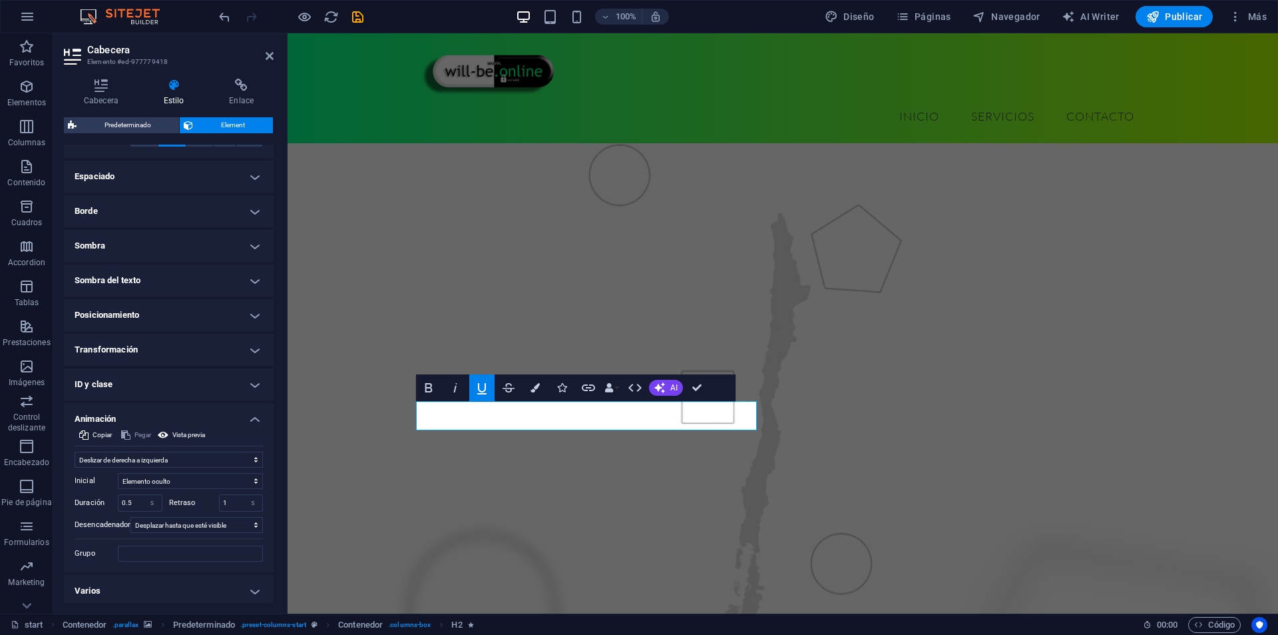
scroll to position [253, 0]
click at [228, 496] on input "1" at bounding box center [241, 499] width 43 height 16
type input "0"
click at [143, 499] on select "s ms" at bounding box center [152, 499] width 19 height 16
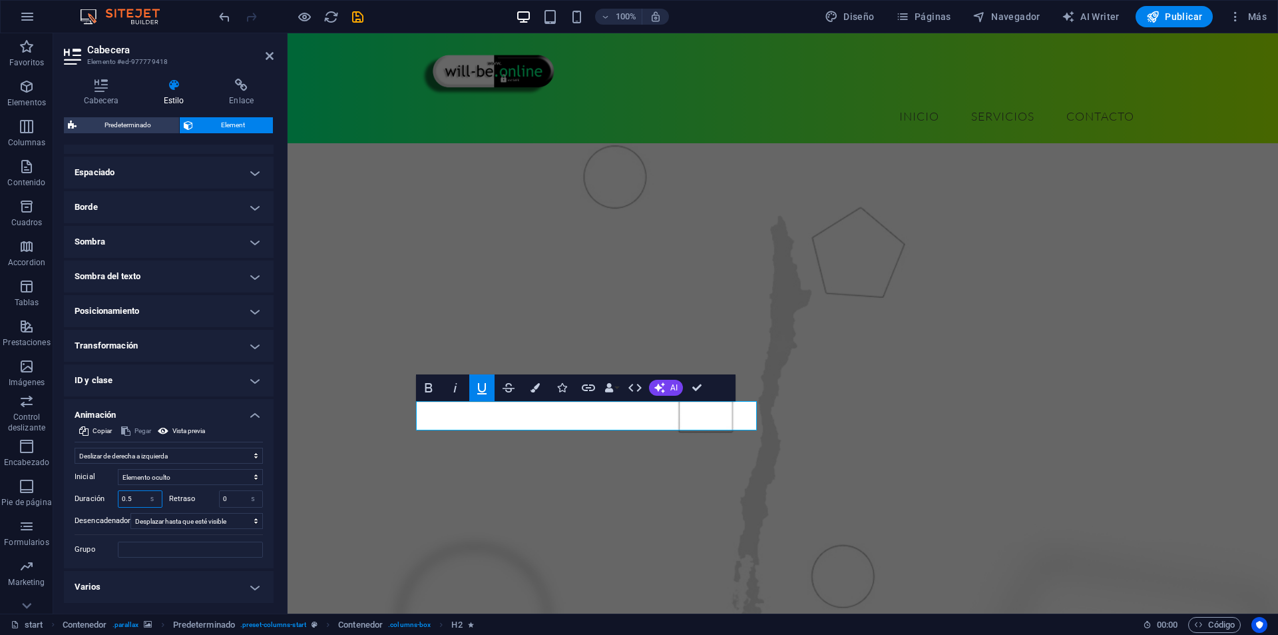
click at [138, 499] on input "0.5" at bounding box center [140, 499] width 43 height 16
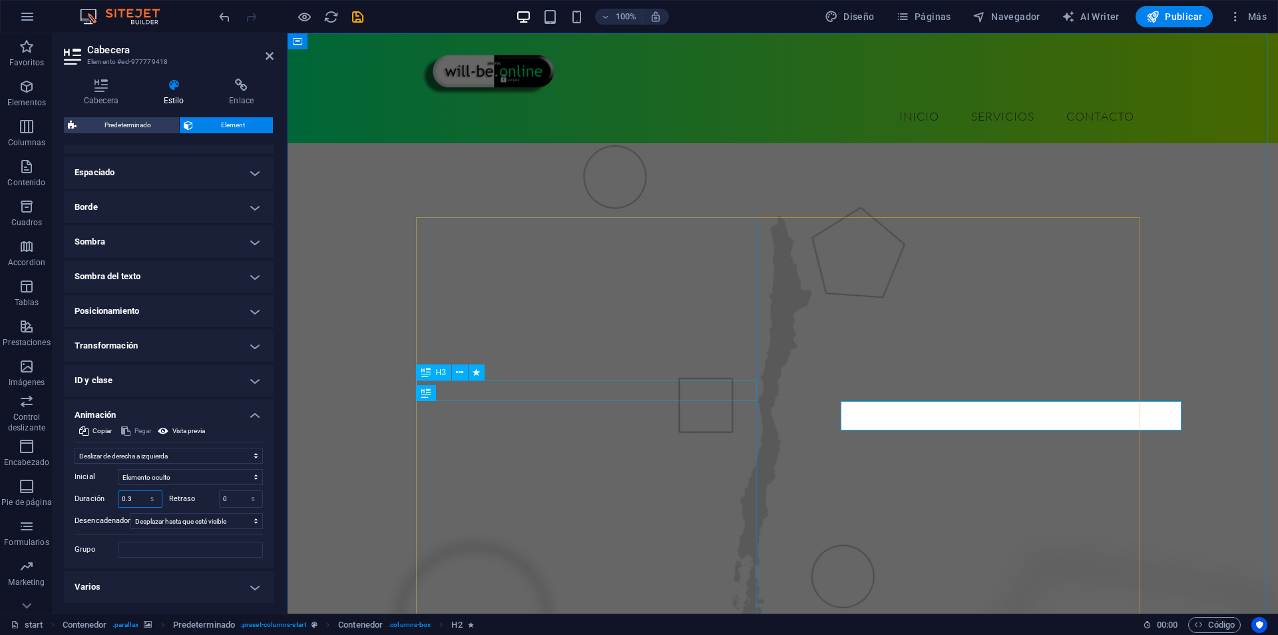
type input "0.3"
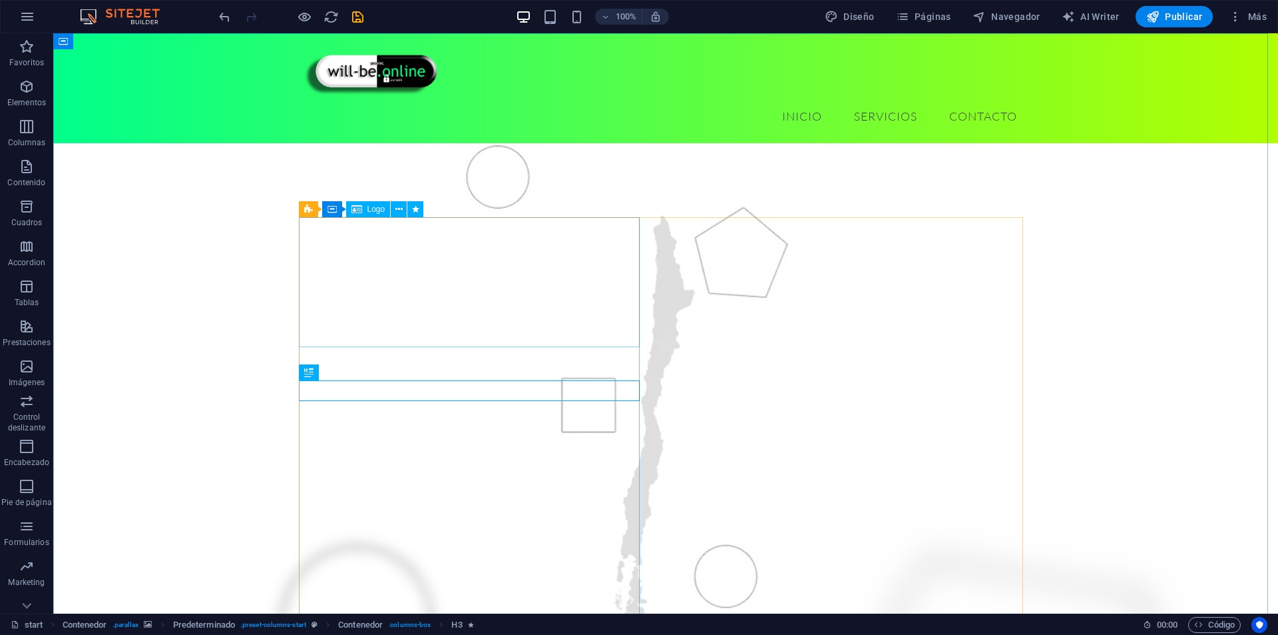
select select "fade"
select select "s"
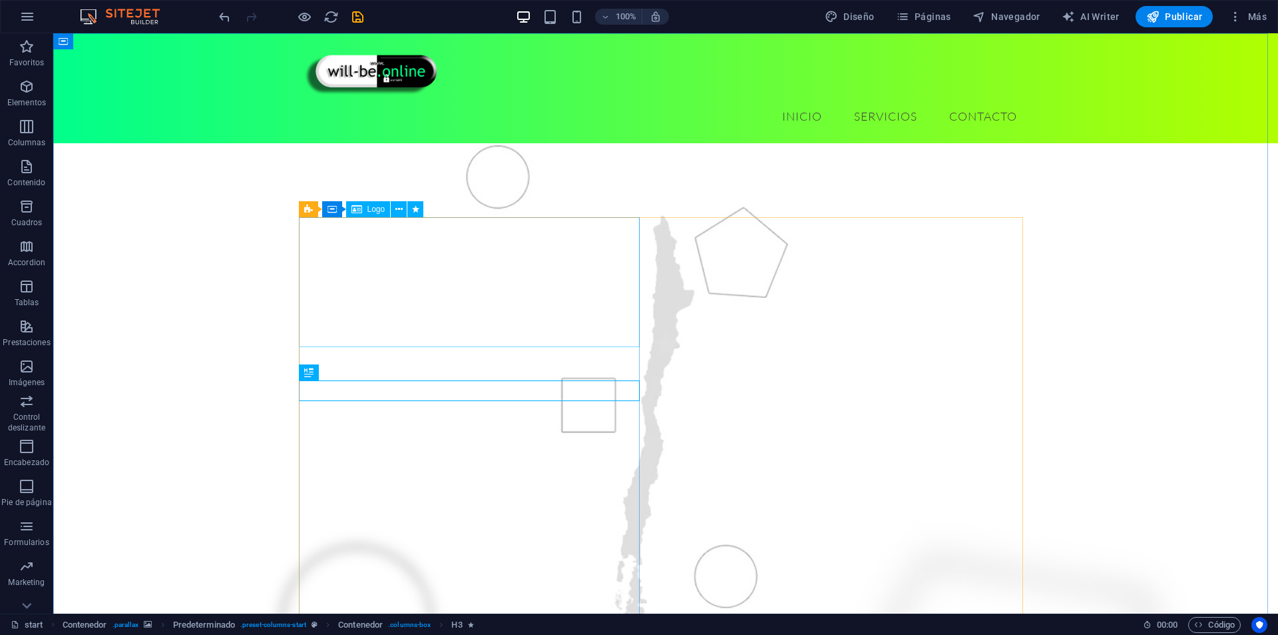
select select "scroll"
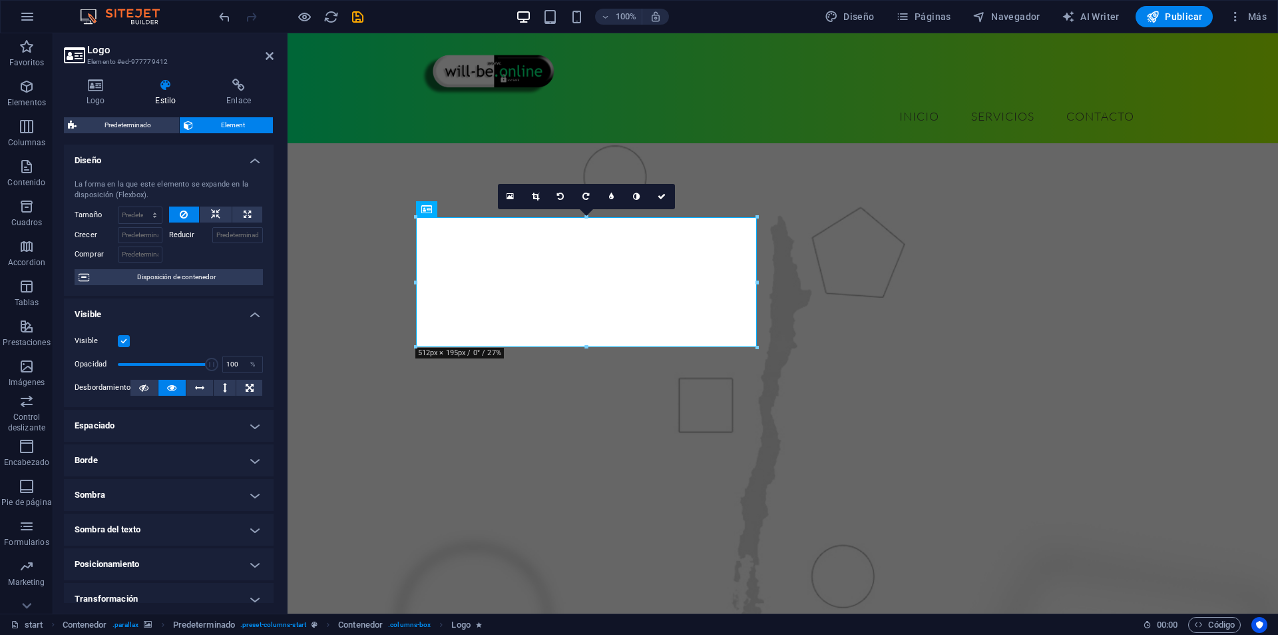
click at [158, 97] on h4 "Estilo" at bounding box center [167, 93] width 71 height 28
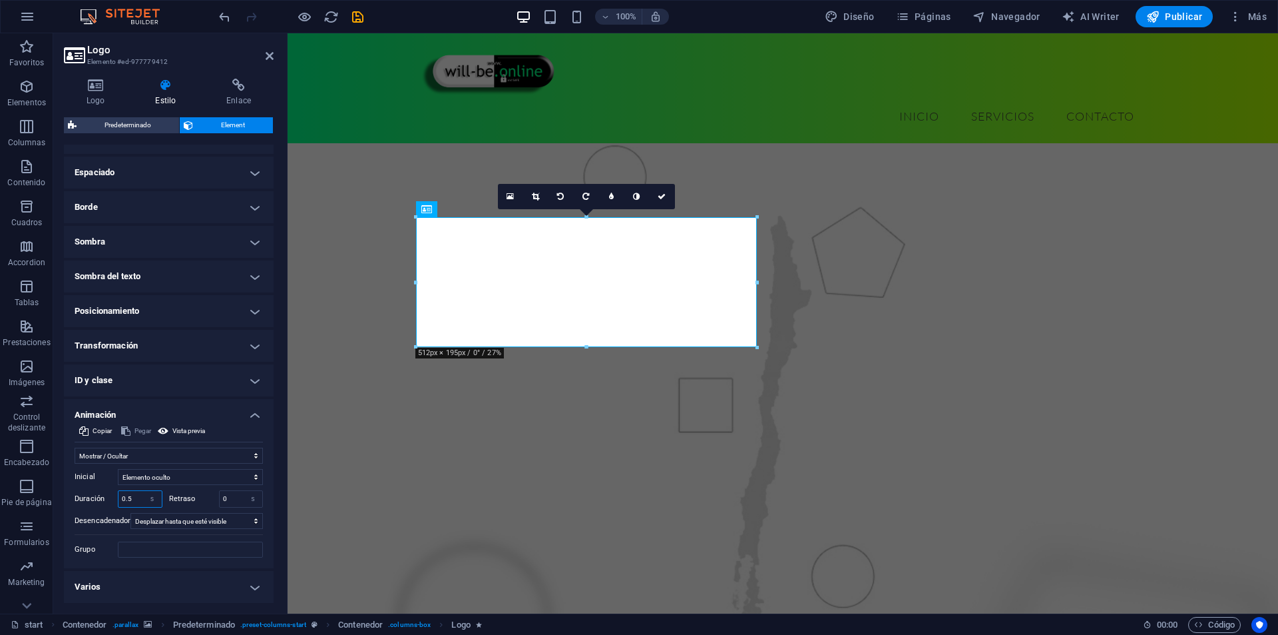
drag, startPoint x: 146, startPoint y: 493, endPoint x: 130, endPoint y: 502, distance: 18.8
click at [143, 494] on select "s ms" at bounding box center [152, 499] width 19 height 16
click at [138, 499] on input "0.5" at bounding box center [140, 499] width 43 height 16
type input "0.8"
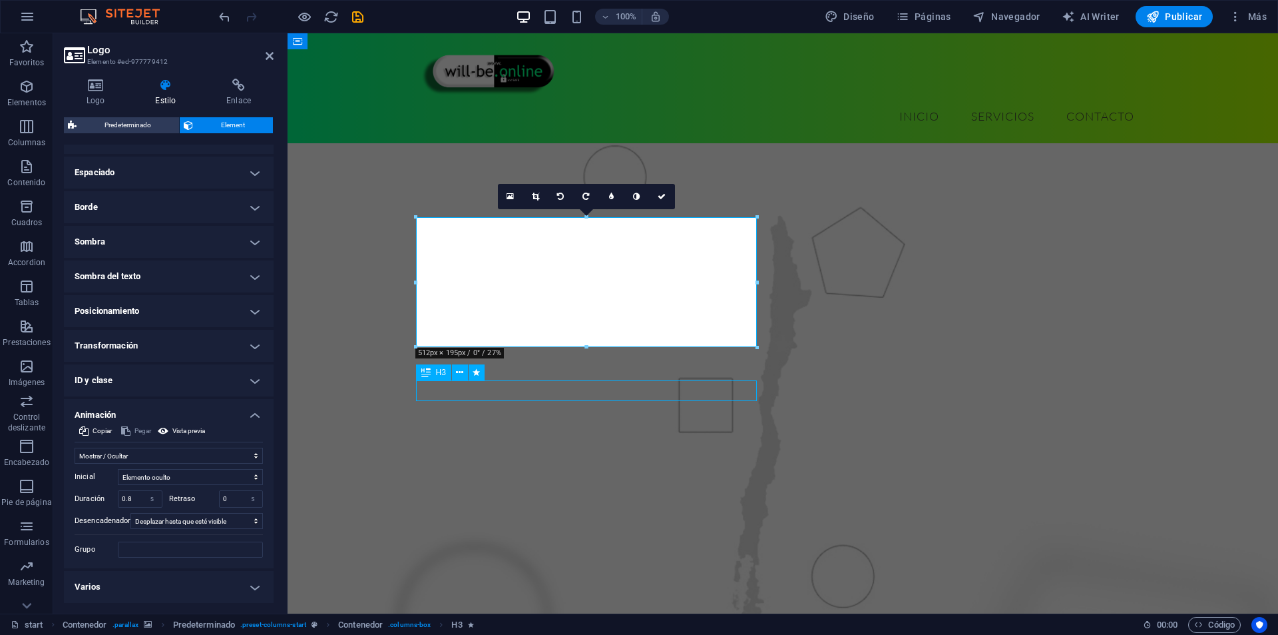
select select "move-left-to-right"
select select "s"
select select "scroll"
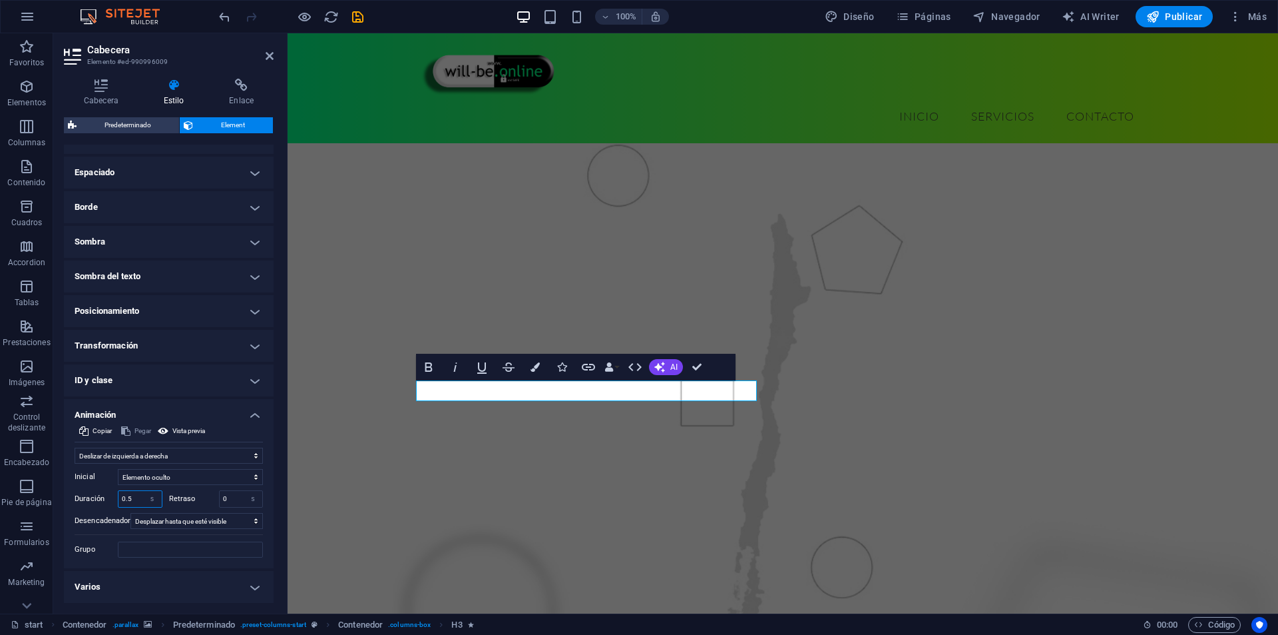
click at [129, 500] on input "0.5" at bounding box center [140, 499] width 43 height 16
click at [228, 497] on input "0" at bounding box center [241, 499] width 43 height 16
type input "0.8"
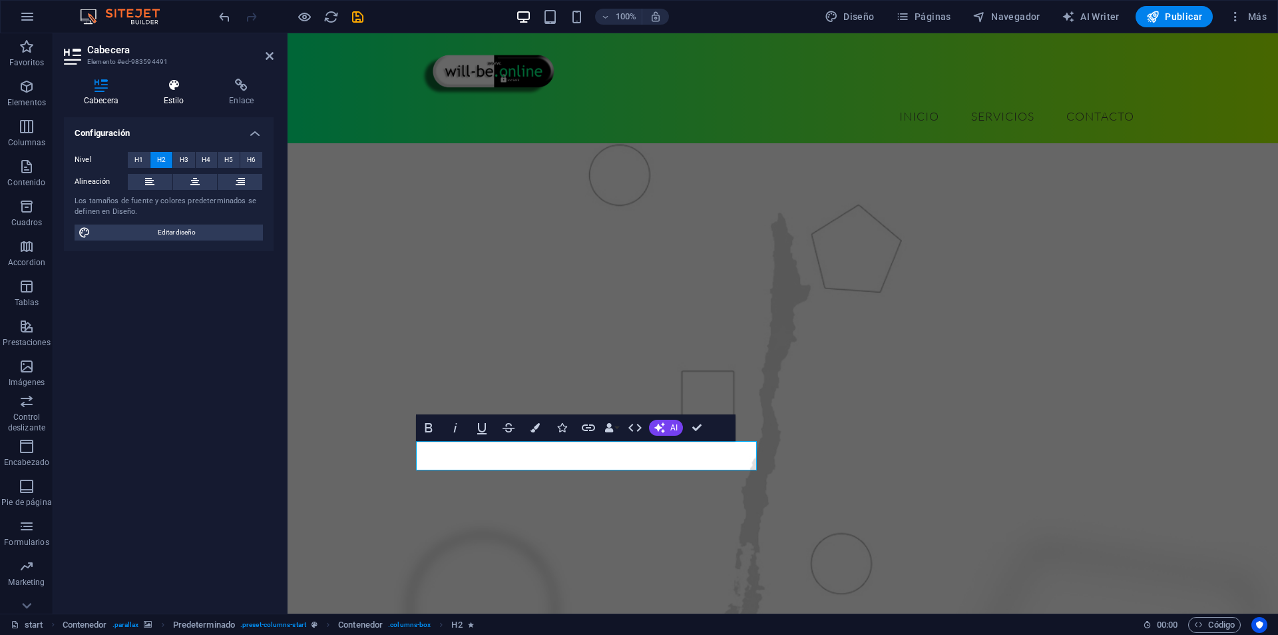
click at [160, 95] on h4 "Estilo" at bounding box center [177, 93] width 66 height 28
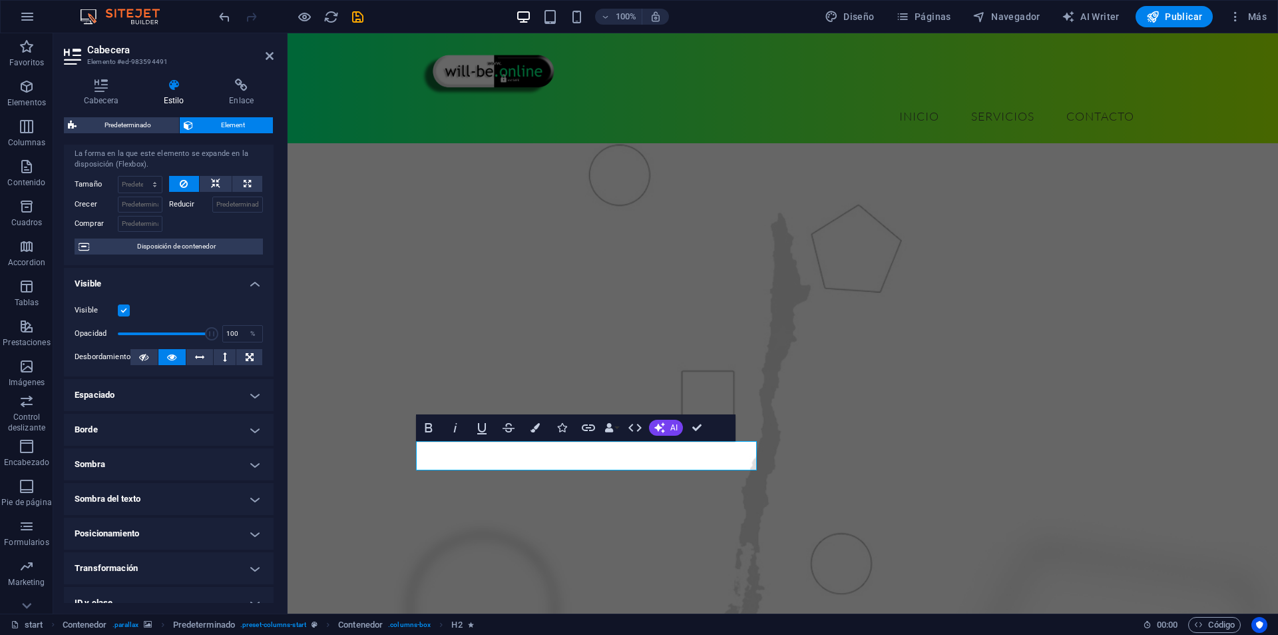
scroll to position [116, 0]
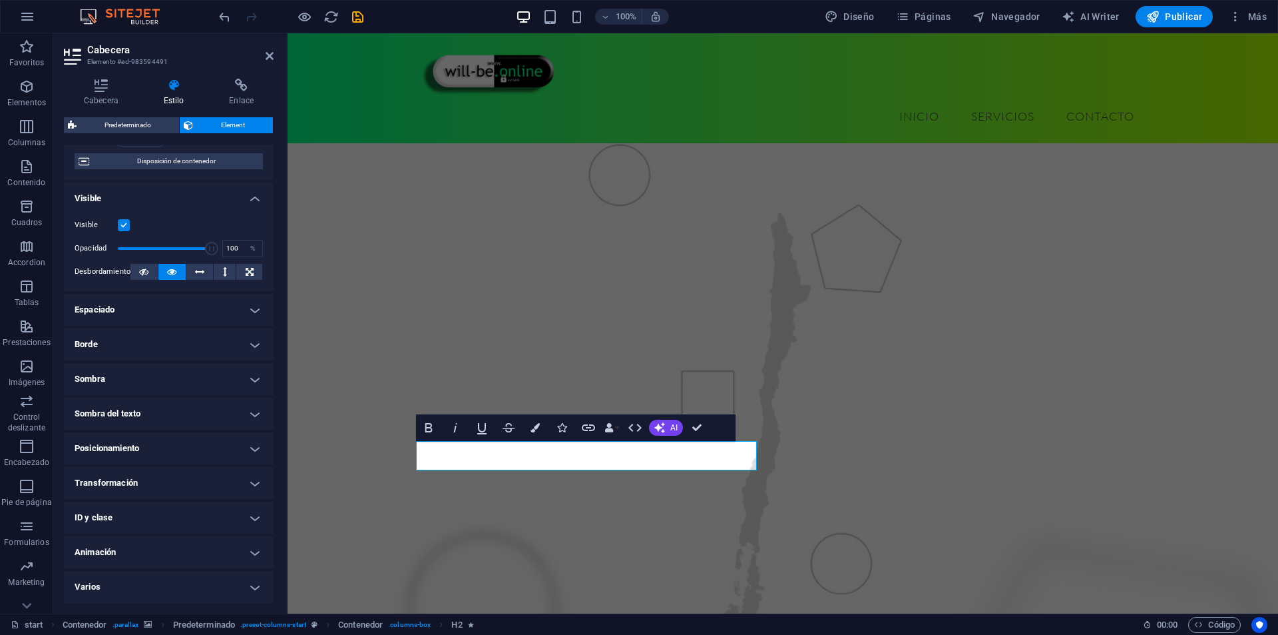
click at [186, 547] on h4 "Animación" at bounding box center [169, 552] width 210 height 32
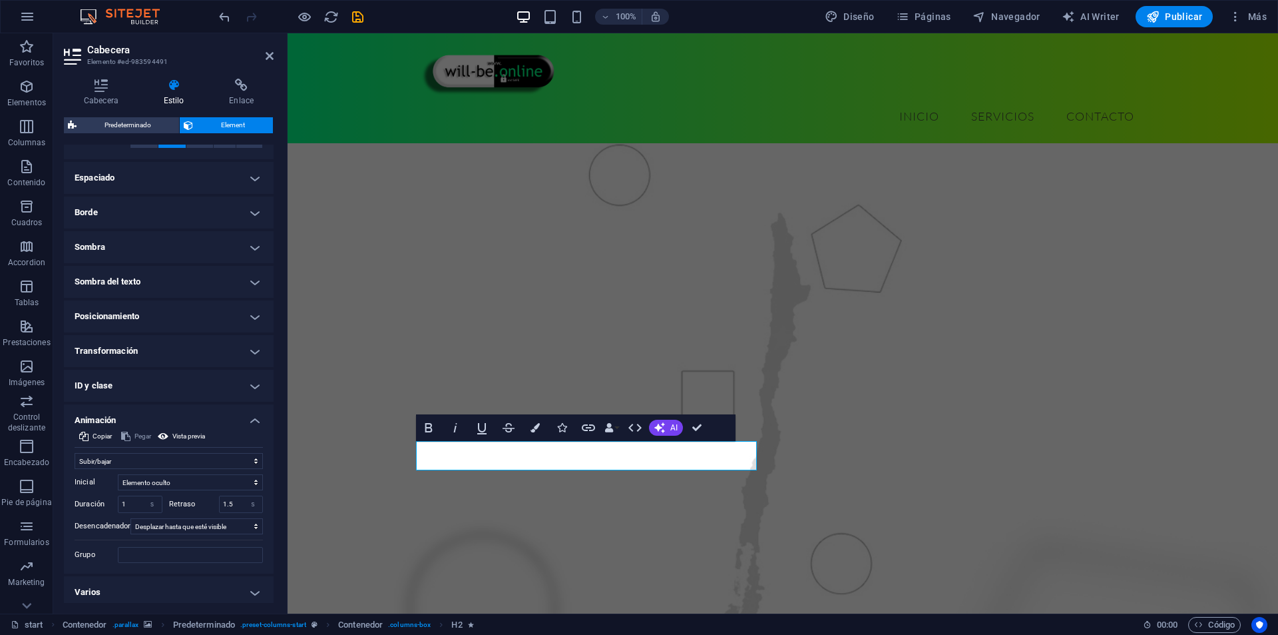
scroll to position [253, 0]
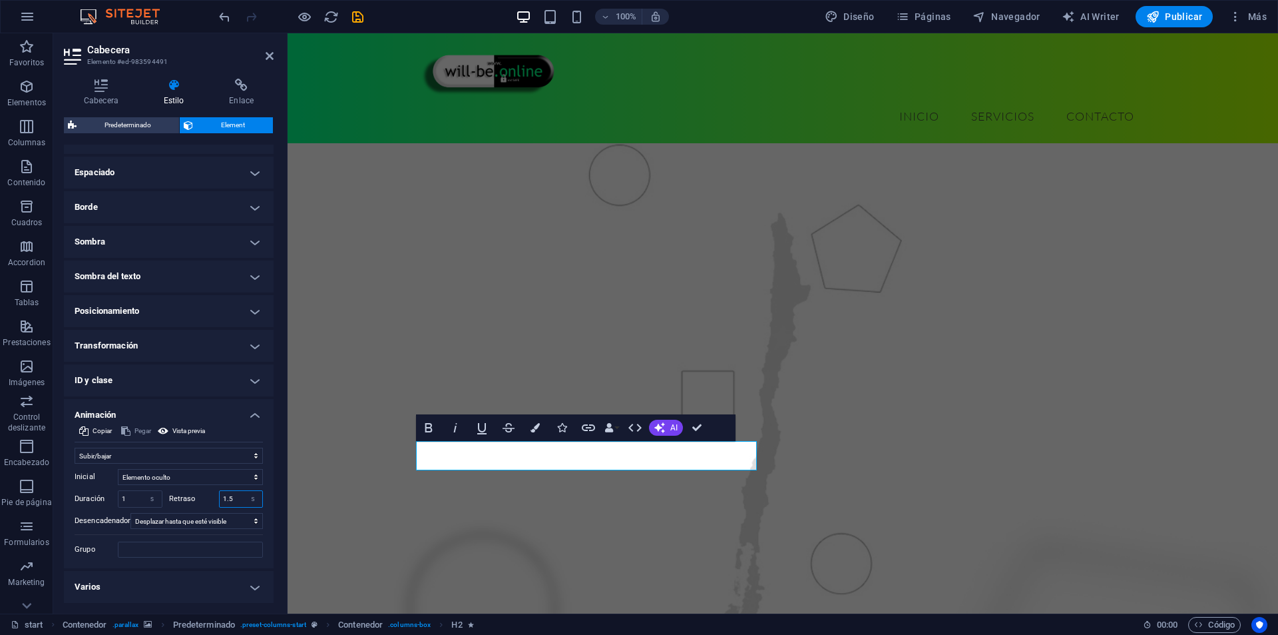
click at [223, 496] on input "1.5" at bounding box center [241, 499] width 43 height 16
type input "1"
click at [131, 493] on input "1" at bounding box center [140, 499] width 43 height 16
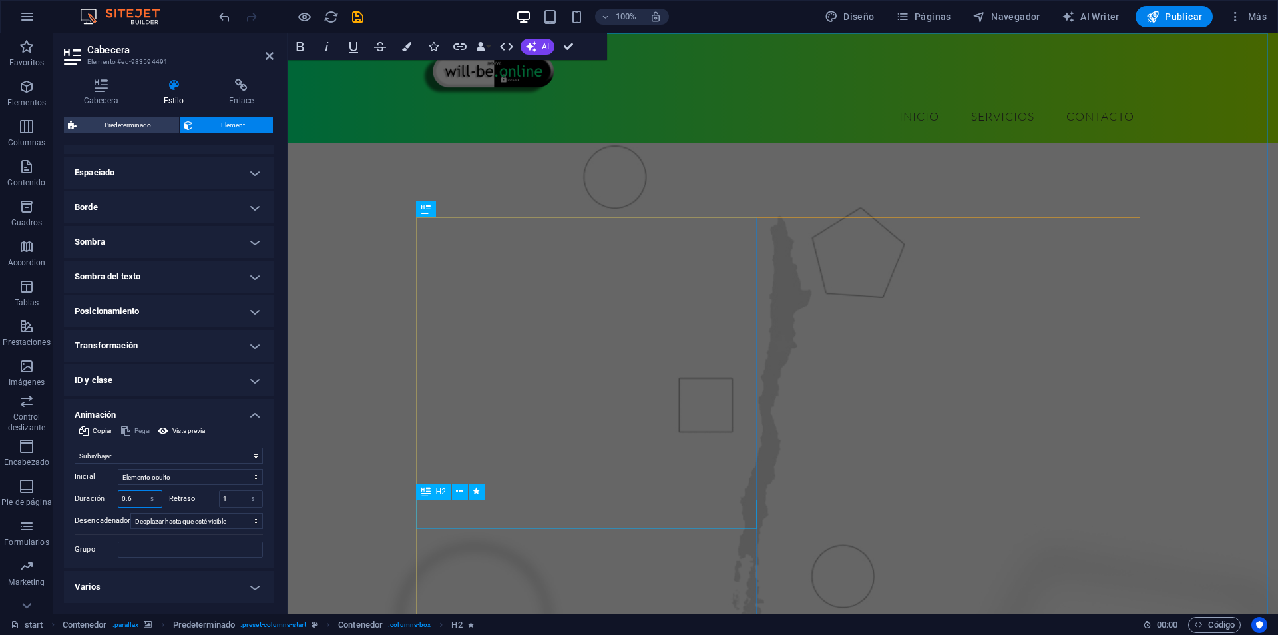
type input "0.5"
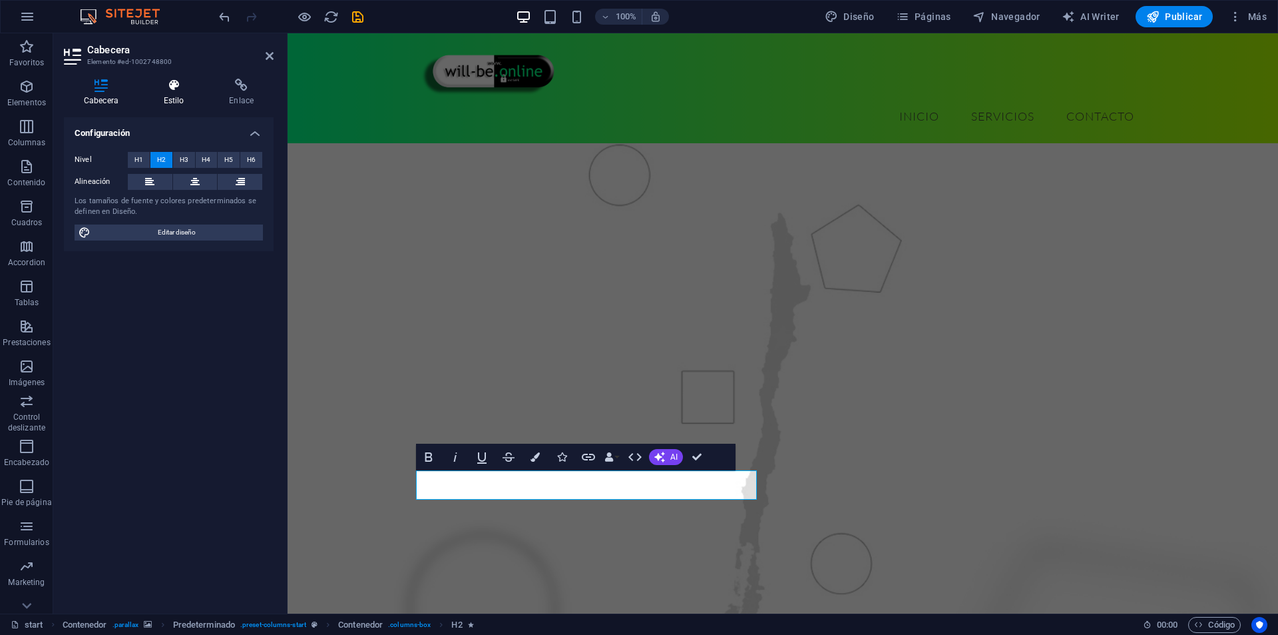
click at [156, 83] on icon at bounding box center [174, 85] width 61 height 13
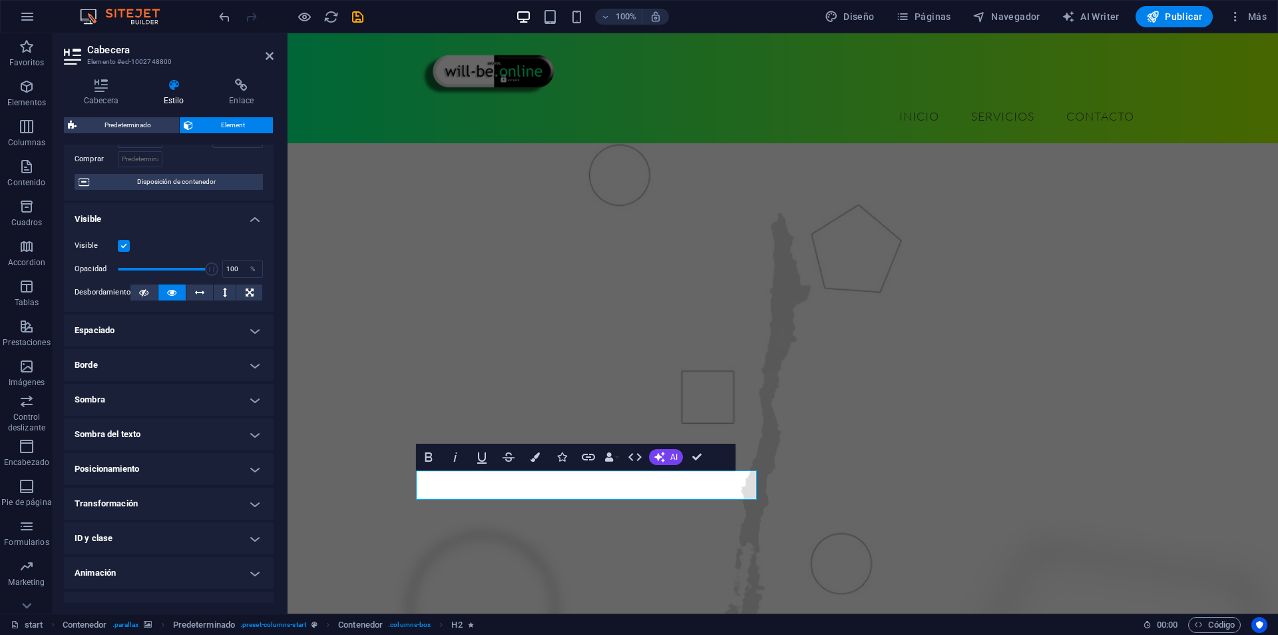
scroll to position [116, 0]
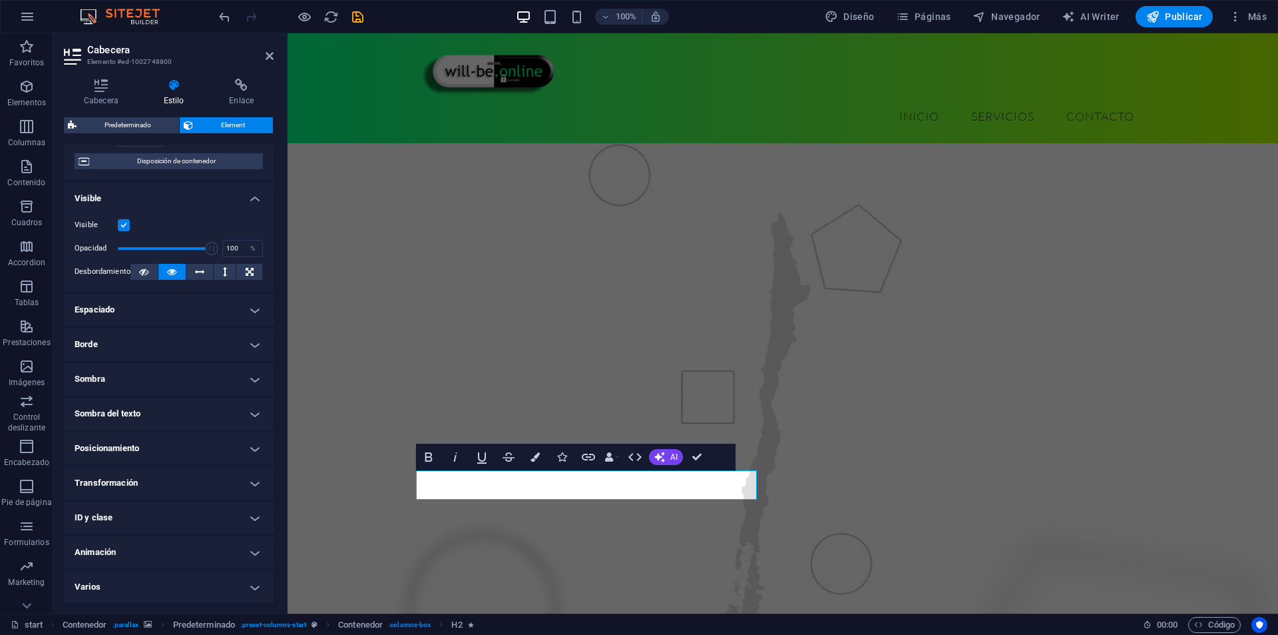
click at [156, 550] on h4 "Animación" at bounding box center [169, 552] width 210 height 32
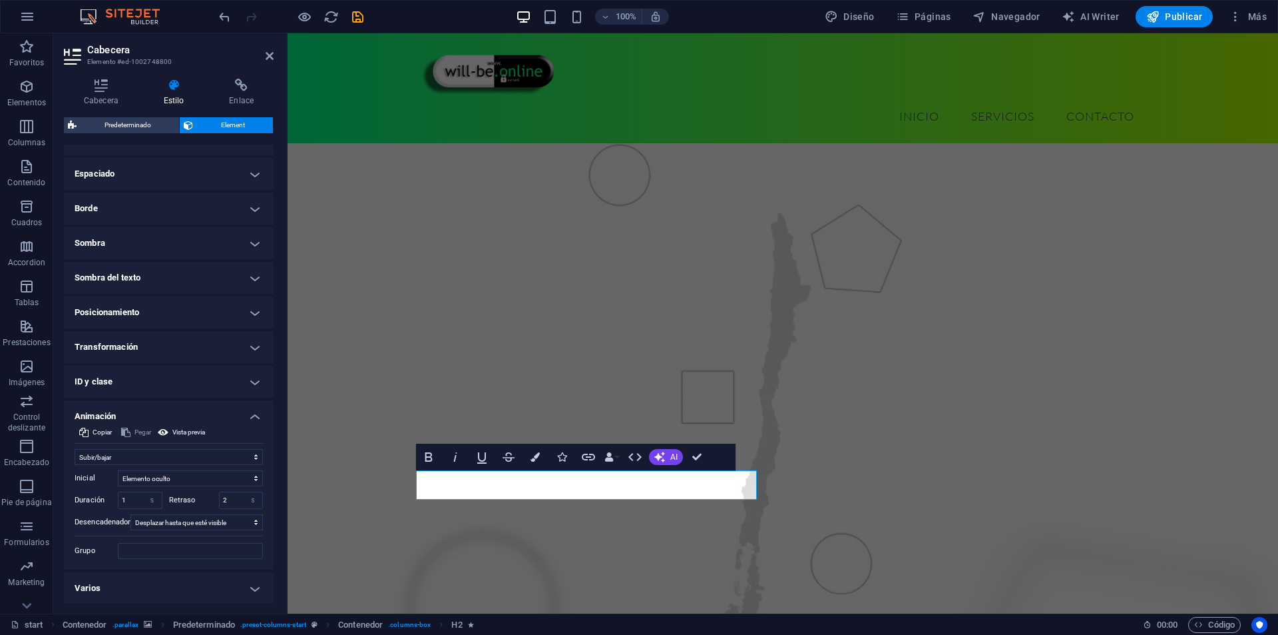
scroll to position [253, 0]
click at [232, 497] on input "2" at bounding box center [241, 499] width 43 height 16
type input "1.2"
drag, startPoint x: 127, startPoint y: 503, endPoint x: 122, endPoint y: 494, distance: 10.4
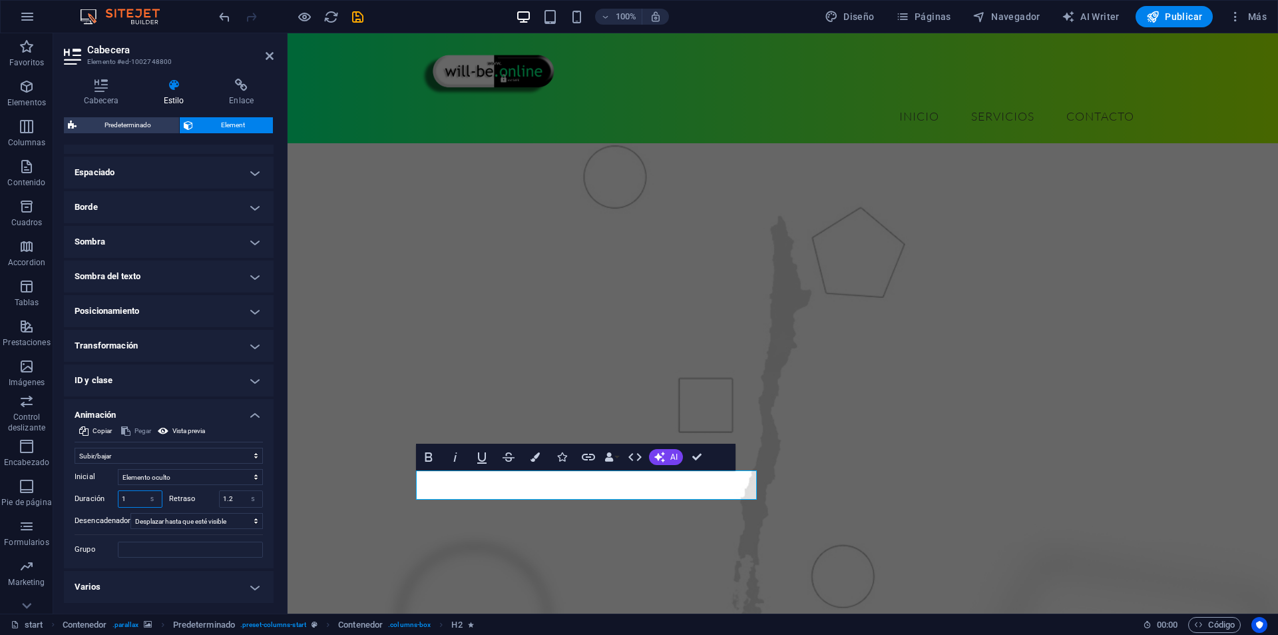
click at [129, 502] on input "1" at bounding box center [140, 499] width 43 height 16
type input "0.8"
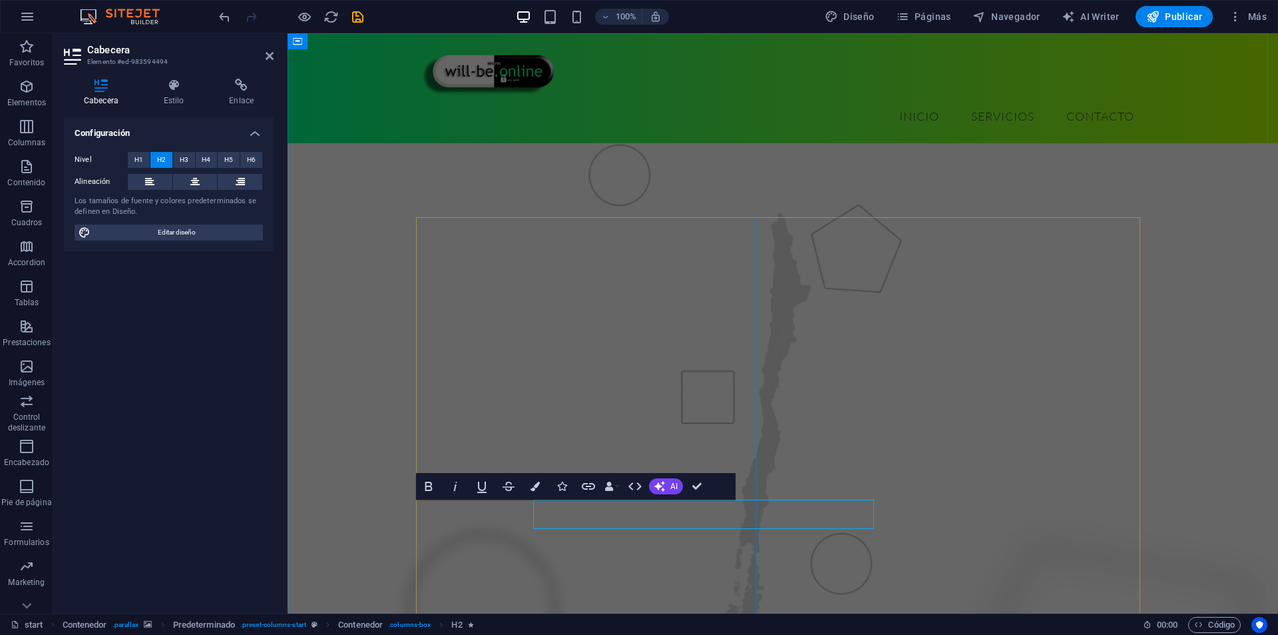
select select "slide"
select select "s"
select select "scroll"
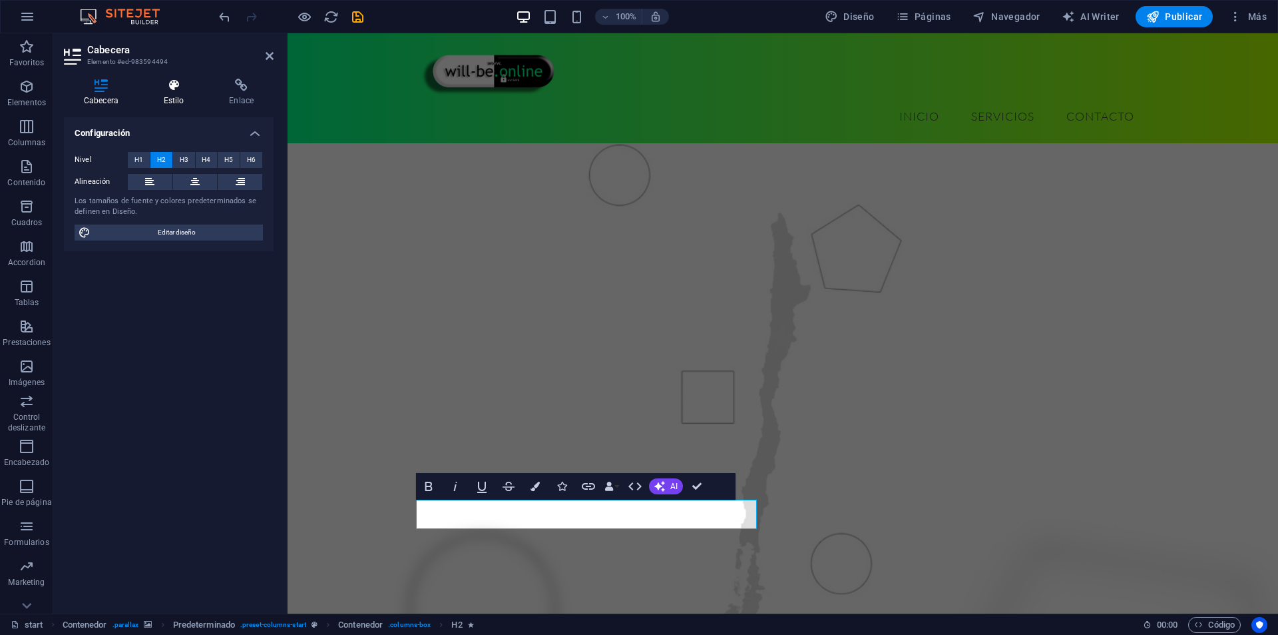
click at [184, 95] on h4 "Estilo" at bounding box center [177, 93] width 66 height 28
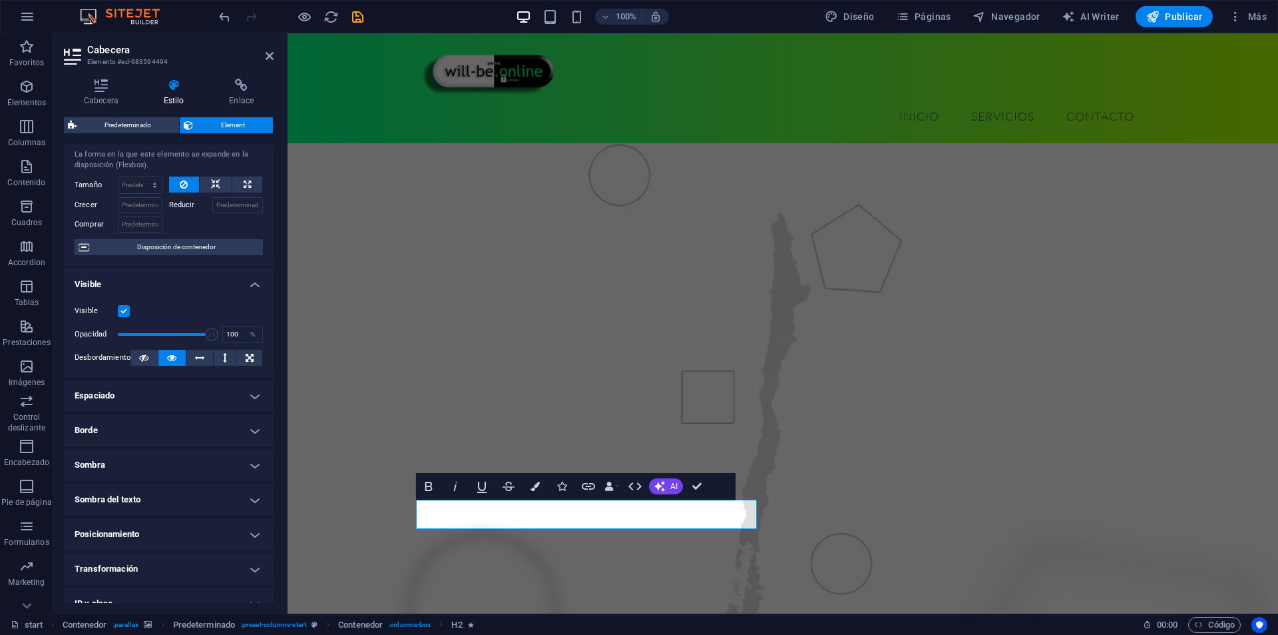
scroll to position [116, 0]
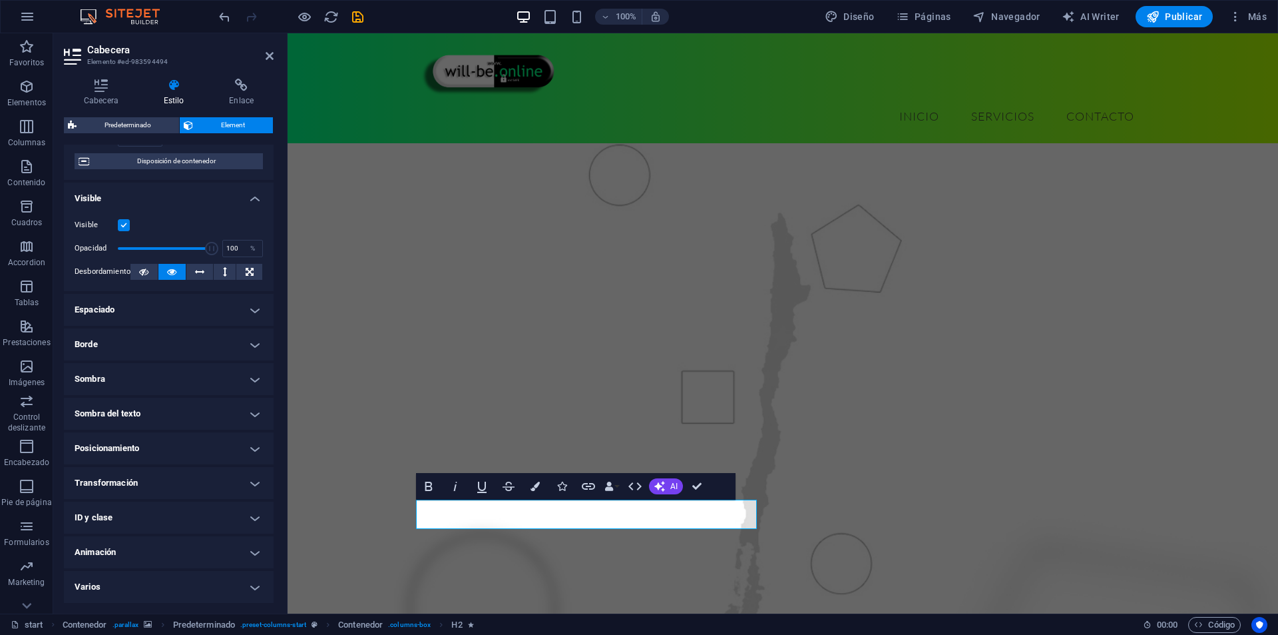
click at [155, 544] on h4 "Animación" at bounding box center [169, 552] width 210 height 32
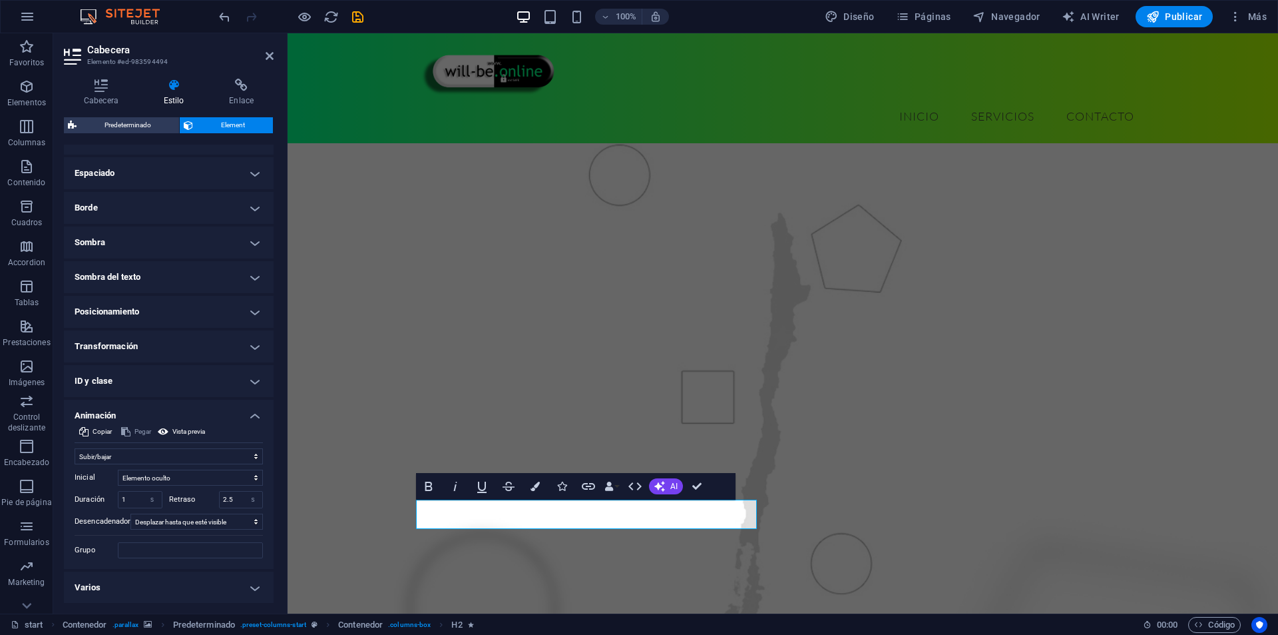
scroll to position [253, 0]
click at [136, 498] on input "1" at bounding box center [140, 499] width 43 height 16
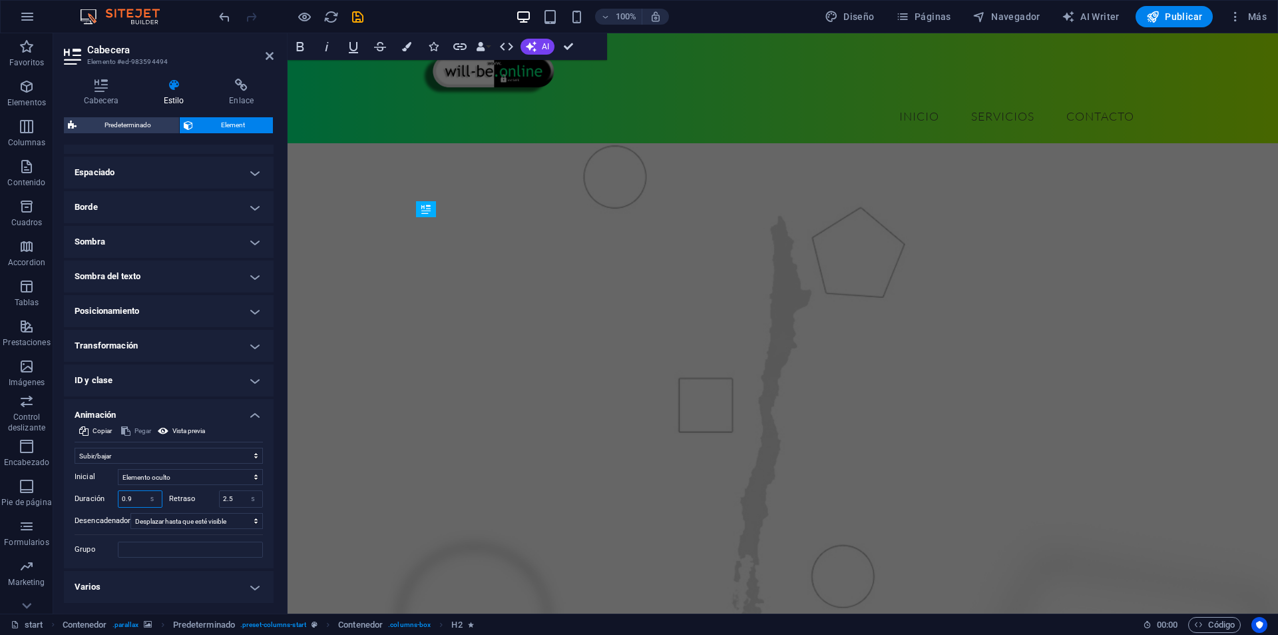
type input "1"
click at [230, 494] on input "2.5" at bounding box center [241, 499] width 43 height 16
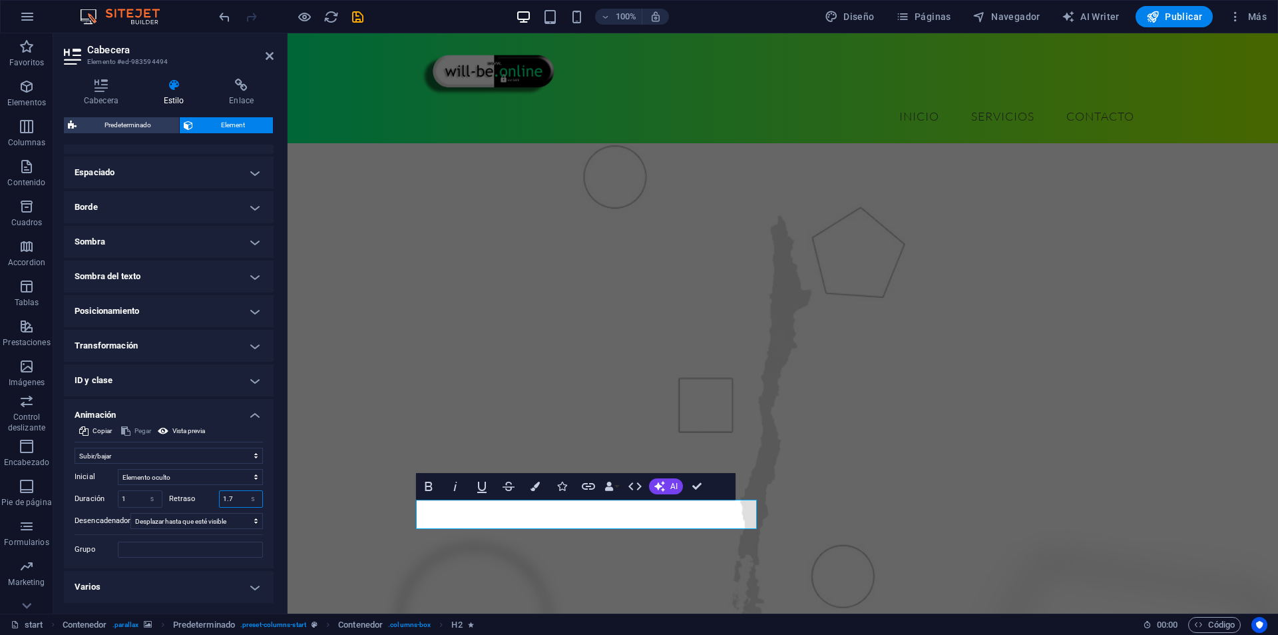
type input "1.6"
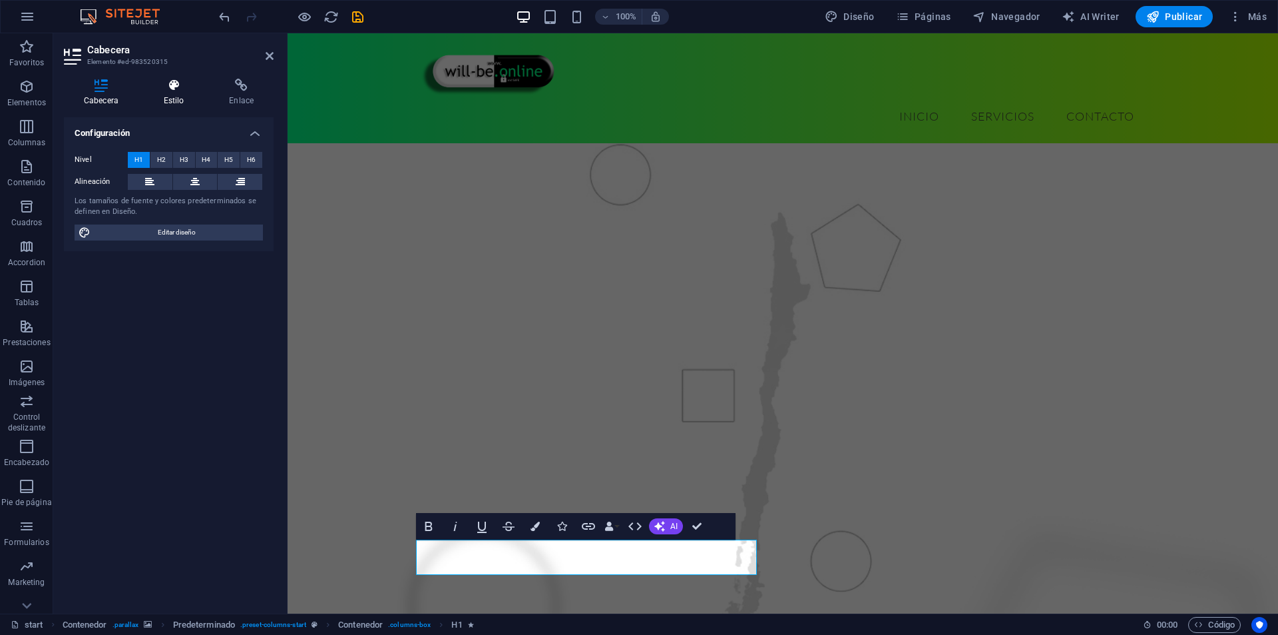
click at [172, 101] on h4 "Estilo" at bounding box center [177, 93] width 66 height 28
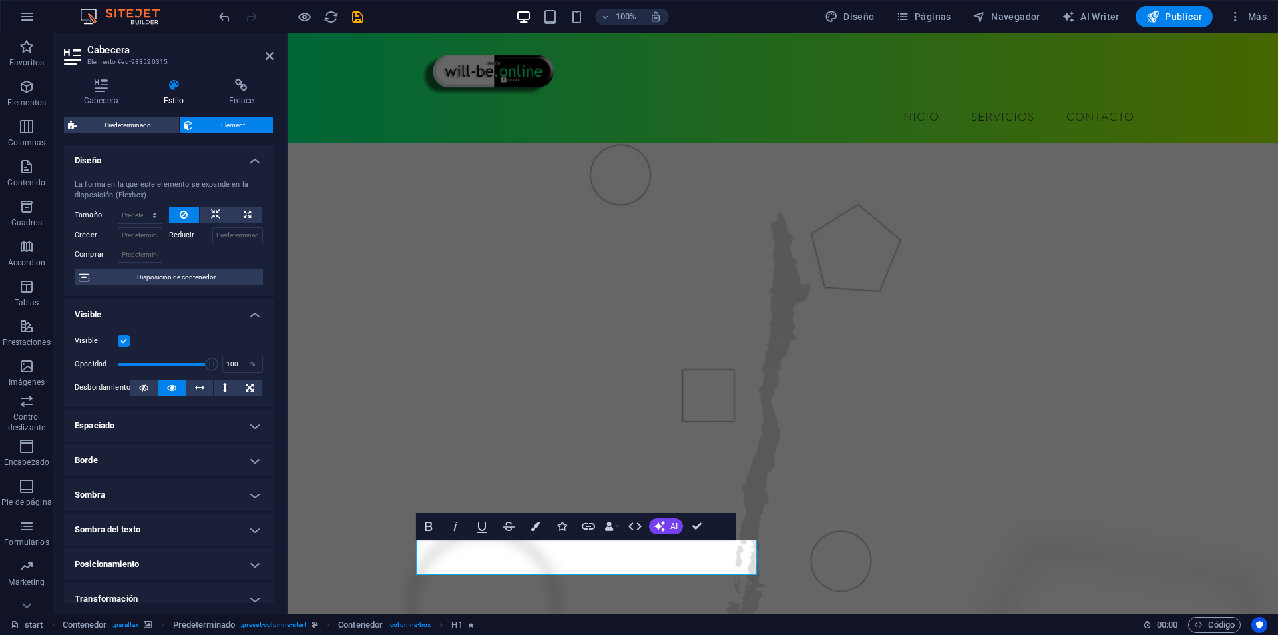
scroll to position [116, 0]
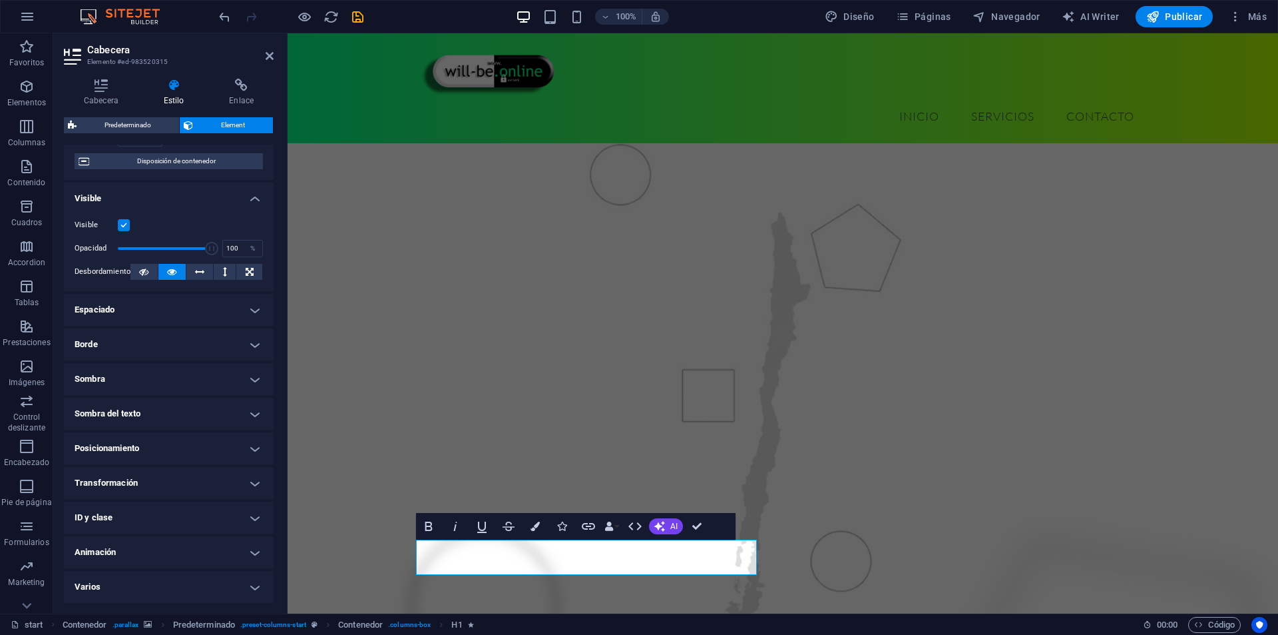
click at [144, 551] on h4 "Animación" at bounding box center [169, 552] width 210 height 32
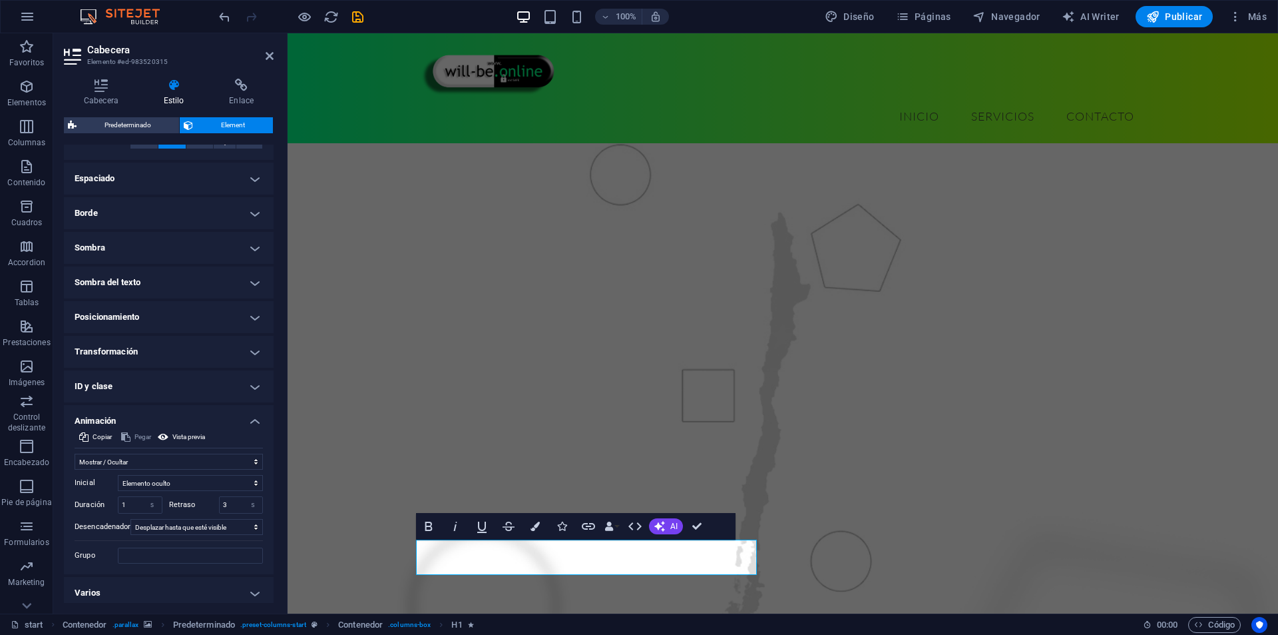
scroll to position [253, 0]
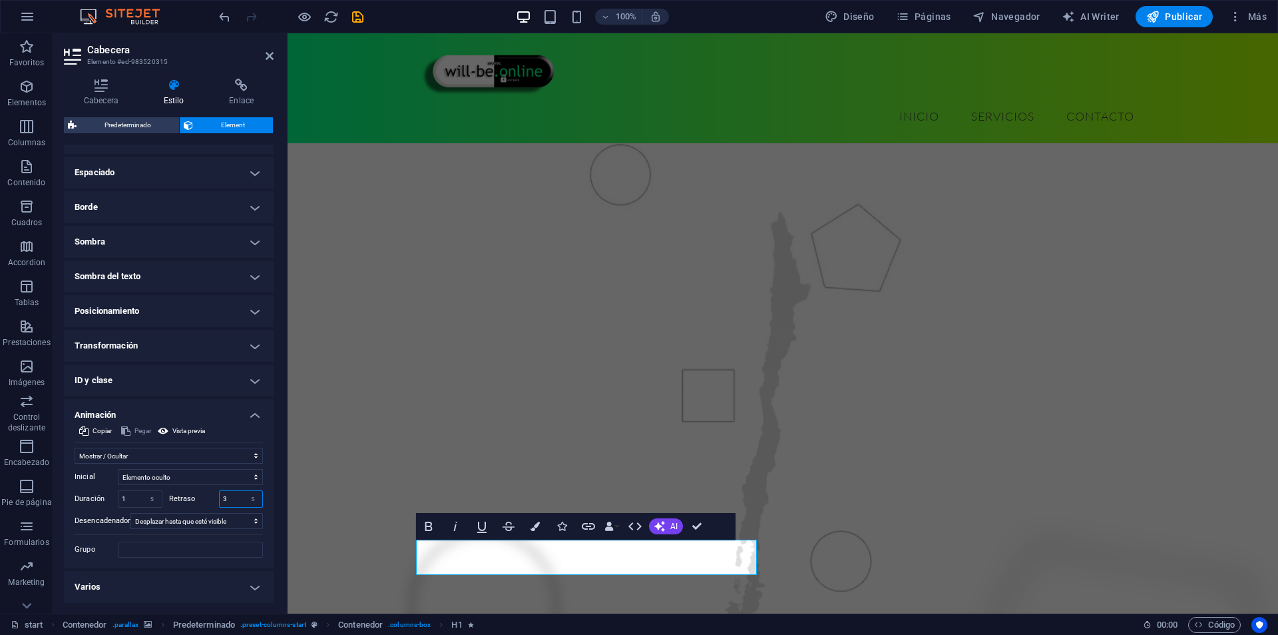
click at [229, 495] on input "3" at bounding box center [241, 499] width 43 height 16
type input "1.8"
click at [304, 511] on figure at bounding box center [783, 489] width 991 height 757
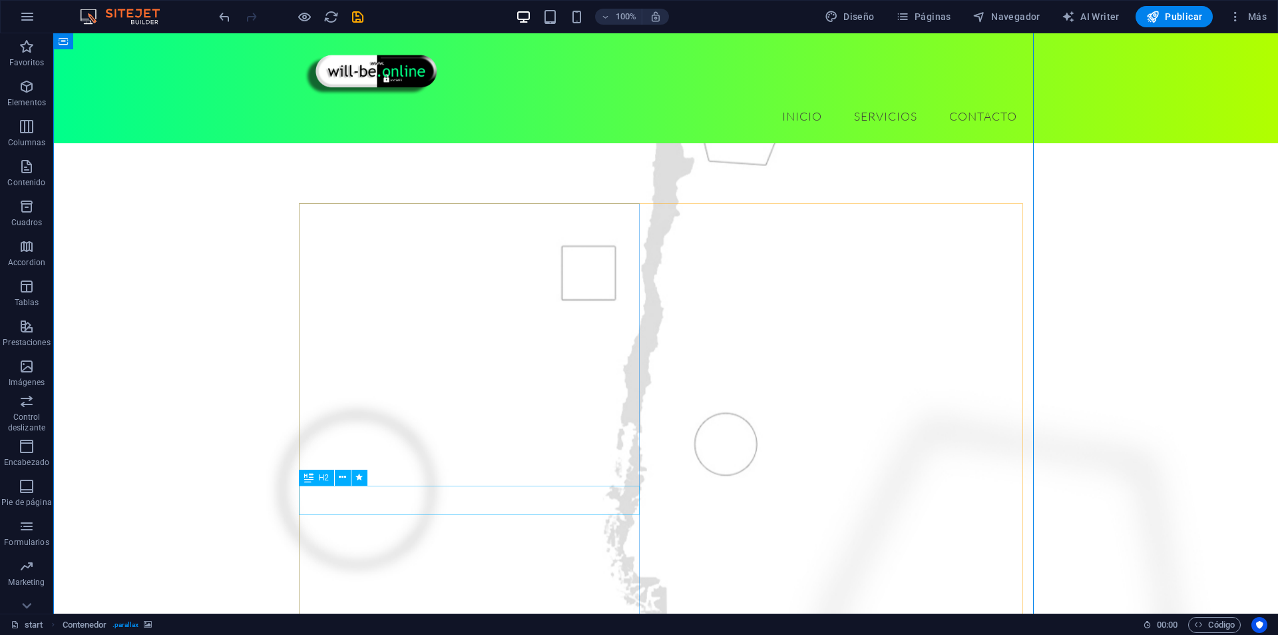
scroll to position [133, 0]
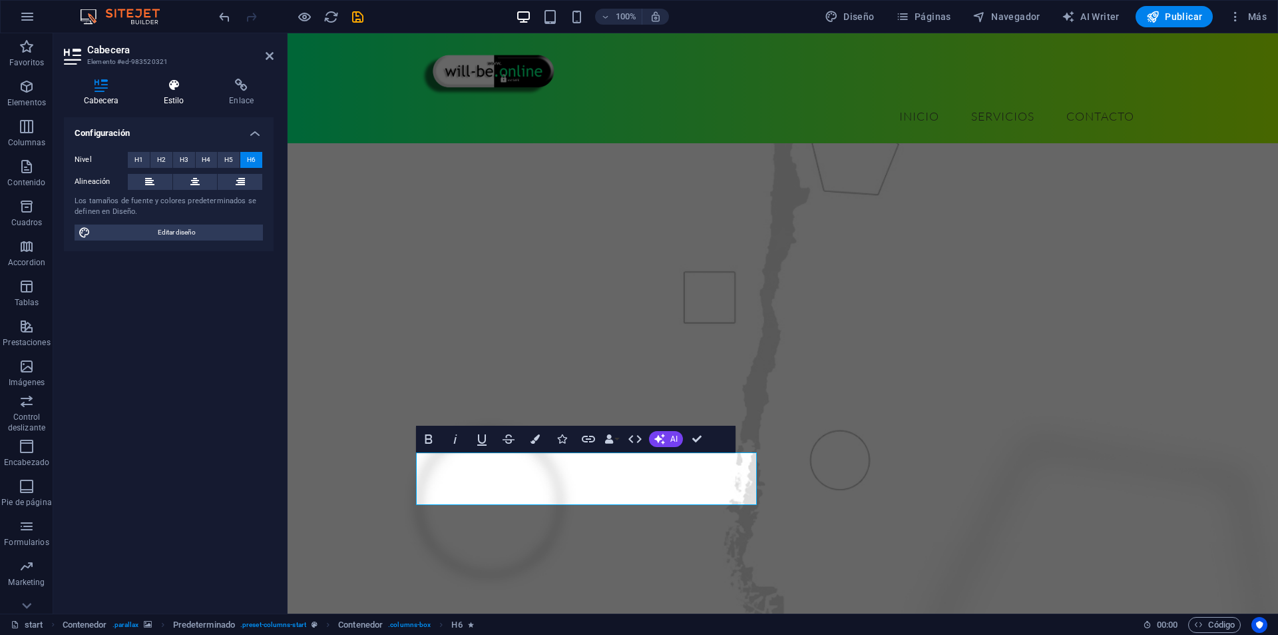
click at [166, 83] on icon at bounding box center [174, 85] width 61 height 13
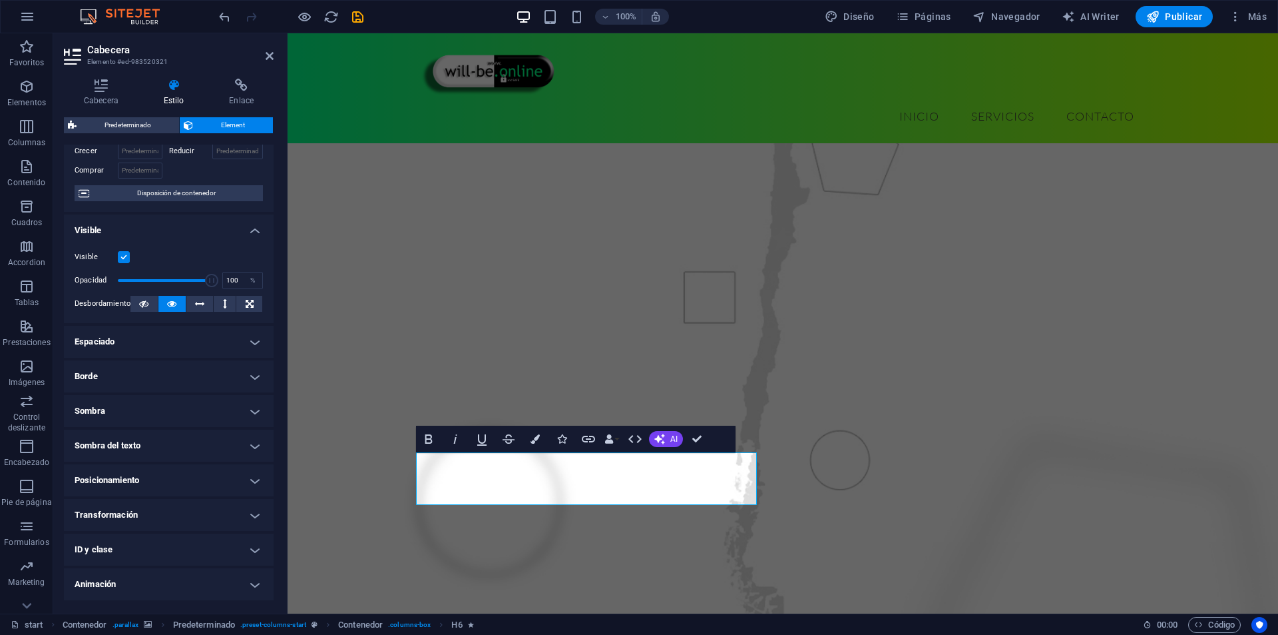
scroll to position [116, 0]
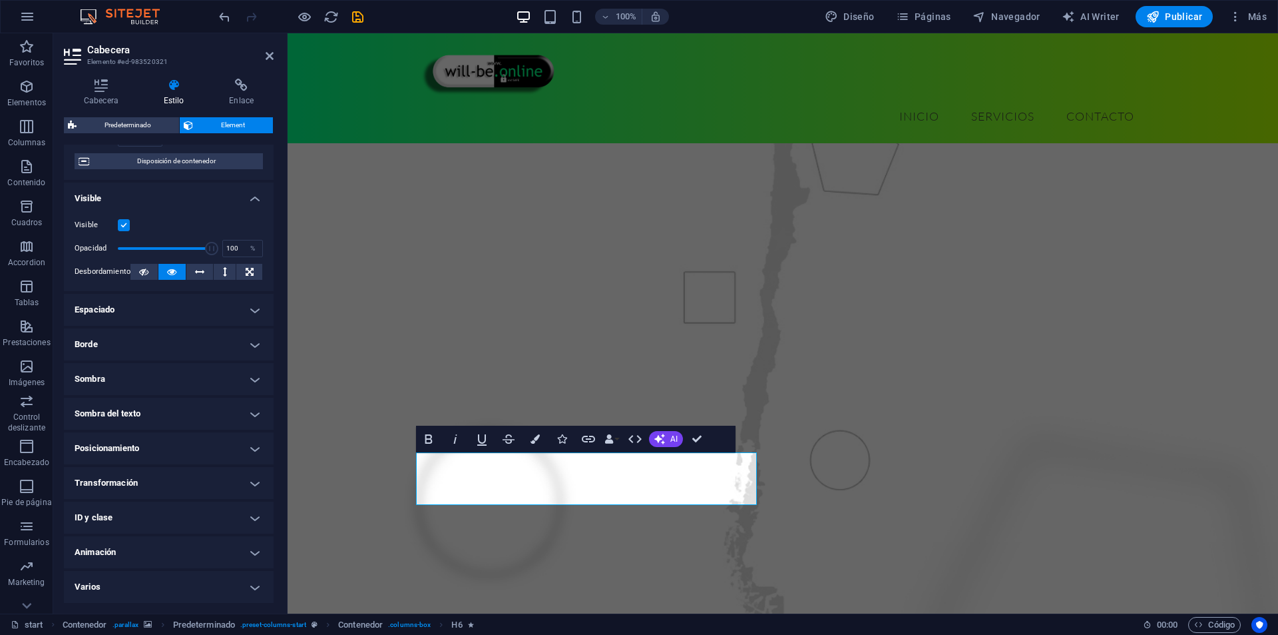
click at [130, 546] on h4 "Animación" at bounding box center [169, 552] width 210 height 32
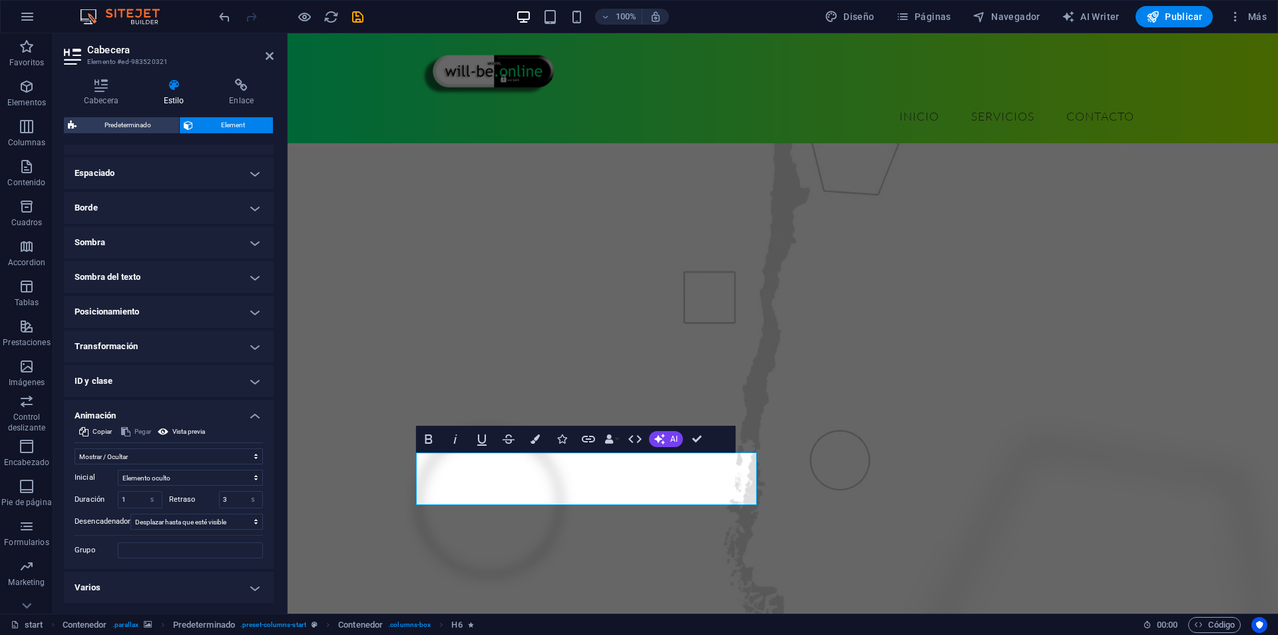
scroll to position [253, 0]
click at [224, 500] on input "3" at bounding box center [241, 499] width 43 height 16
type input "2"
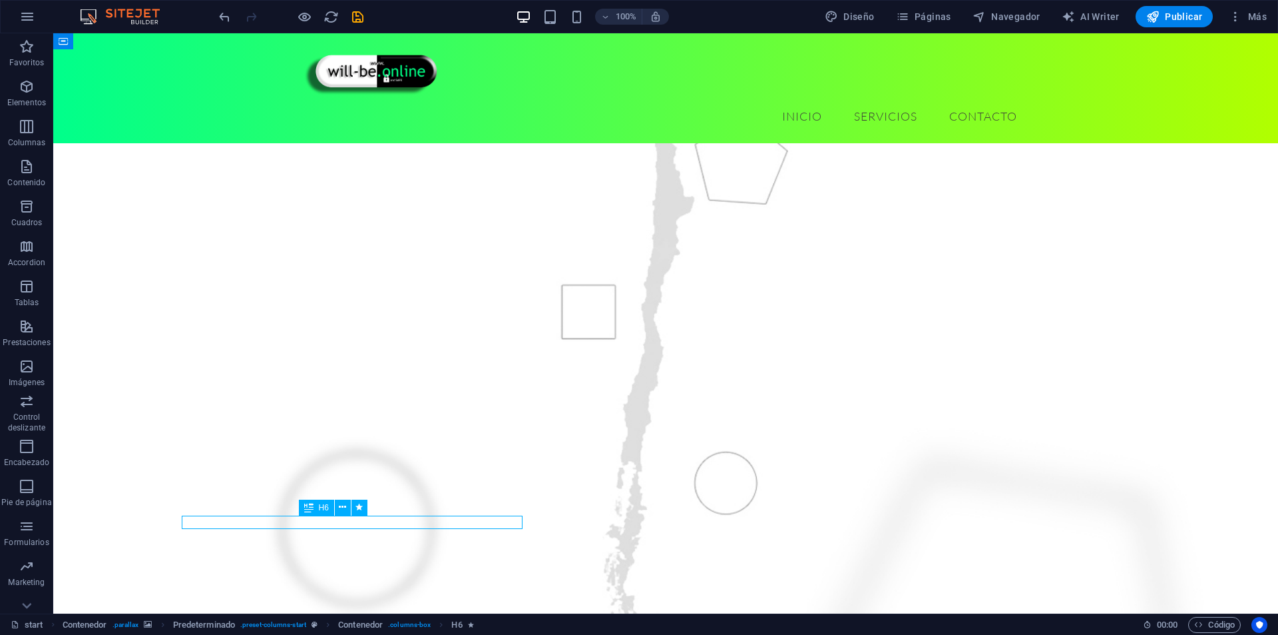
select select "fade"
select select "s"
select select "scroll"
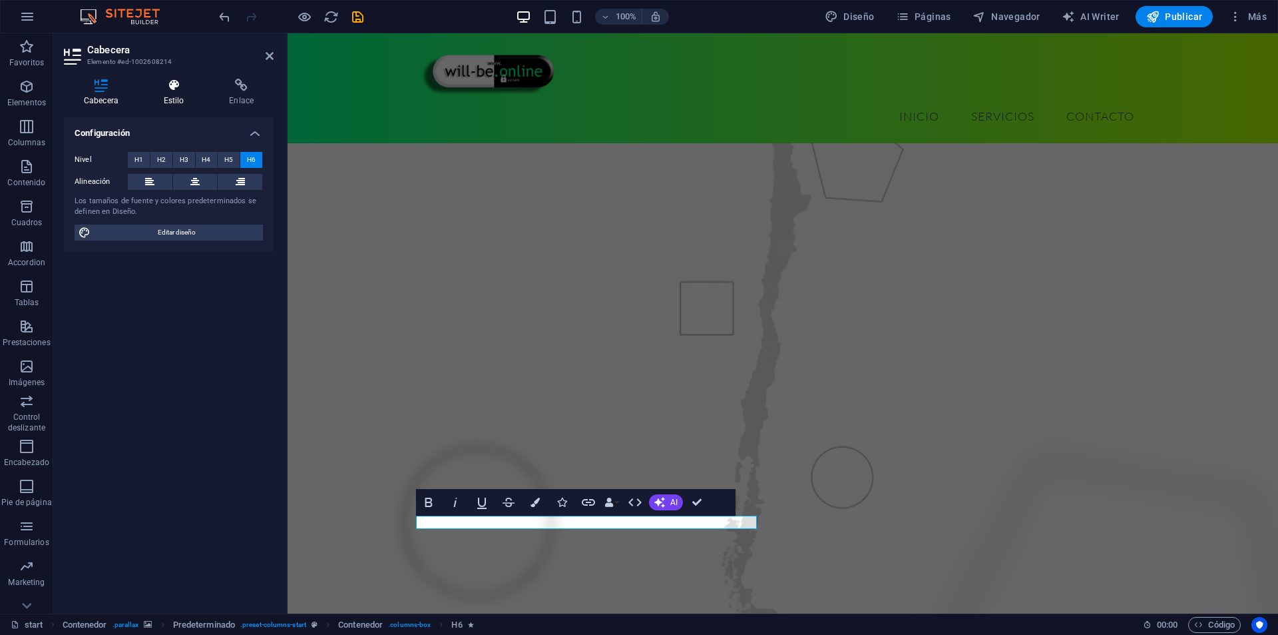
click at [174, 89] on icon at bounding box center [174, 85] width 61 height 13
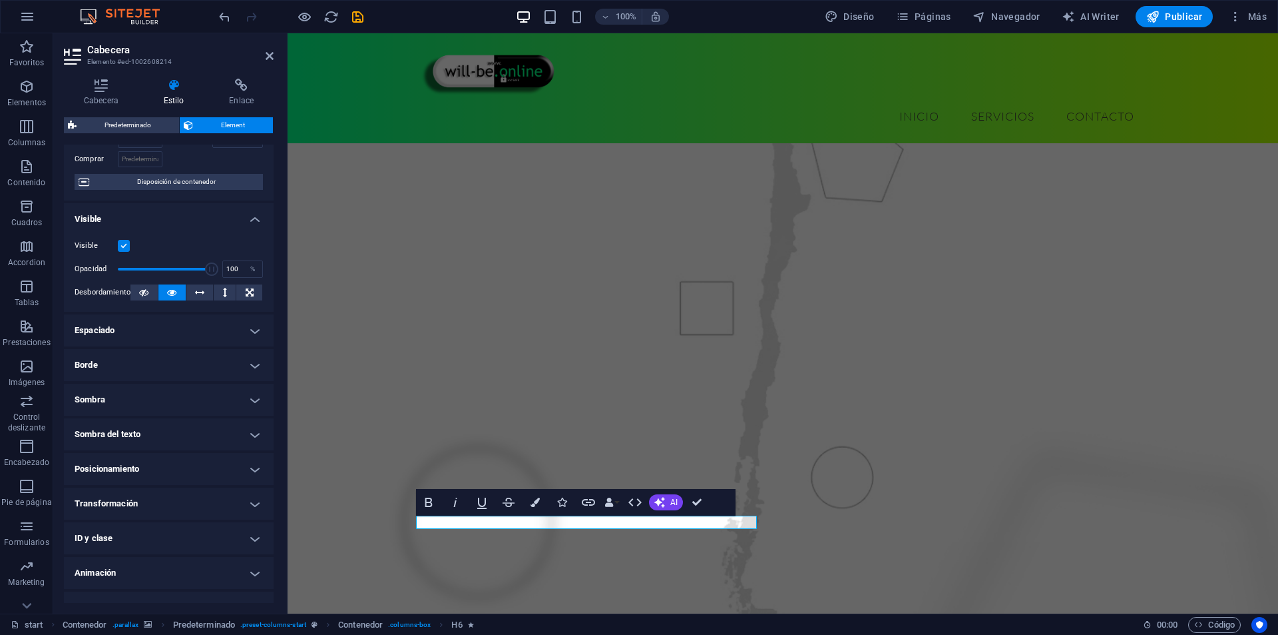
scroll to position [116, 0]
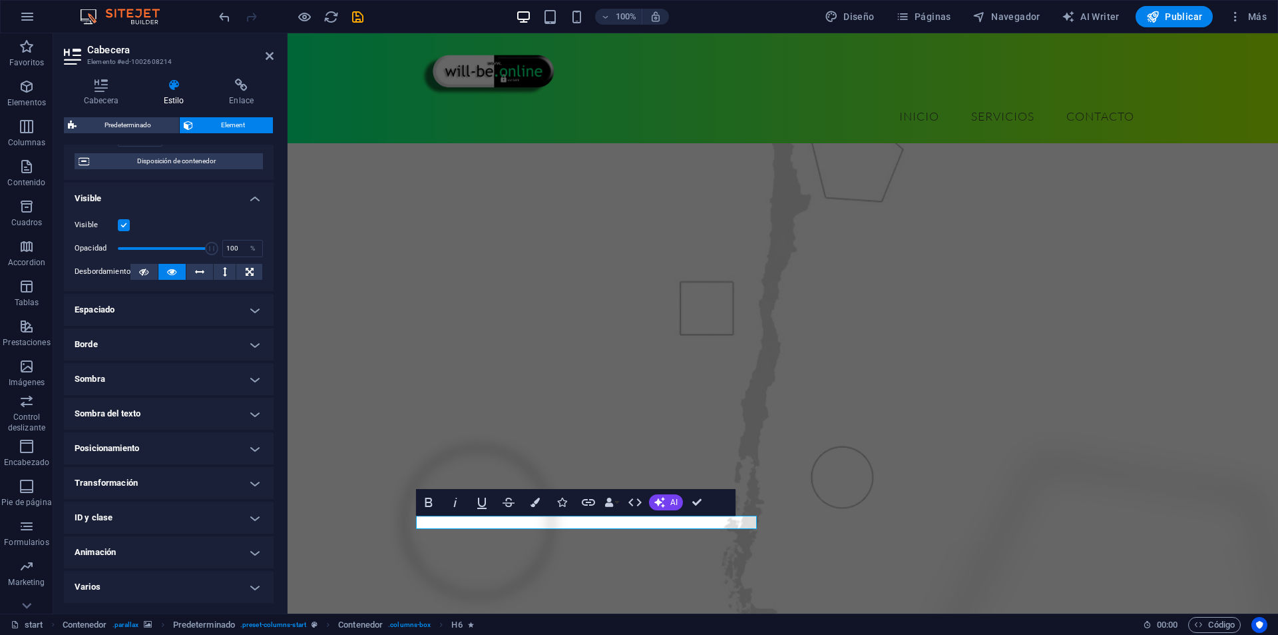
click at [142, 541] on h4 "Animación" at bounding box center [169, 552] width 210 height 32
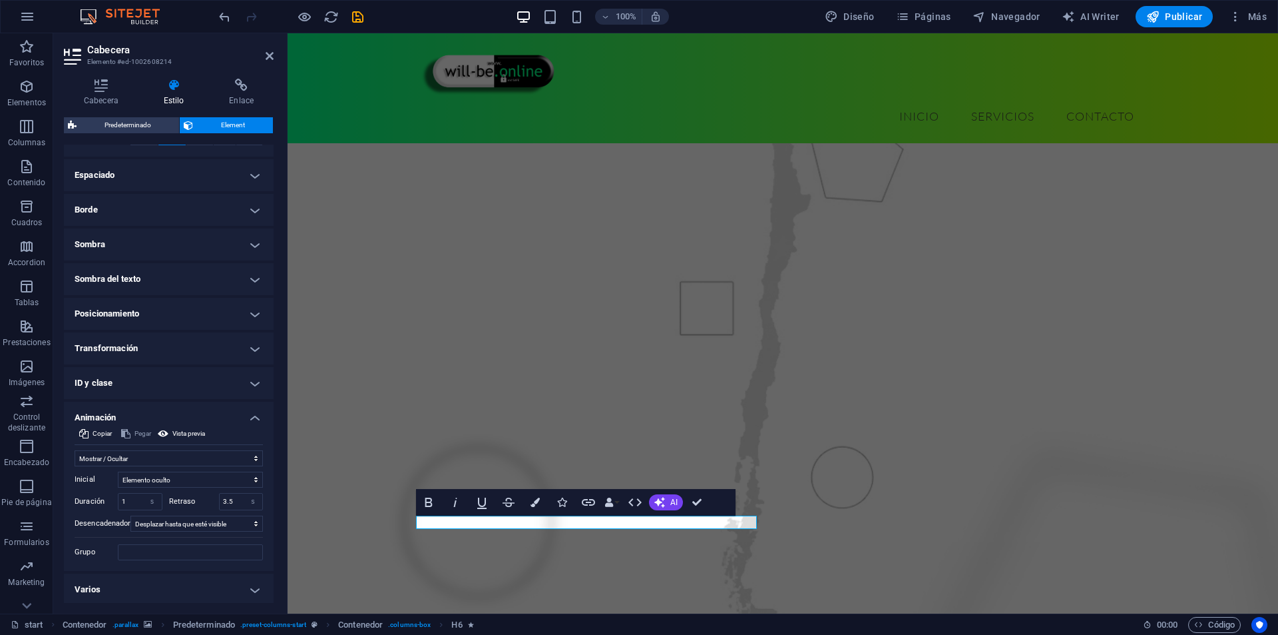
scroll to position [253, 0]
click at [226, 498] on input "3.5" at bounding box center [241, 499] width 43 height 16
type input "2.2"
click at [374, 497] on figure at bounding box center [783, 395] width 991 height 757
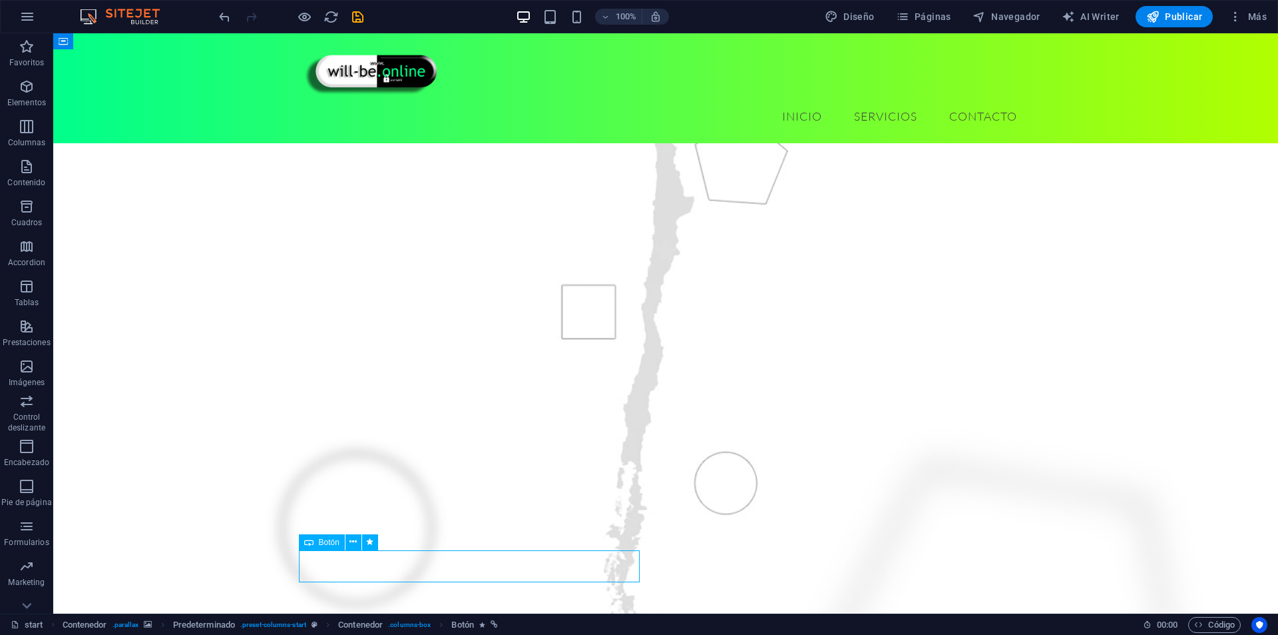
select select "shrink"
select select "s"
select select "scroll"
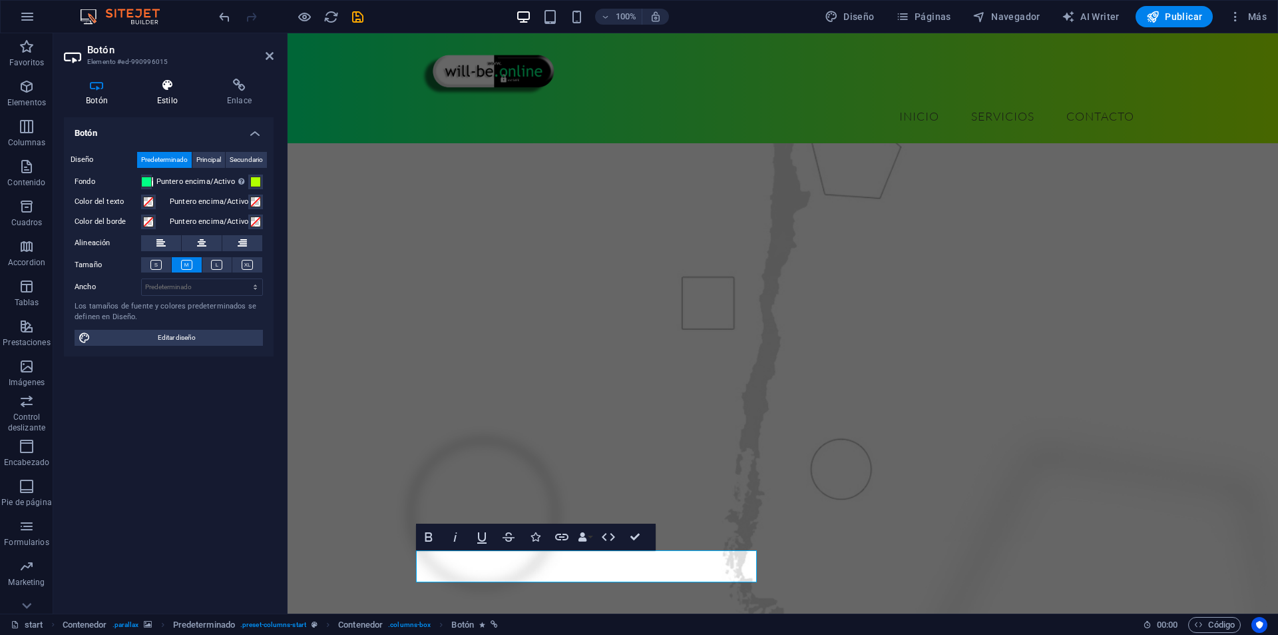
click at [176, 81] on icon at bounding box center [167, 85] width 65 height 13
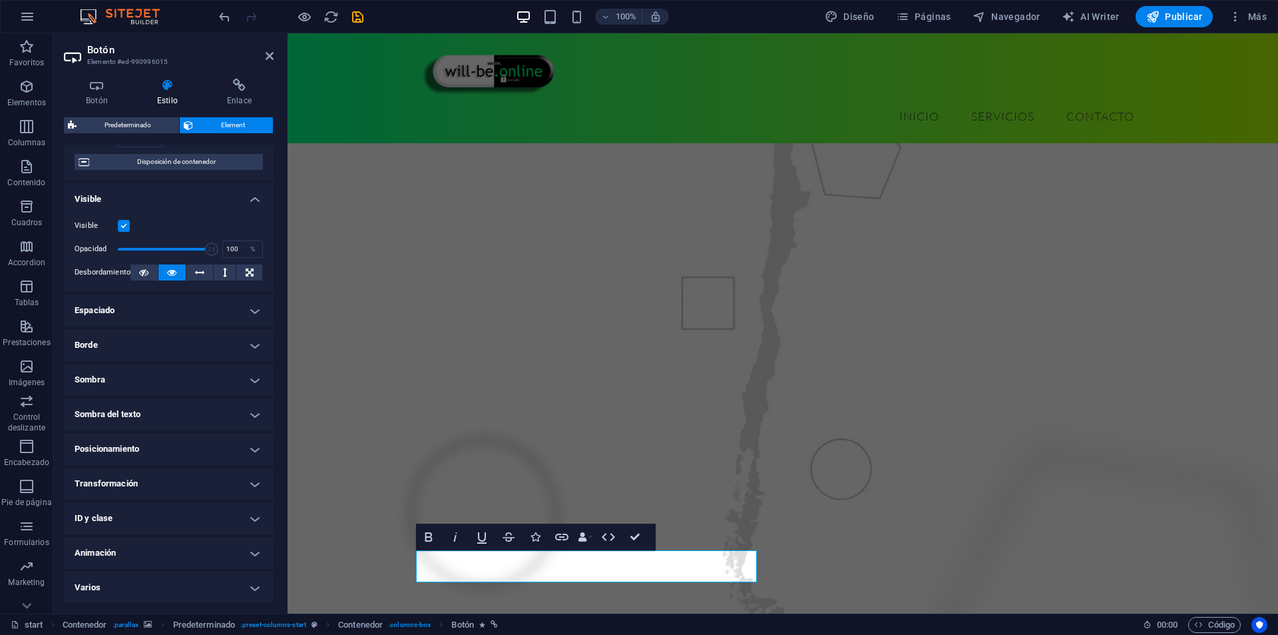
scroll to position [116, 0]
click at [168, 557] on h4 "Animación" at bounding box center [169, 552] width 210 height 32
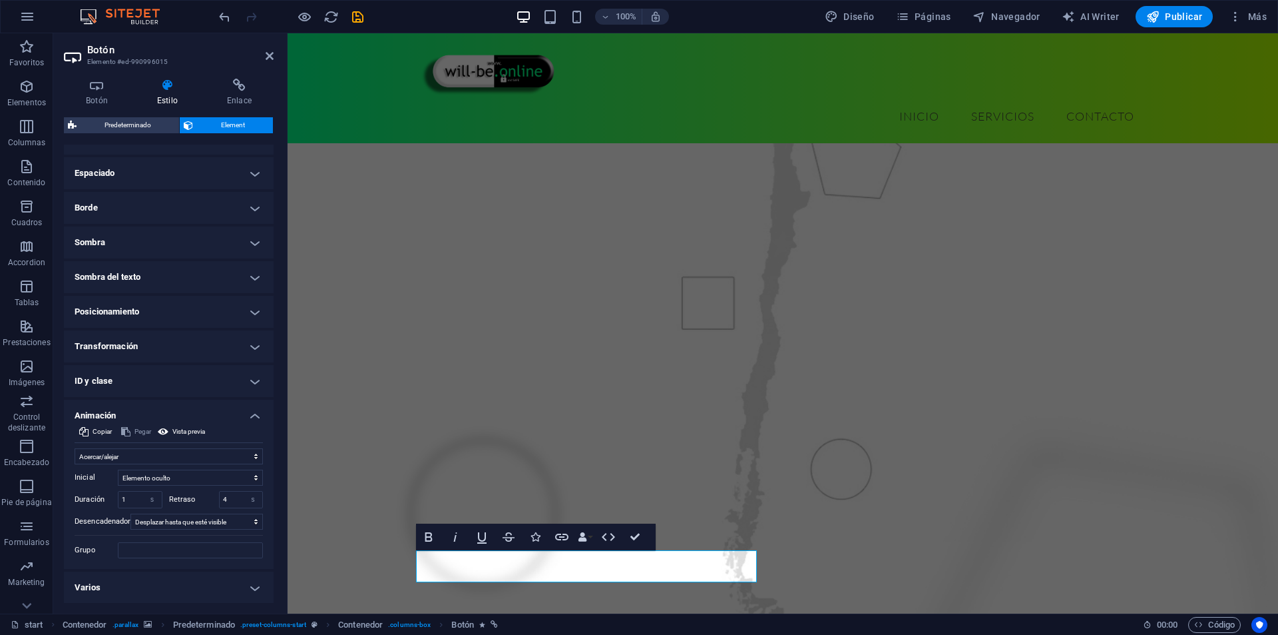
scroll to position [253, 0]
drag, startPoint x: 226, startPoint y: 499, endPoint x: 181, endPoint y: 466, distance: 56.2
click at [226, 499] on input "4" at bounding box center [241, 499] width 43 height 16
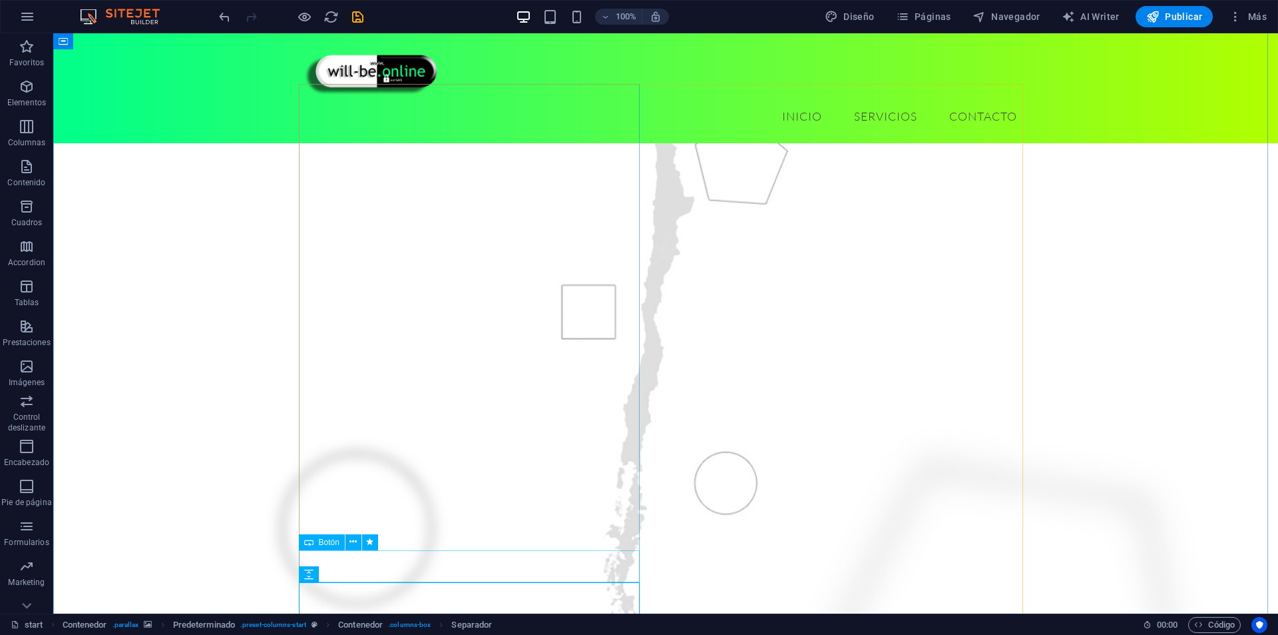
select select "shrink"
select select "s"
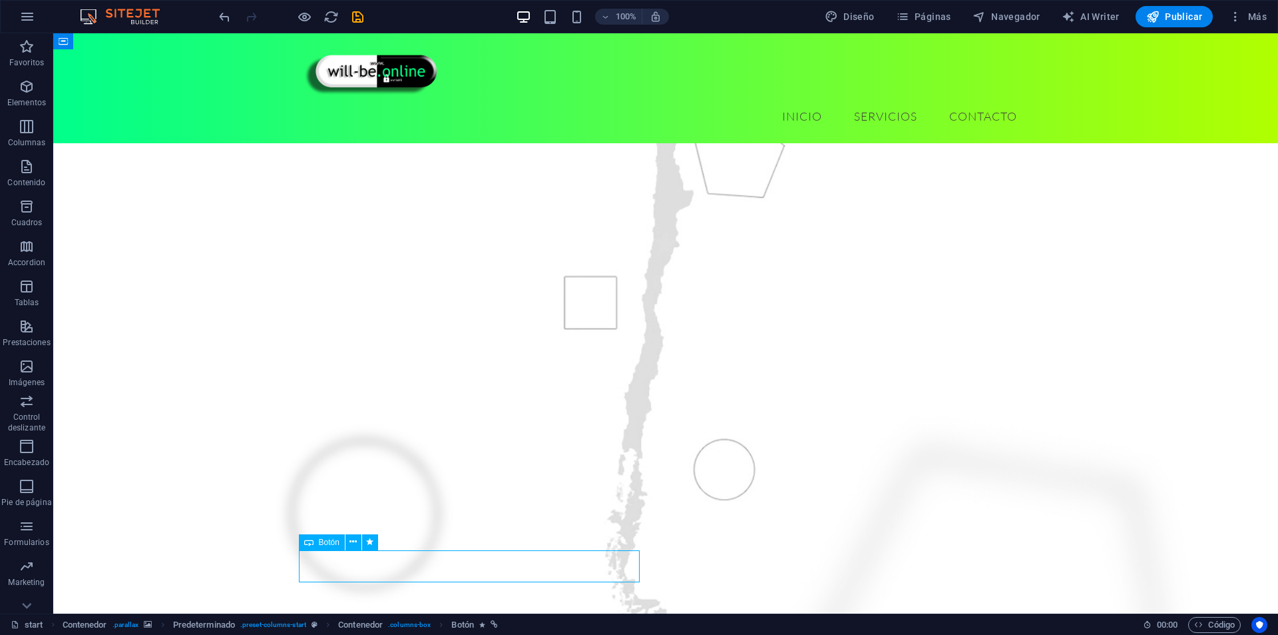
select select "scroll"
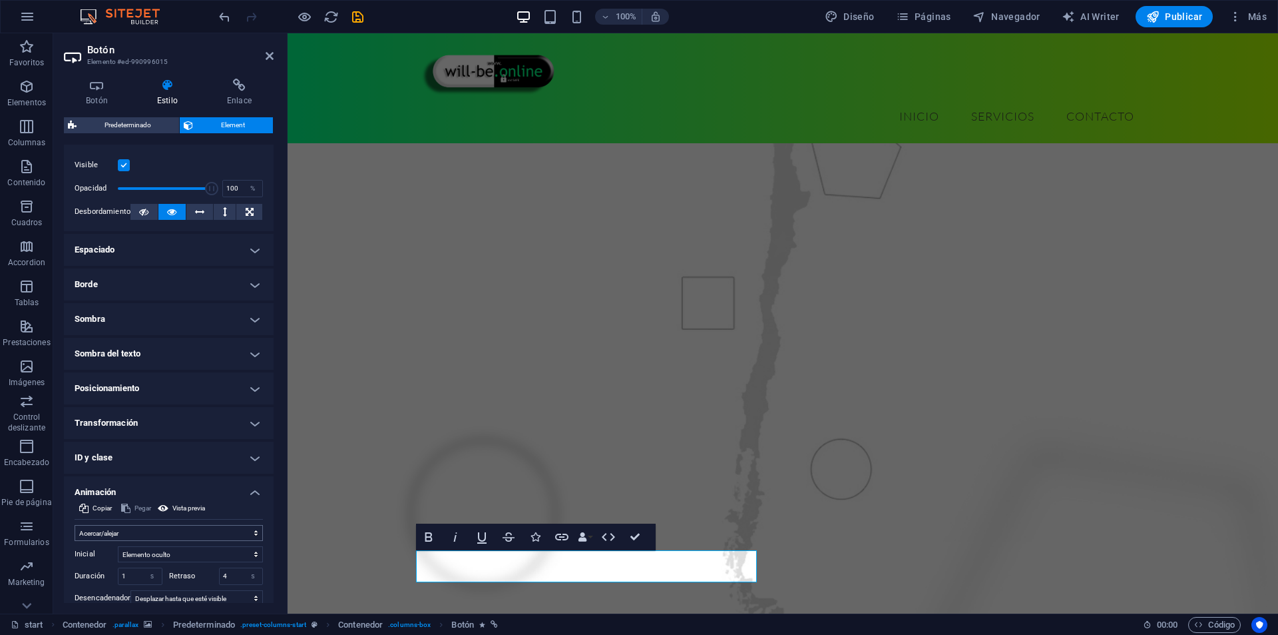
scroll to position [200, 0]
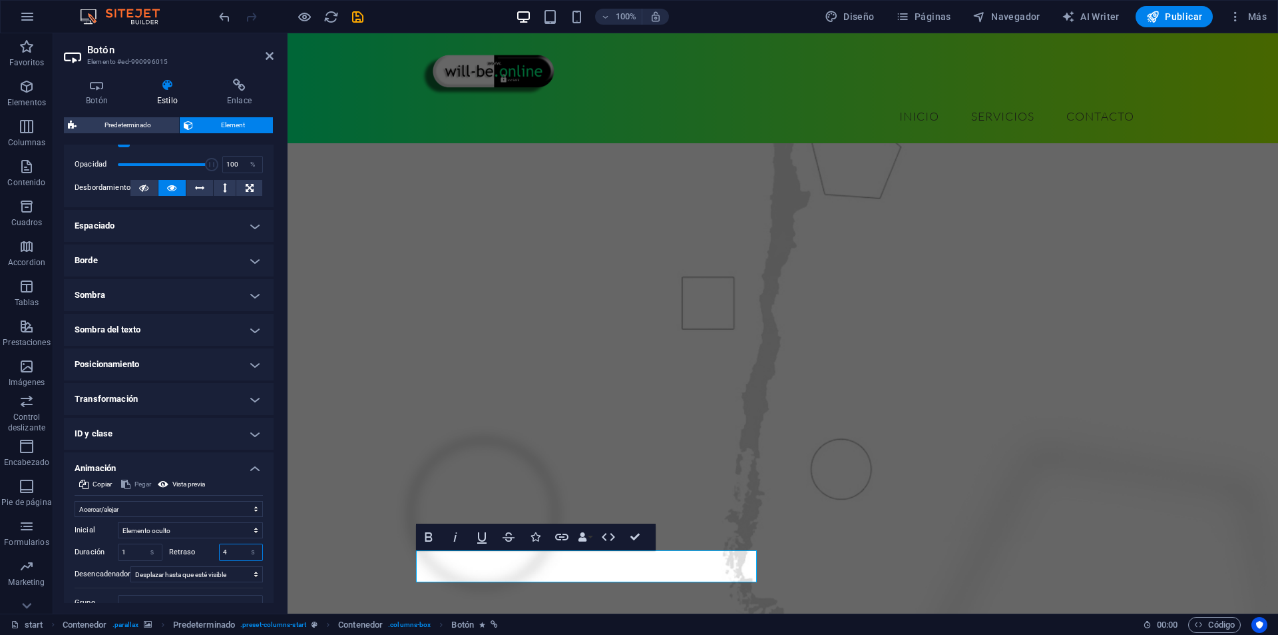
click at [231, 553] on input "4" at bounding box center [241, 552] width 43 height 16
type input "2.4"
click at [149, 509] on select "No animar Mostrar / Ocultar Subir/bajar Acercar/alejar Deslizar de izquierda a …" at bounding box center [169, 509] width 188 height 16
select select "fade"
click at [75, 501] on select "No animar Mostrar / Ocultar Subir/bajar Acercar/alejar Deslizar de izquierda a …" at bounding box center [169, 509] width 188 height 16
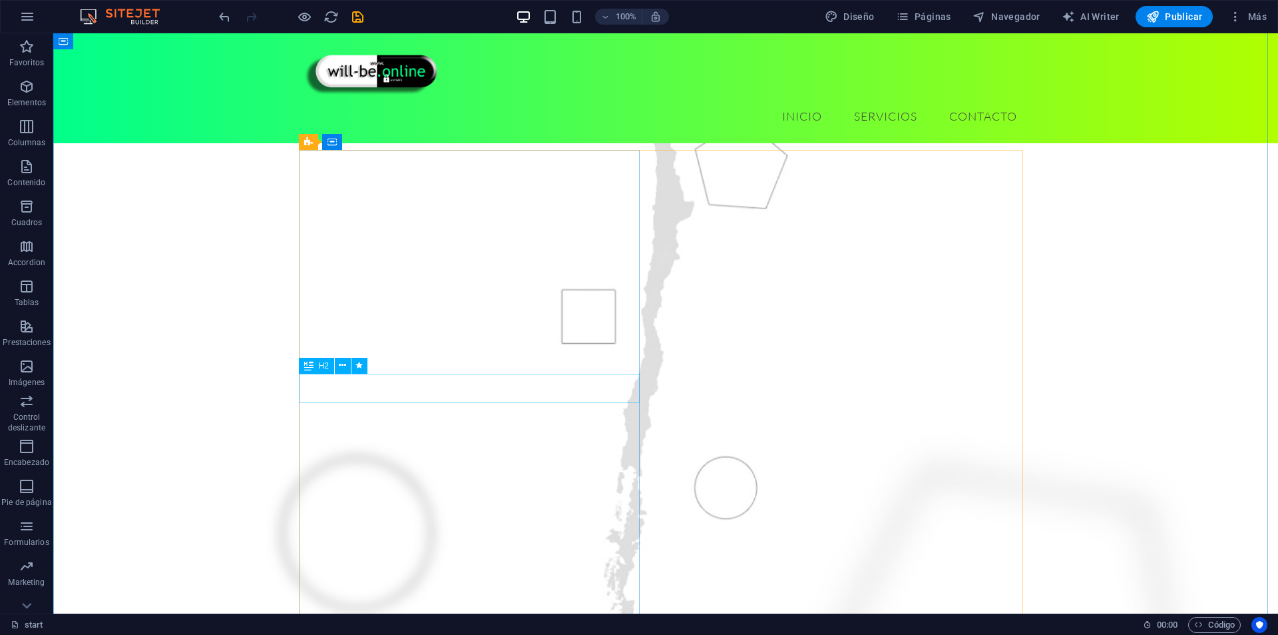
scroll to position [133, 0]
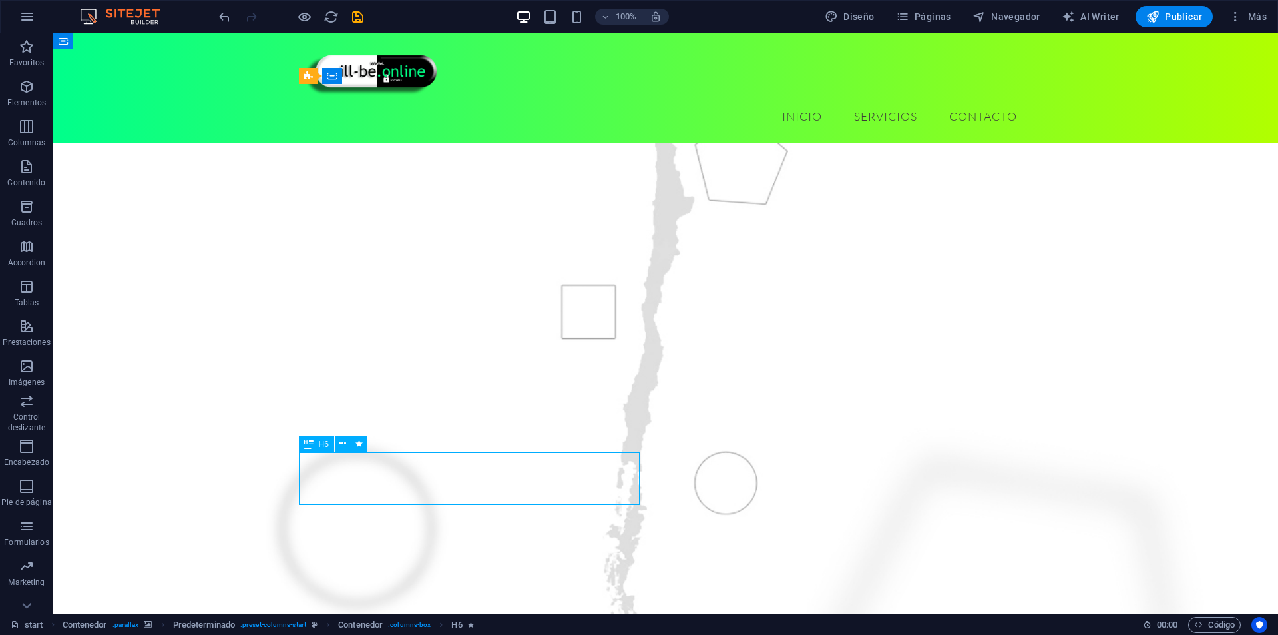
drag, startPoint x: 482, startPoint y: 459, endPoint x: 248, endPoint y: 459, distance: 233.7
select select "fade"
select select "s"
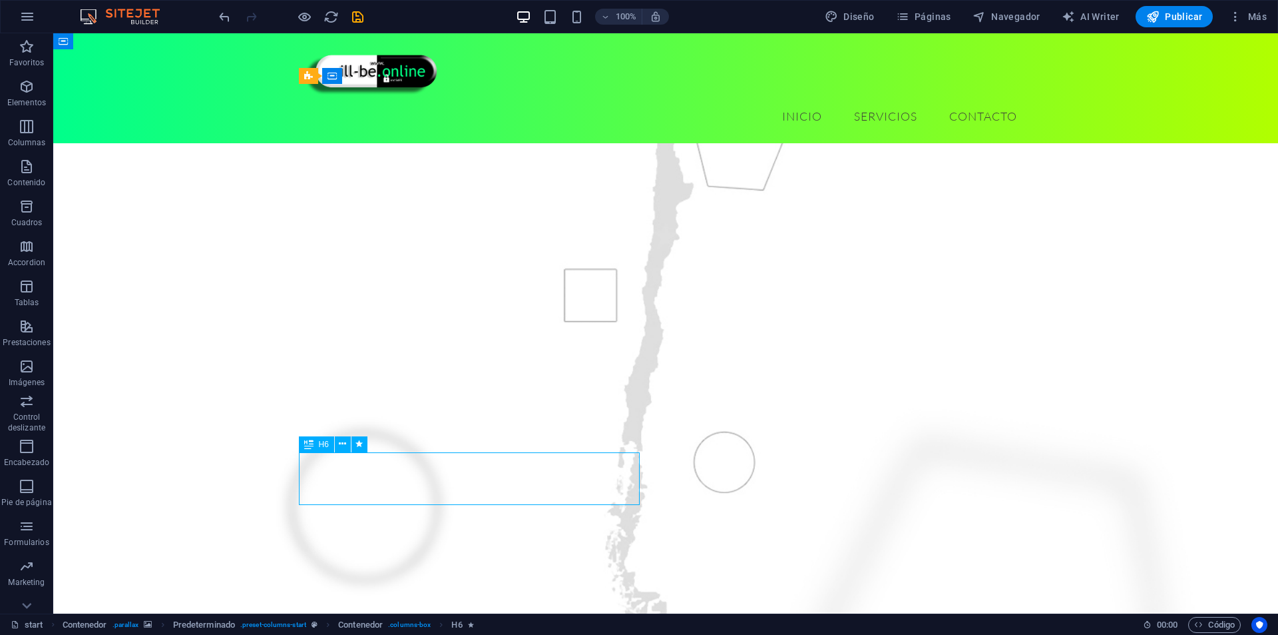
select select "scroll"
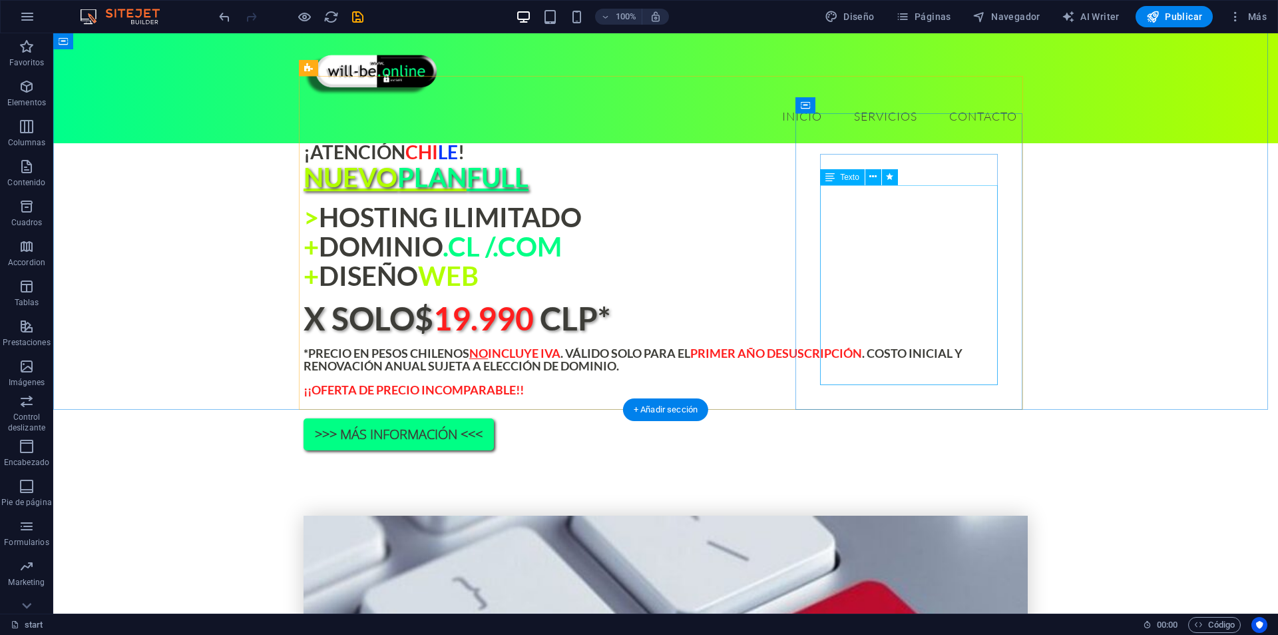
scroll to position [1065, 0]
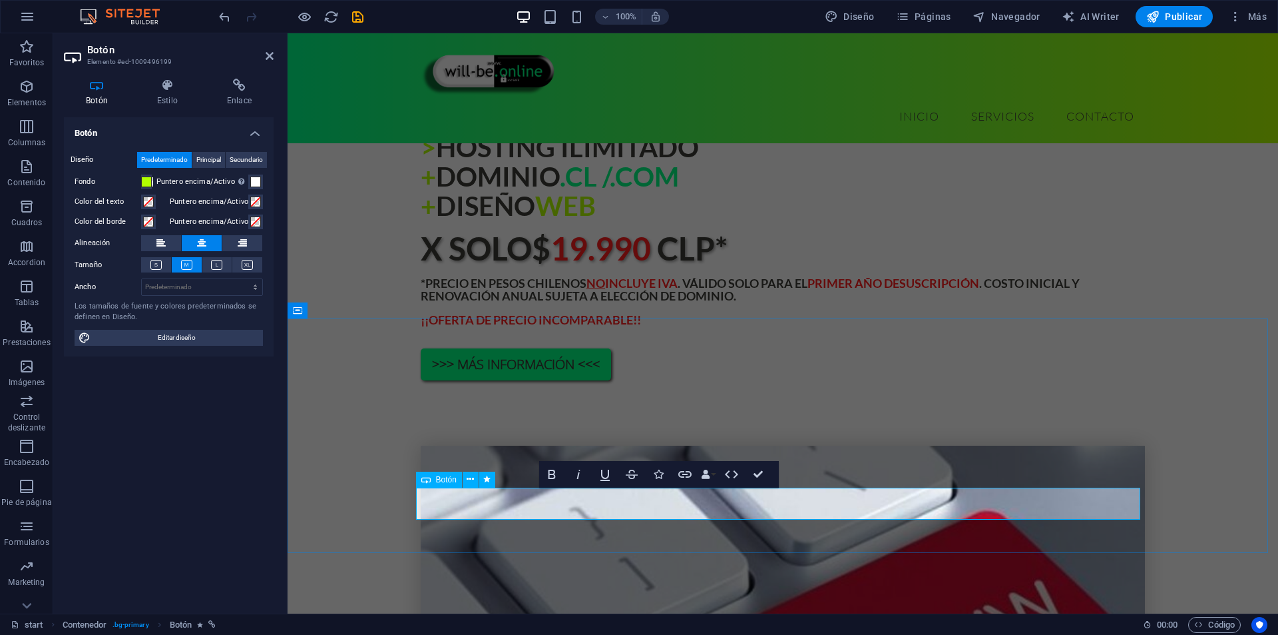
drag, startPoint x: 870, startPoint y: 502, endPoint x: 838, endPoint y: 503, distance: 32.0
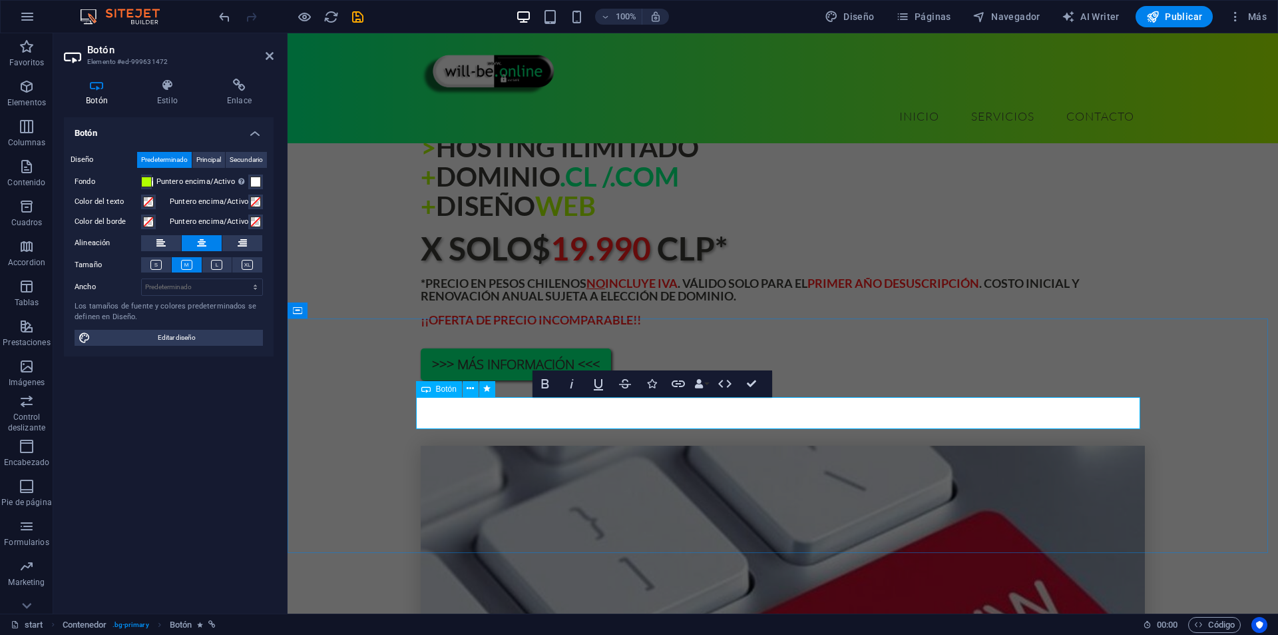
drag, startPoint x: 804, startPoint y: 413, endPoint x: 781, endPoint y: 419, distance: 23.6
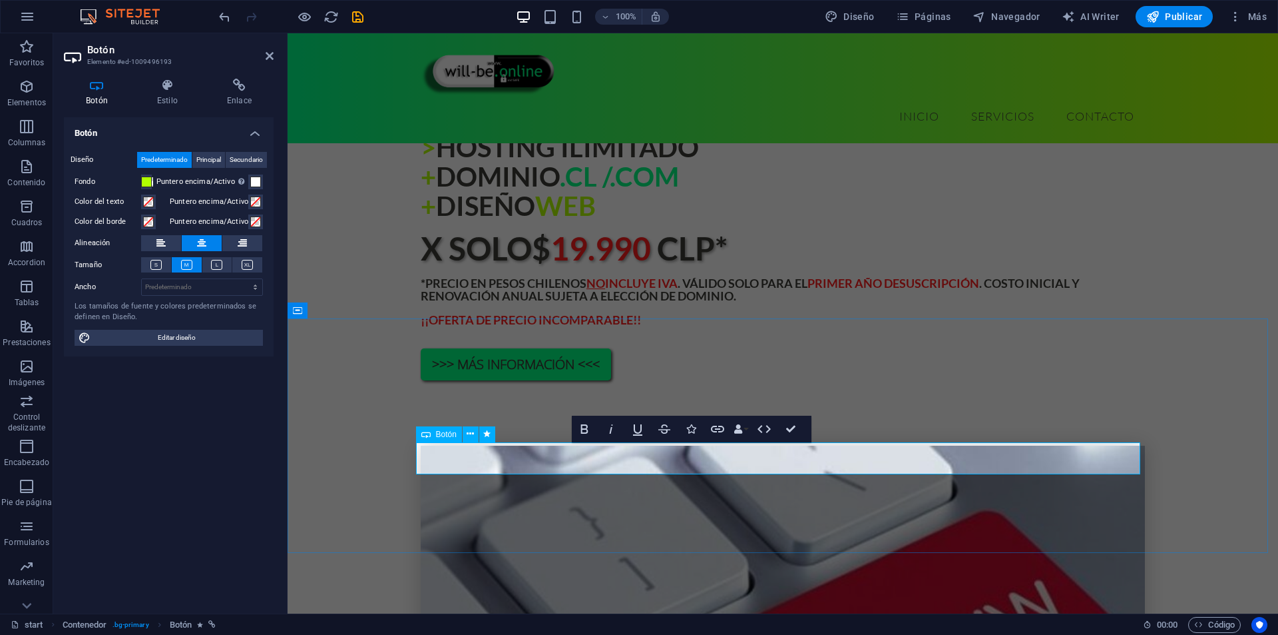
drag, startPoint x: 842, startPoint y: 458, endPoint x: 822, endPoint y: 465, distance: 21.7
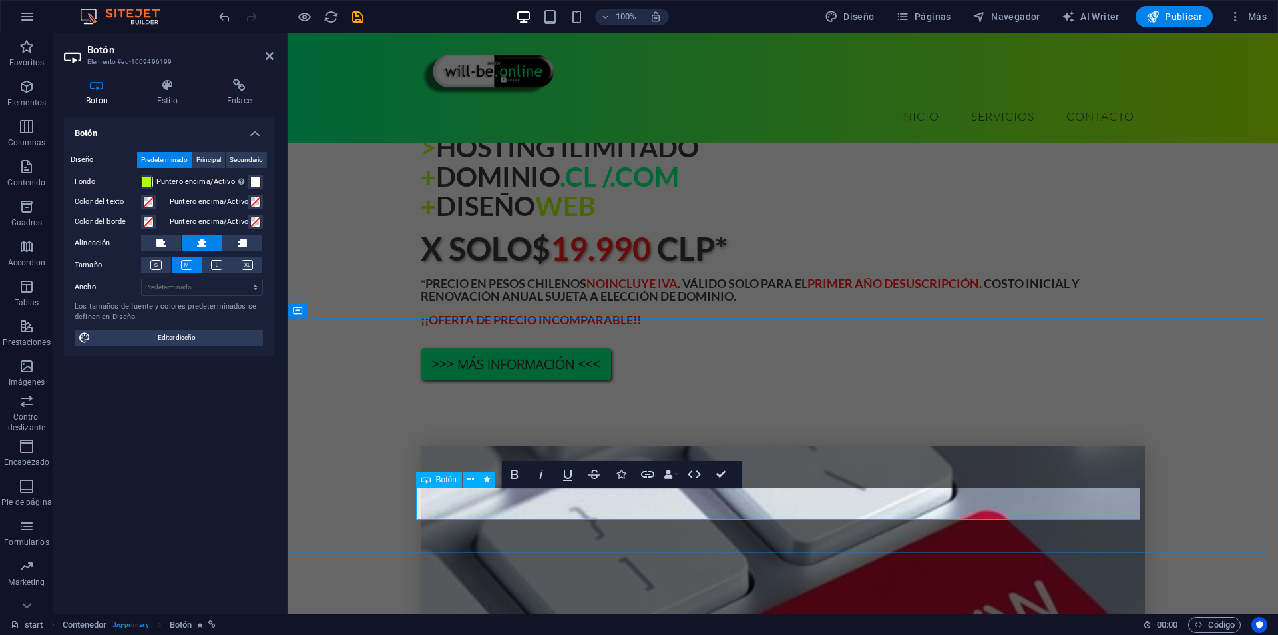
drag, startPoint x: 987, startPoint y: 504, endPoint x: 844, endPoint y: 492, distance: 143.0
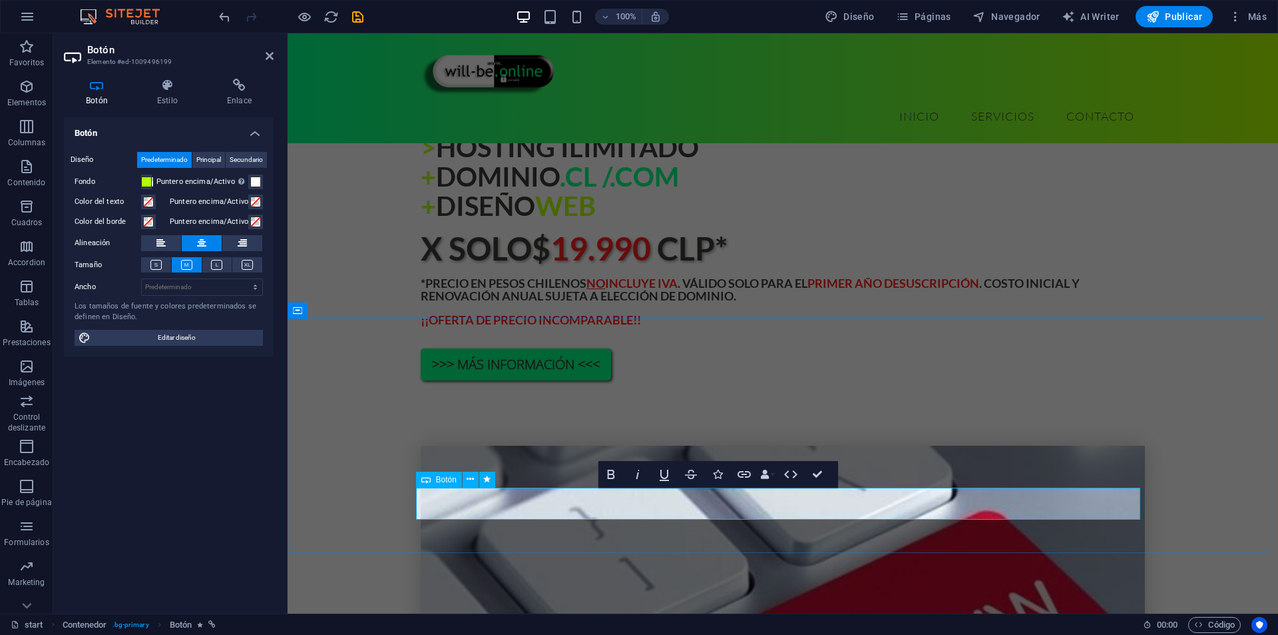
drag, startPoint x: 697, startPoint y: 504, endPoint x: 672, endPoint y: 509, distance: 25.9
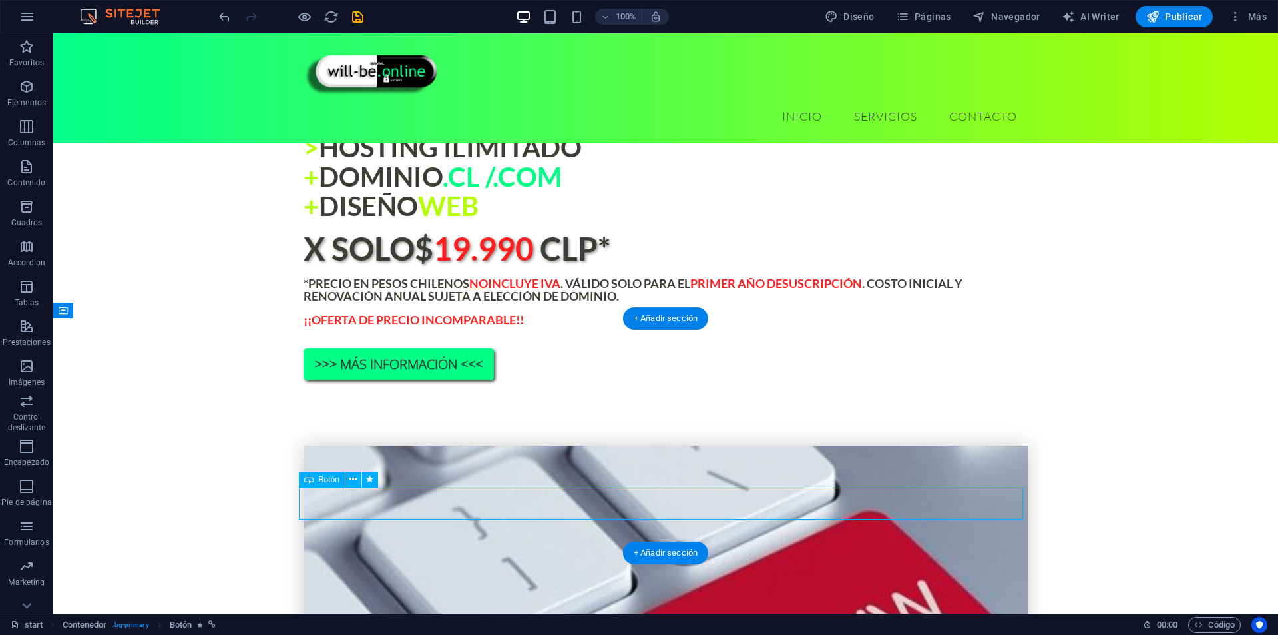
drag, startPoint x: 763, startPoint y: 510, endPoint x: 529, endPoint y: 510, distance: 233.7
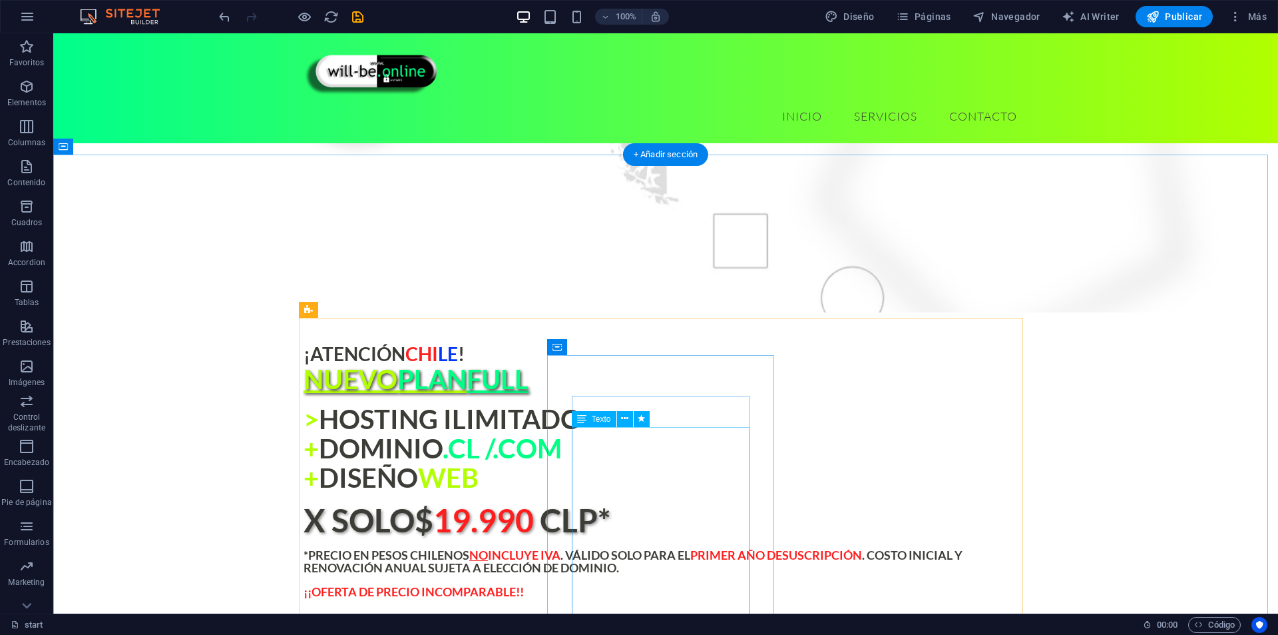
scroll to position [799, 0]
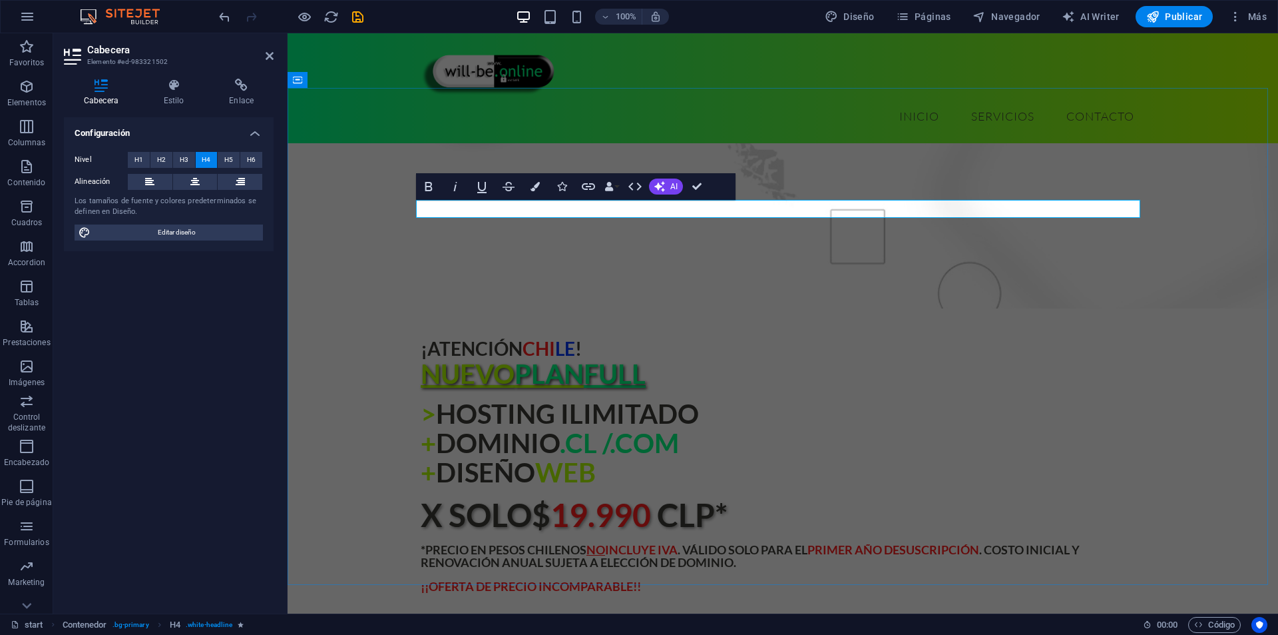
drag, startPoint x: 796, startPoint y: 209, endPoint x: 760, endPoint y: 208, distance: 36.6
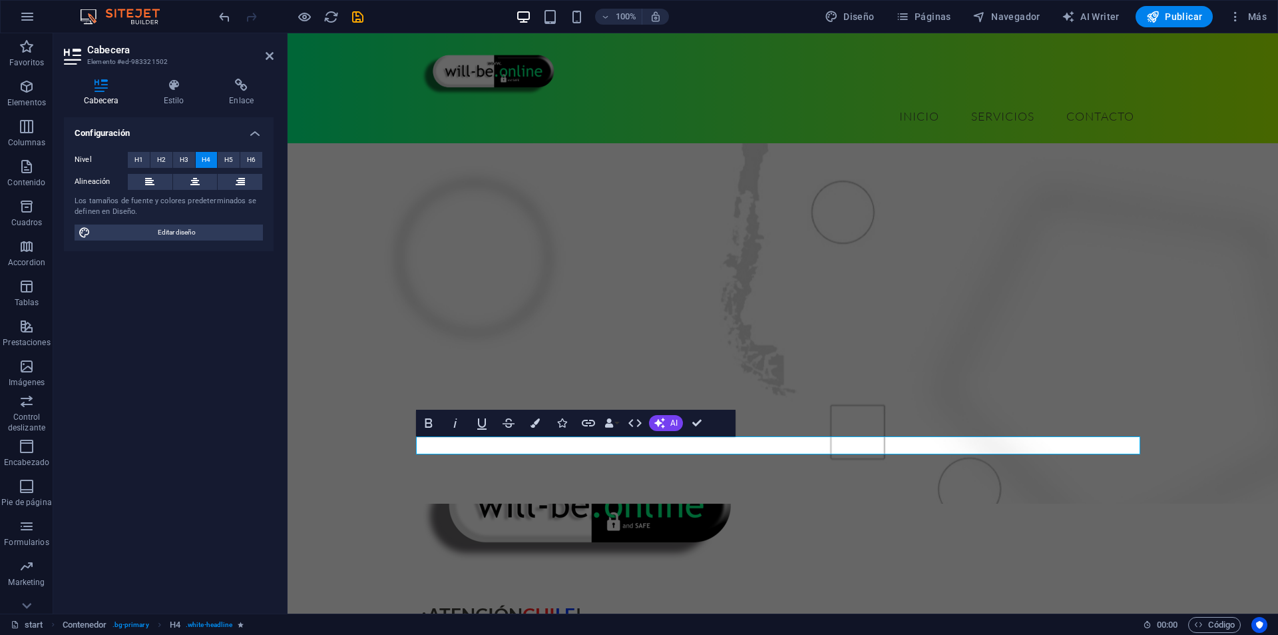
scroll to position [599, 0]
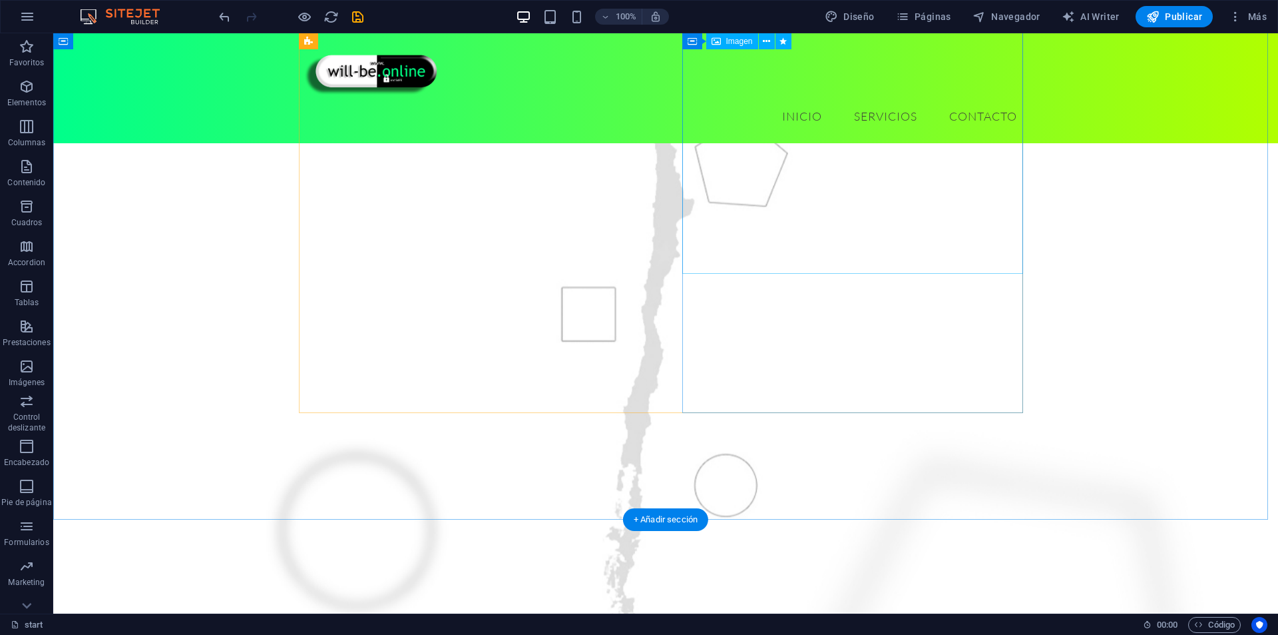
scroll to position [200, 0]
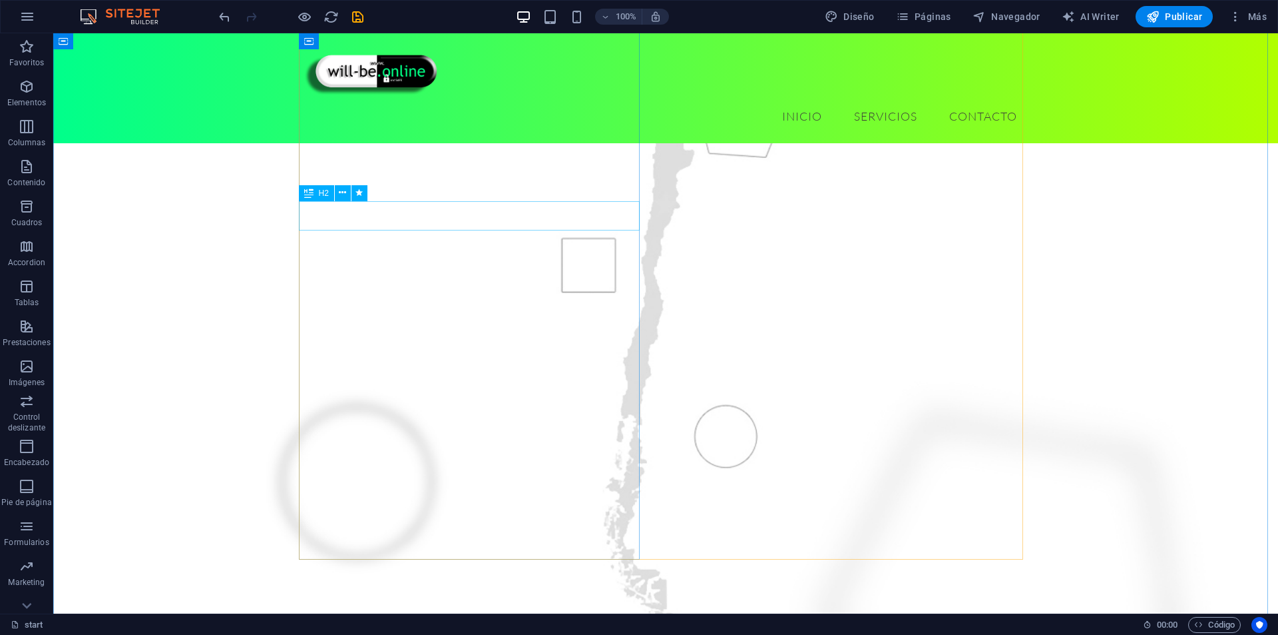
select select "move-right-to-left"
select select "s"
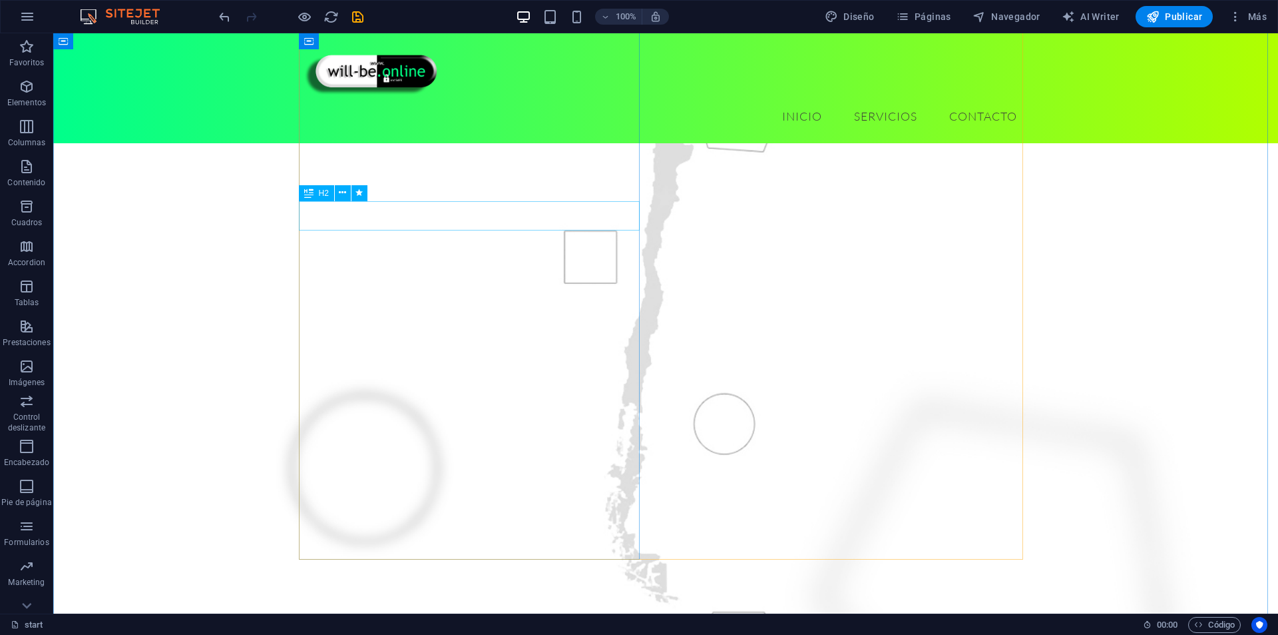
select select "scroll"
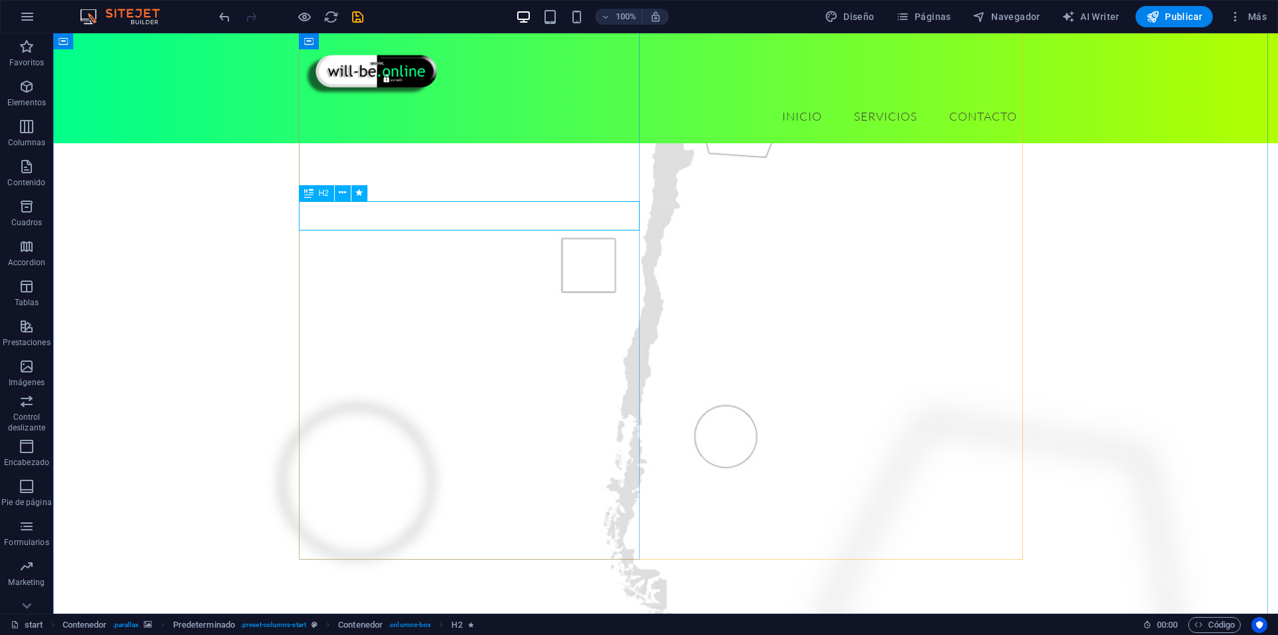
drag, startPoint x: 513, startPoint y: 210, endPoint x: 294, endPoint y: 212, distance: 219.7
select select "move-right-to-left"
select select "s"
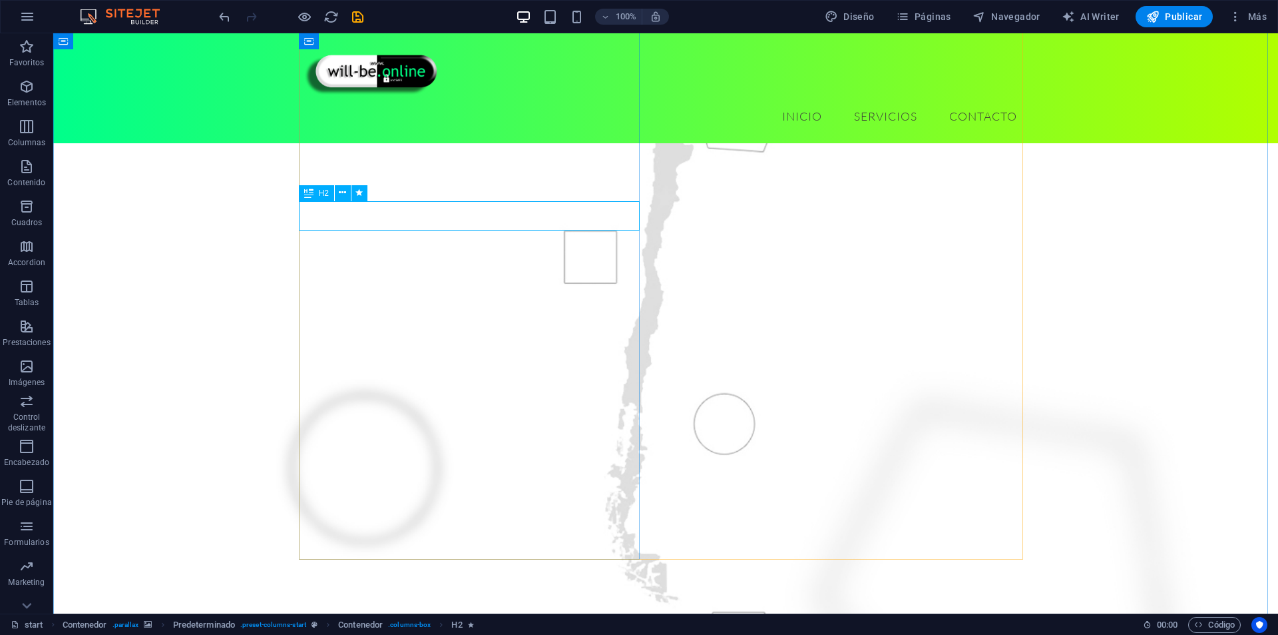
select select "s"
select select "scroll"
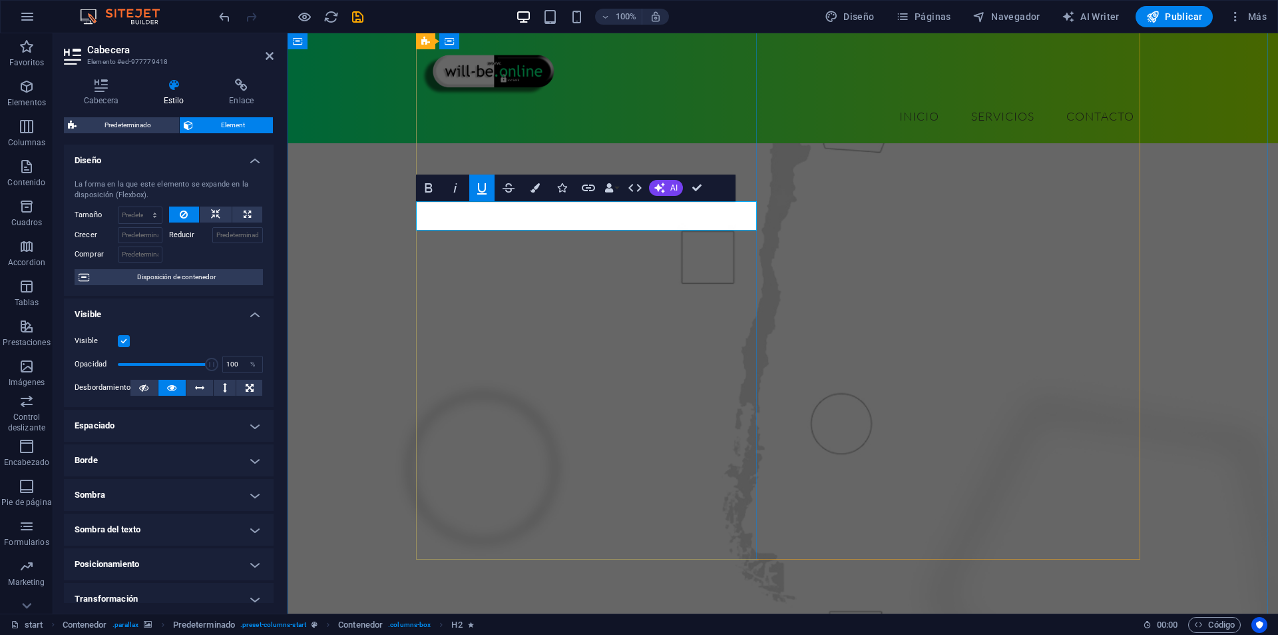
drag, startPoint x: 711, startPoint y: 214, endPoint x: 595, endPoint y: 224, distance: 116.3
drag, startPoint x: 595, startPoint y: 212, endPoint x: 713, endPoint y: 224, distance: 118.4
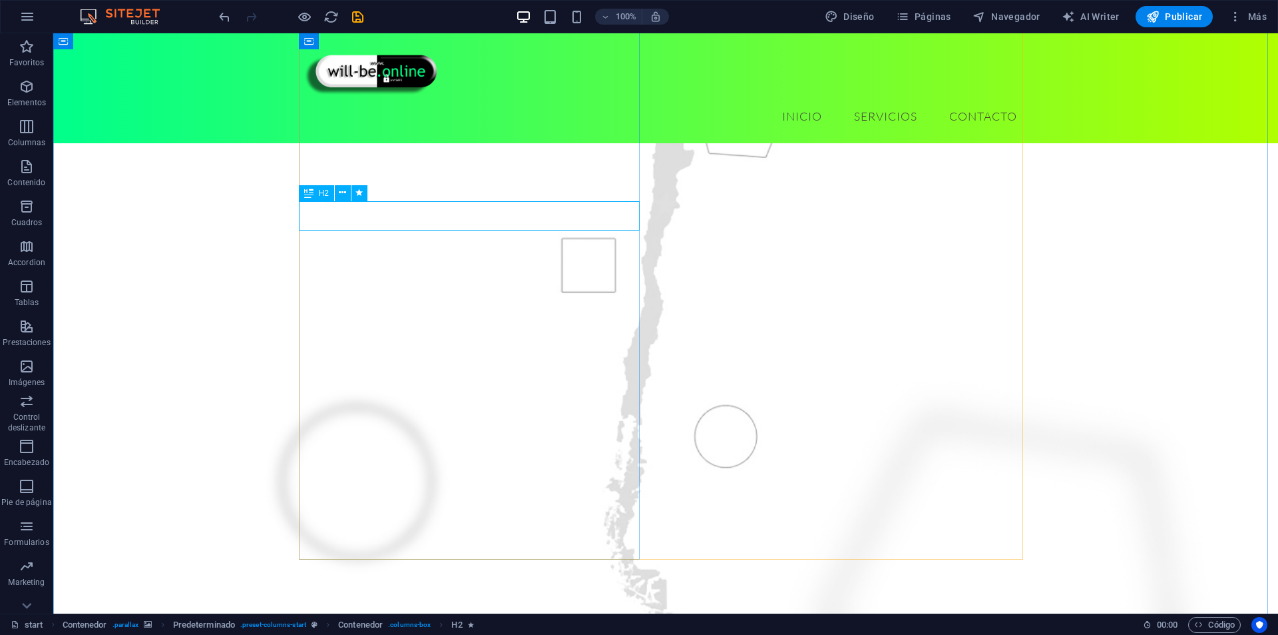
select select "move-right-to-left"
select select "s"
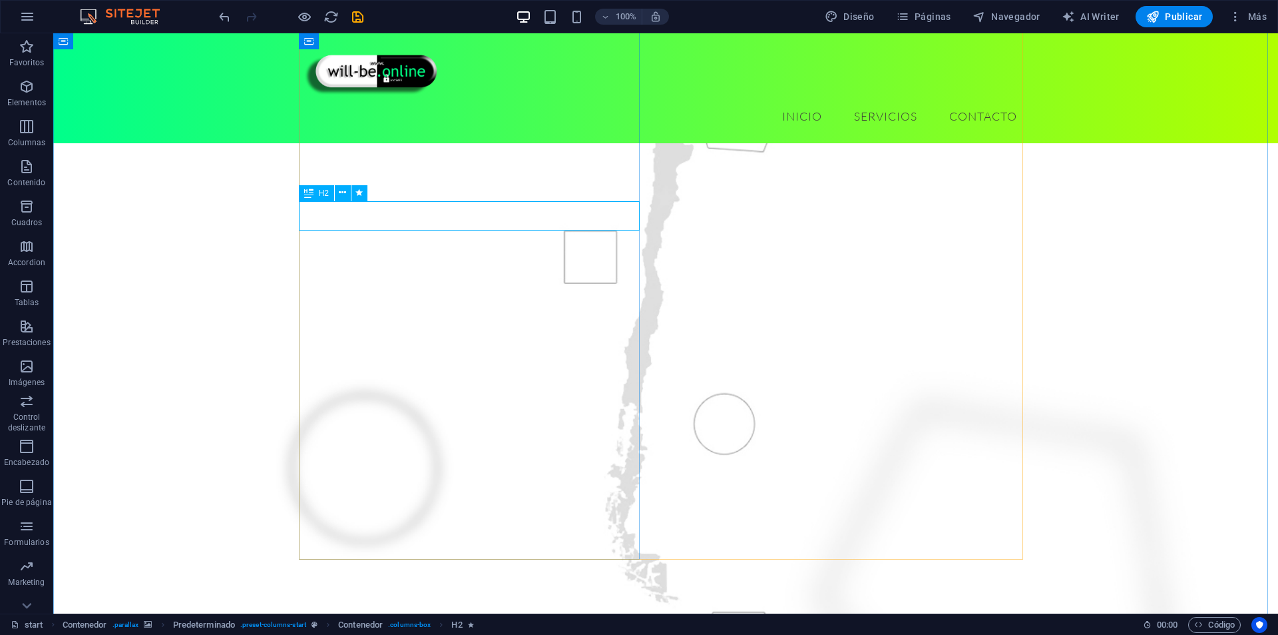
select select "scroll"
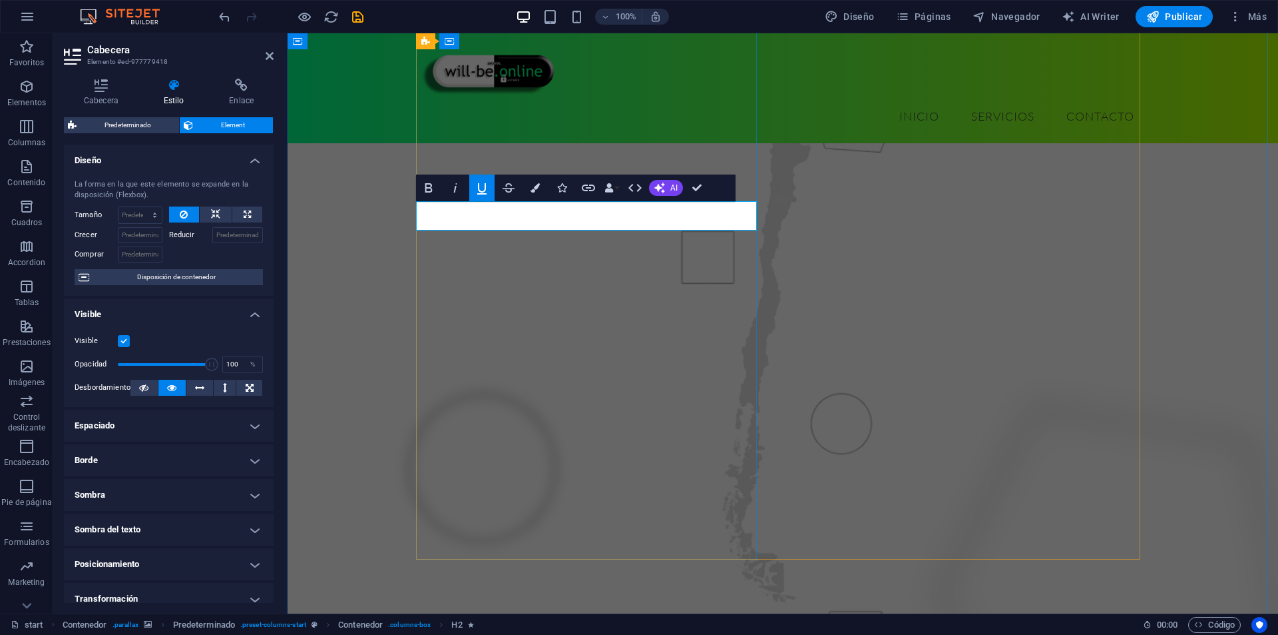
drag, startPoint x: 507, startPoint y: 217, endPoint x: 393, endPoint y: 233, distance: 115.0
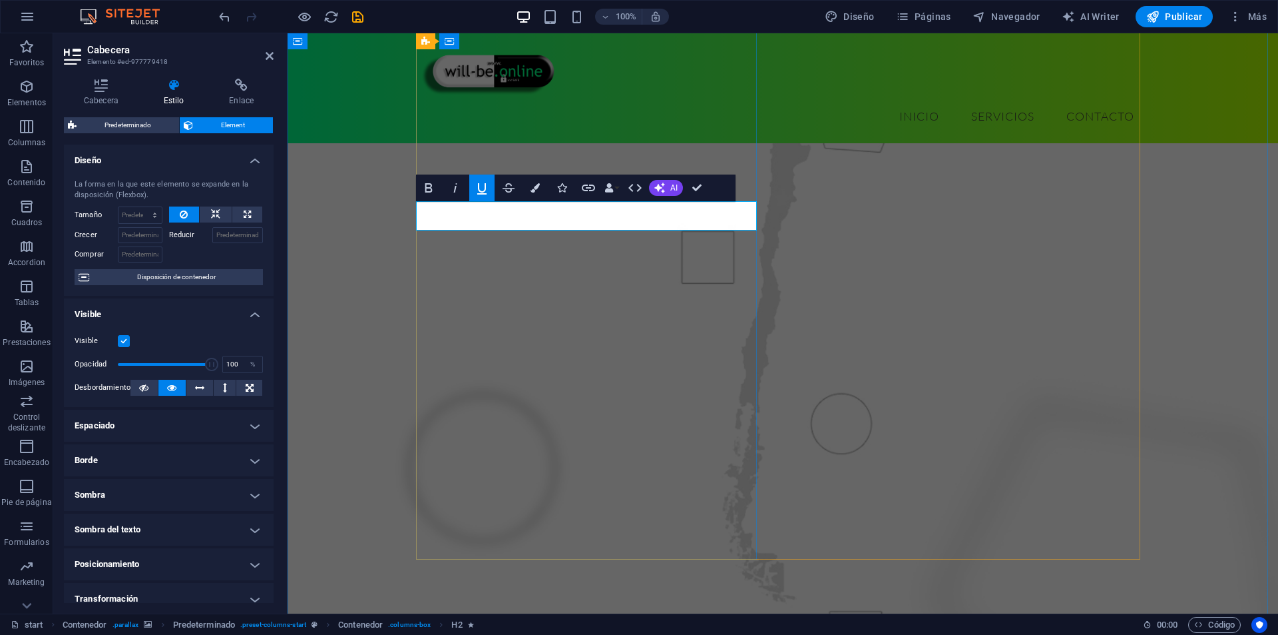
drag, startPoint x: 532, startPoint y: 216, endPoint x: 415, endPoint y: 226, distance: 116.9
click at [537, 188] on icon "button" at bounding box center [535, 187] width 9 height 9
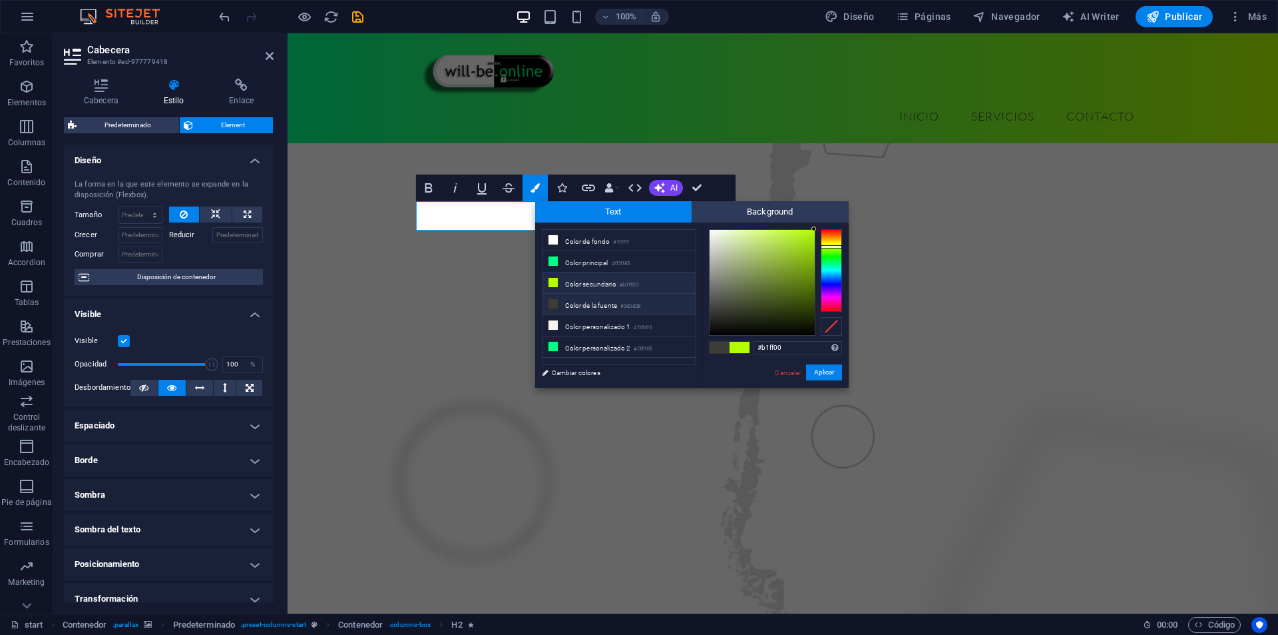
click at [591, 274] on li "Color secundario #b1ff00" at bounding box center [619, 282] width 153 height 21
click at [590, 278] on li "Color secundario #b1ff00" at bounding box center [619, 282] width 153 height 21
click at [826, 372] on button "Aplicar" at bounding box center [824, 372] width 36 height 16
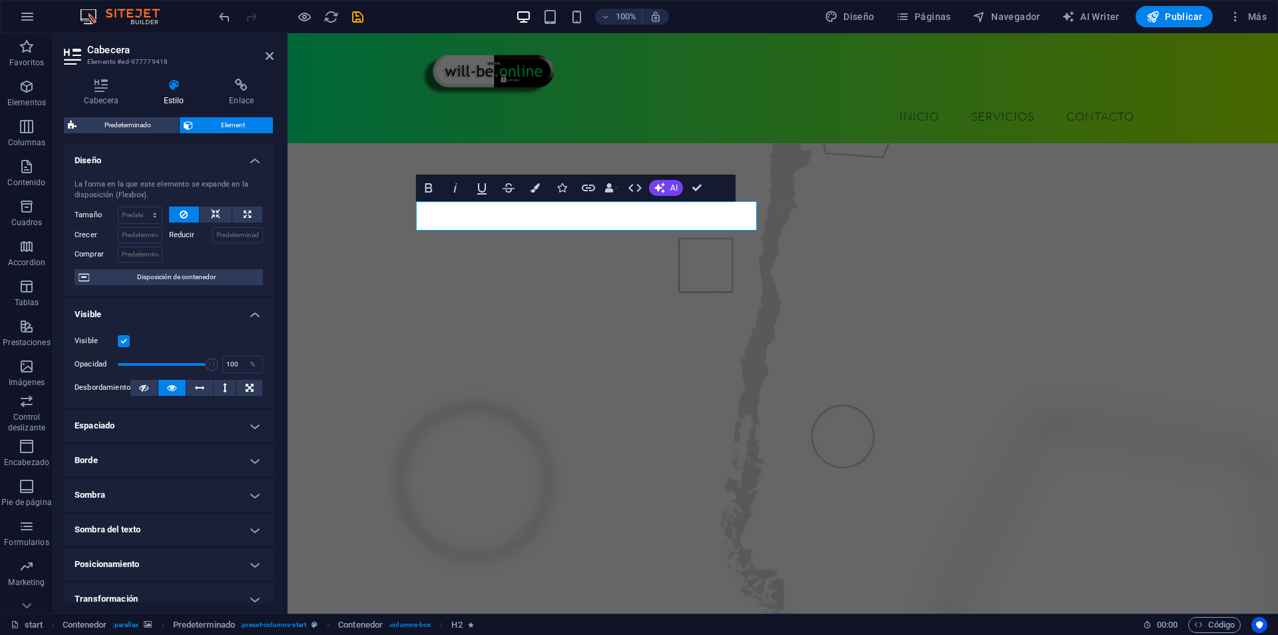
click at [347, 260] on figure at bounding box center [783, 349] width 991 height 757
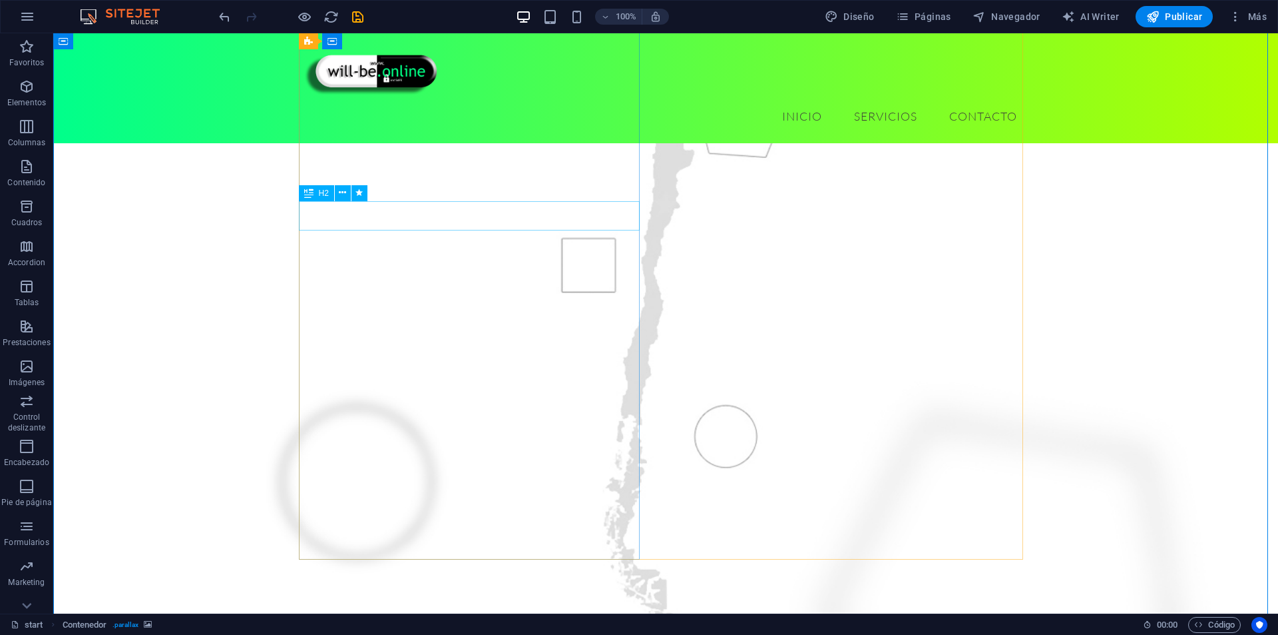
select select "move-right-to-left"
select select "s"
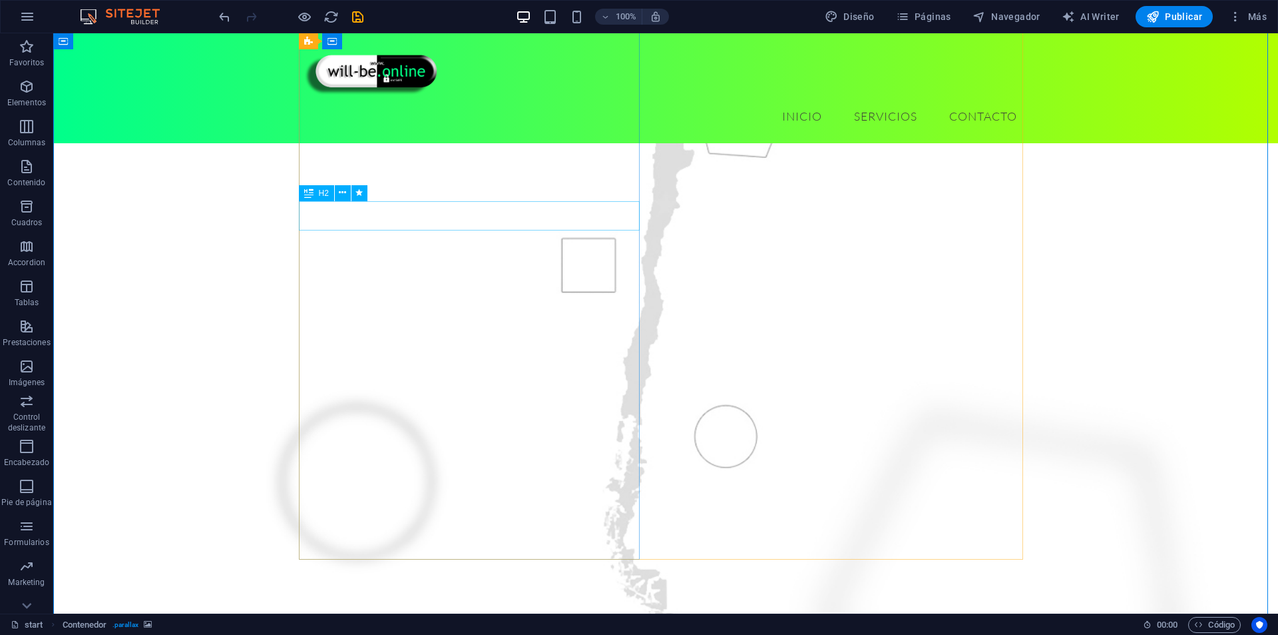
select select "scroll"
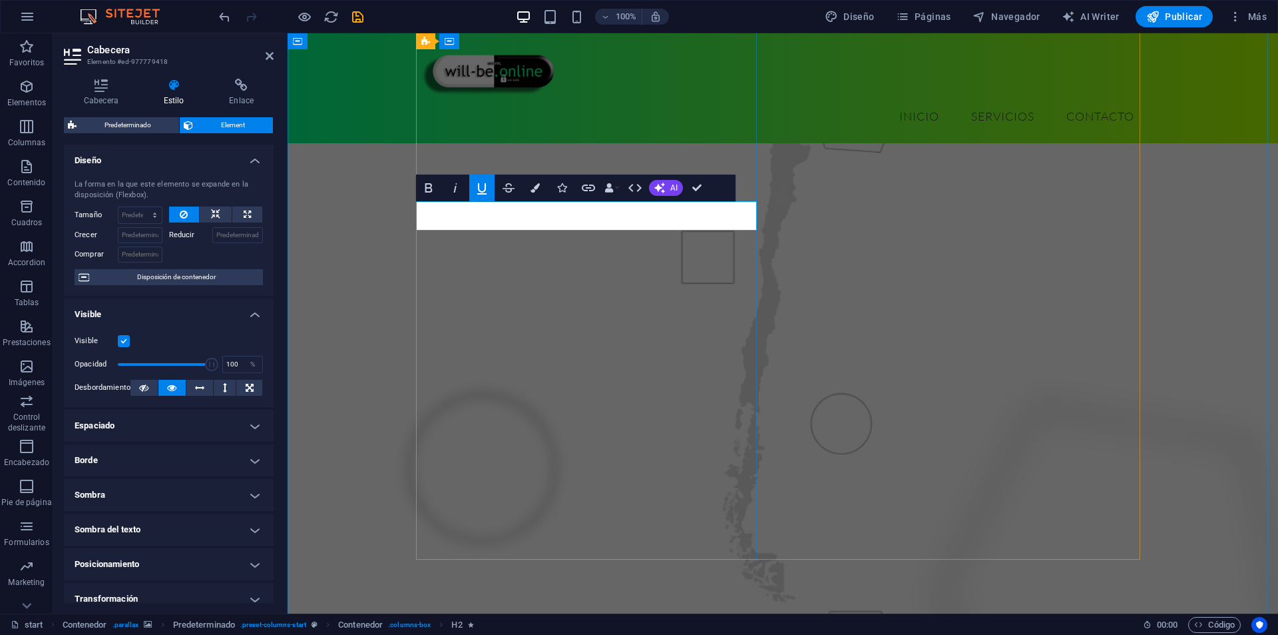
drag, startPoint x: 533, startPoint y: 218, endPoint x: 405, endPoint y: 213, distance: 127.3
click at [533, 184] on icon "button" at bounding box center [535, 187] width 9 height 9
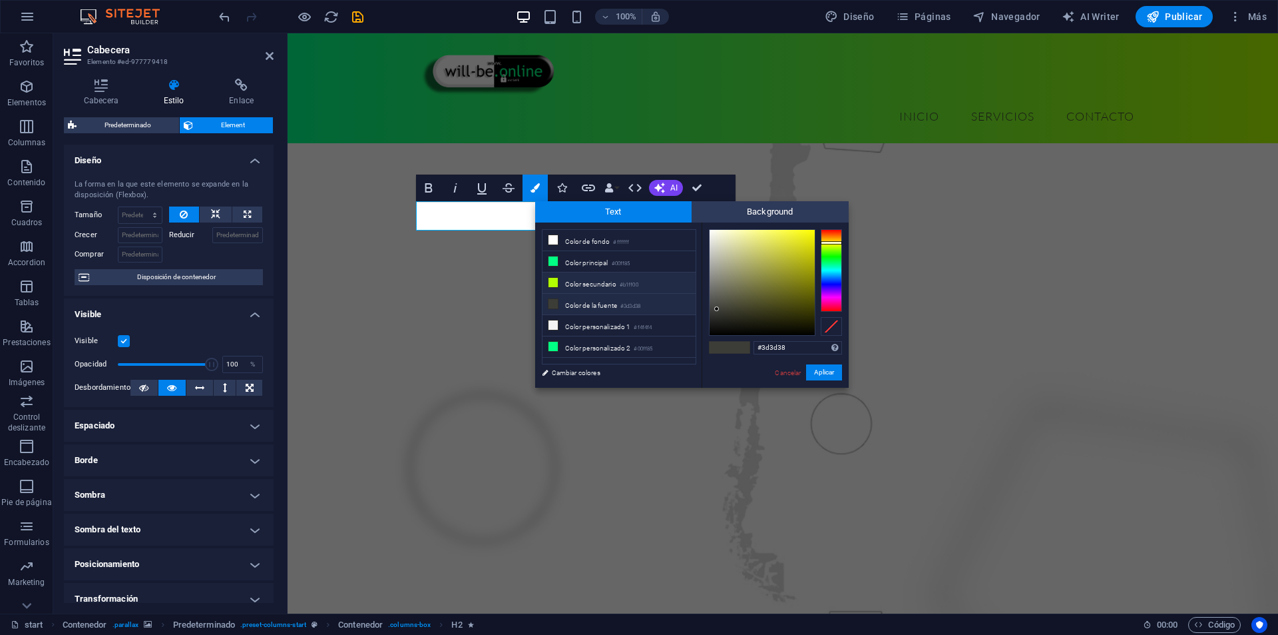
click at [578, 282] on li "Color secundario #b1ff00" at bounding box center [619, 282] width 153 height 21
type input "#b1ff00"
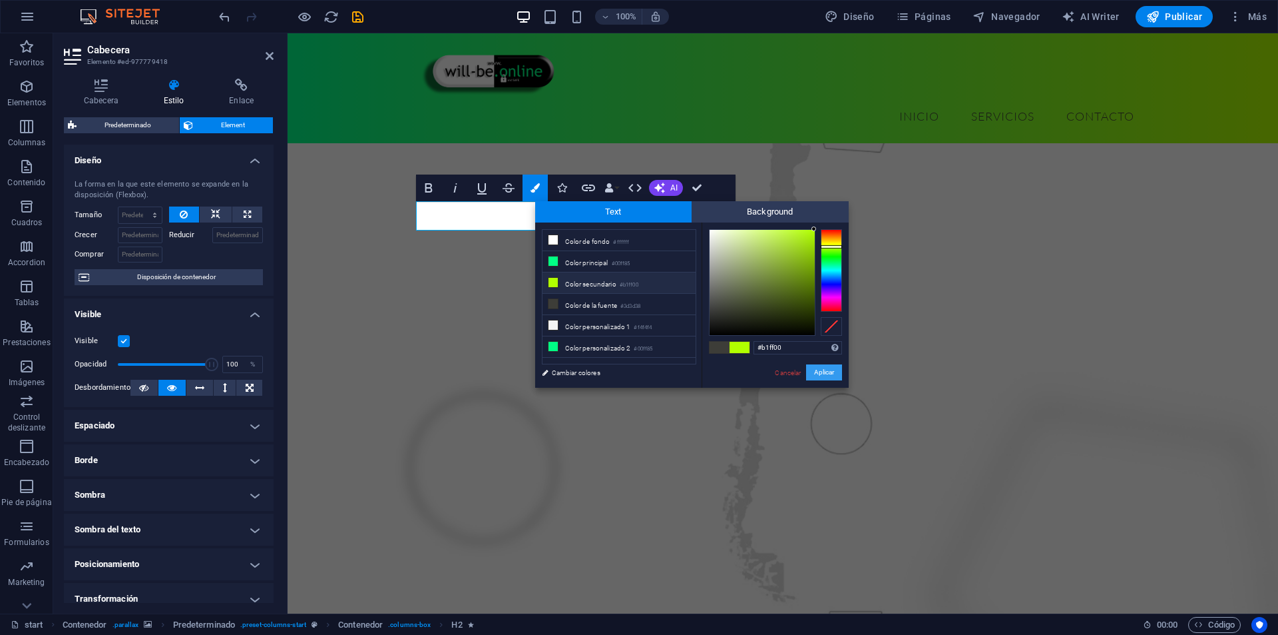
click at [822, 373] on button "Aplicar" at bounding box center [824, 372] width 36 height 16
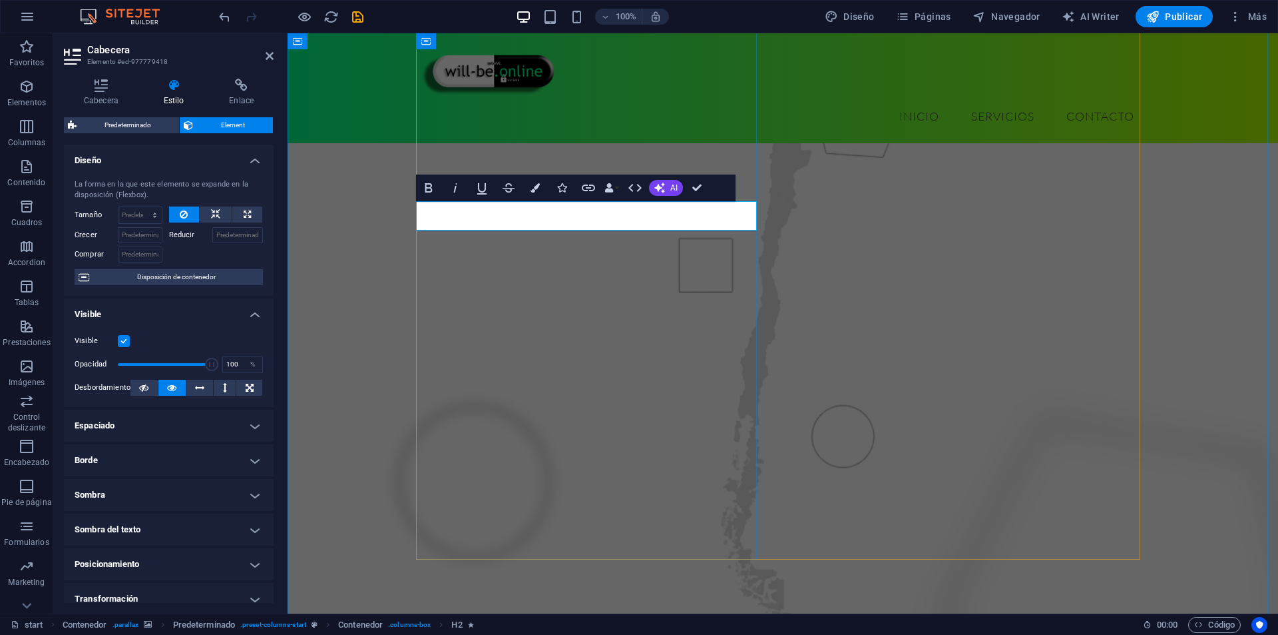
drag, startPoint x: 501, startPoint y: 213, endPoint x: 425, endPoint y: 218, distance: 76.0
drag, startPoint x: 553, startPoint y: 216, endPoint x: 602, endPoint y: 199, distance: 51.4
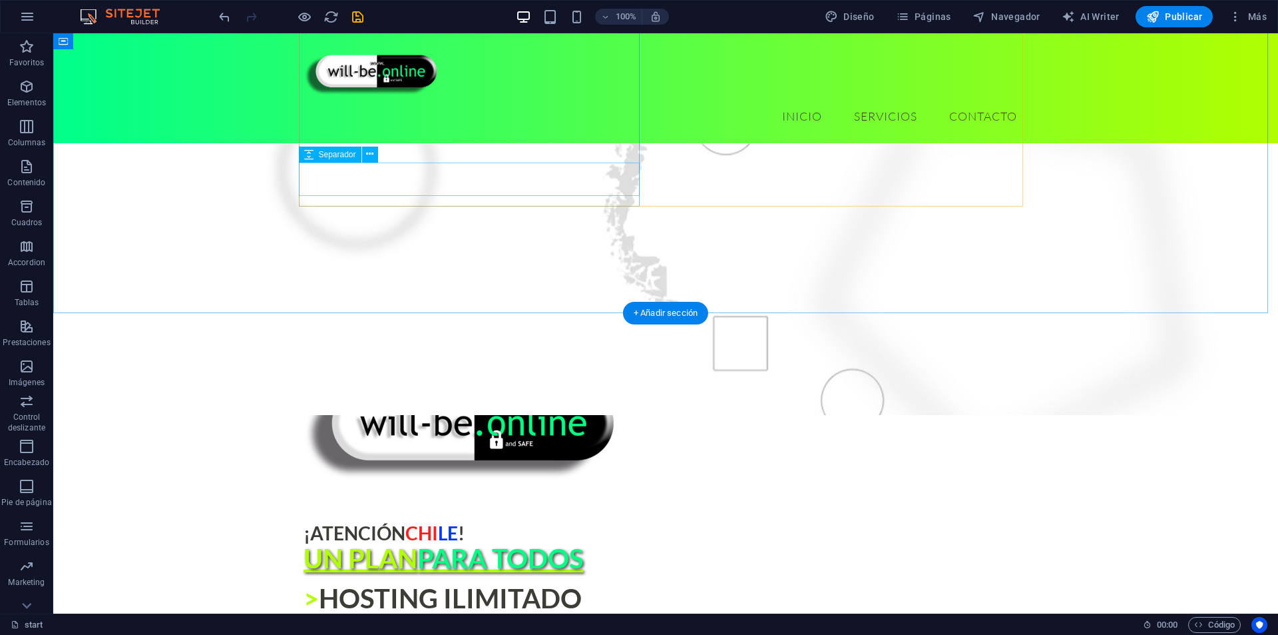
scroll to position [666, 0]
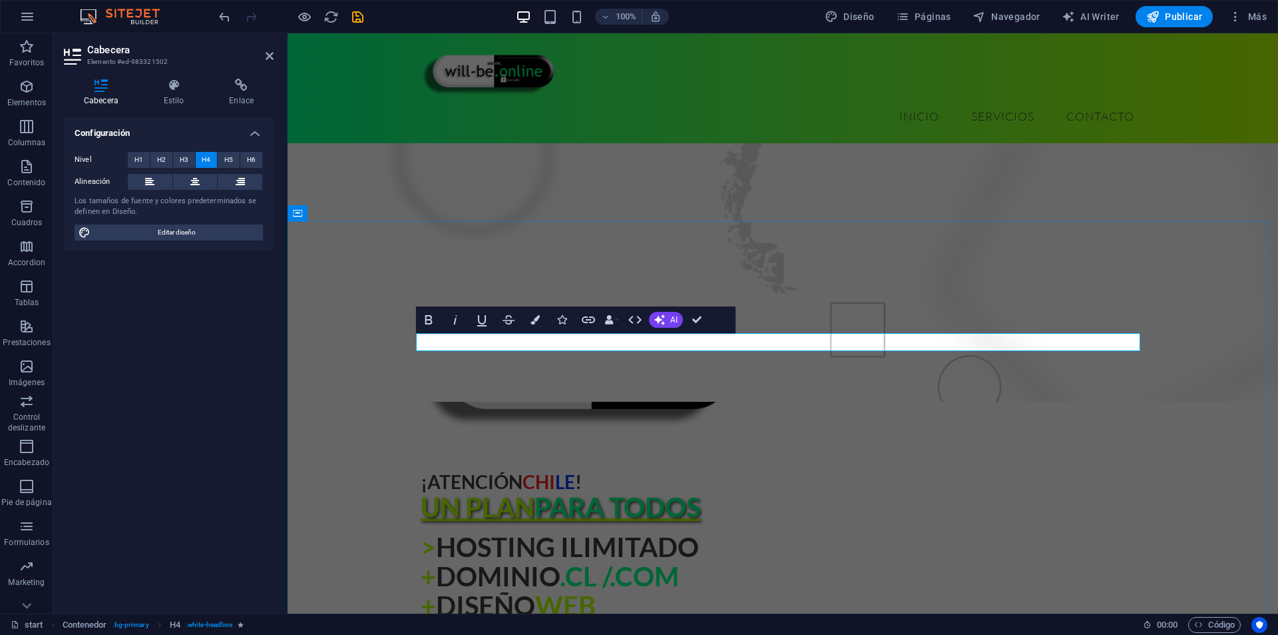
drag, startPoint x: 799, startPoint y: 342, endPoint x: 669, endPoint y: 345, distance: 129.9
click at [541, 174] on figure at bounding box center [783, 22] width 991 height 757
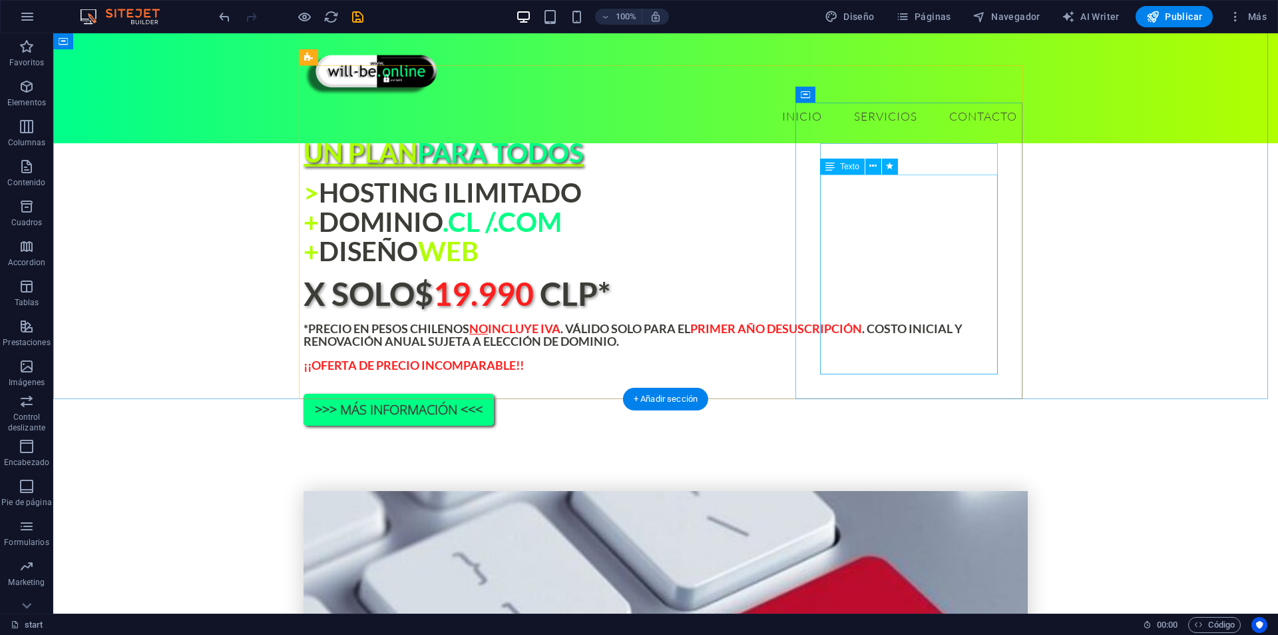
scroll to position [1031, 0]
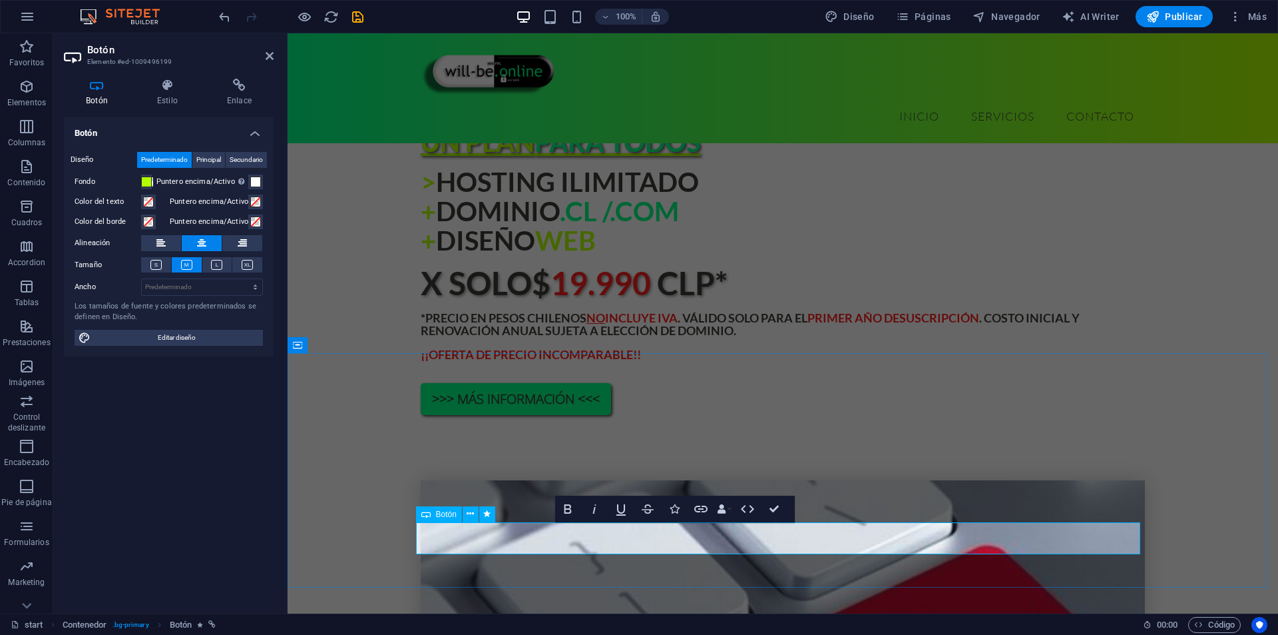
drag, startPoint x: 895, startPoint y: 538, endPoint x: 839, endPoint y: 540, distance: 56.6
